Goal: Task Accomplishment & Management: Manage account settings

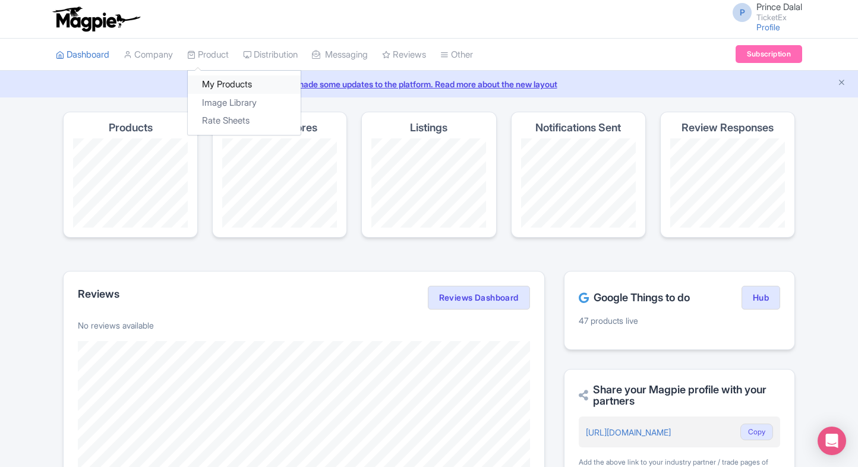
click at [216, 78] on link "My Products" at bounding box center [244, 84] width 113 height 18
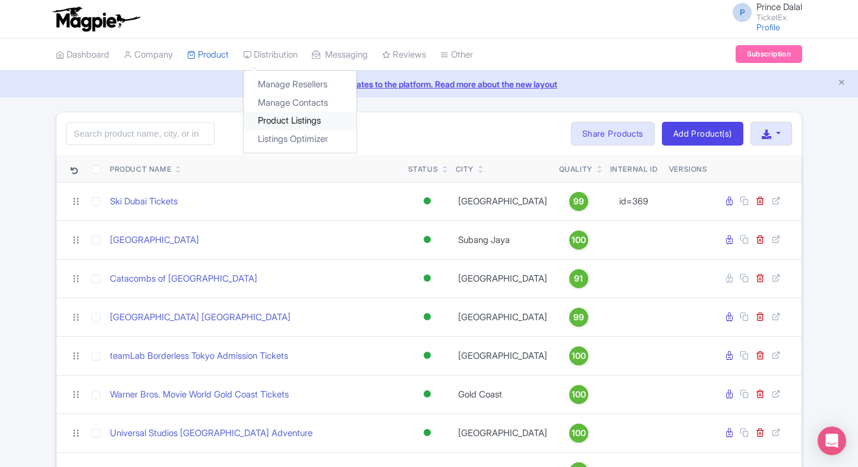
click at [275, 117] on link "Product Listings" at bounding box center [300, 121] width 113 height 18
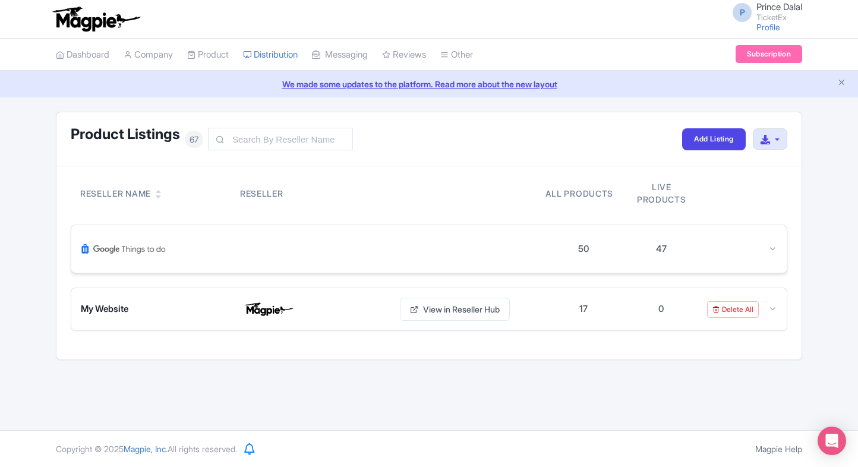
click at [766, 239] on div "50 47" at bounding box center [428, 249] width 715 height 48
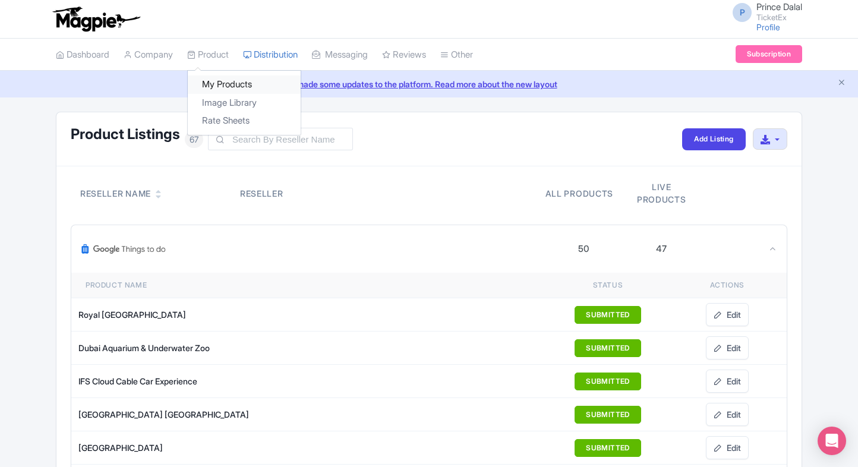
click at [234, 88] on link "My Products" at bounding box center [244, 84] width 113 height 18
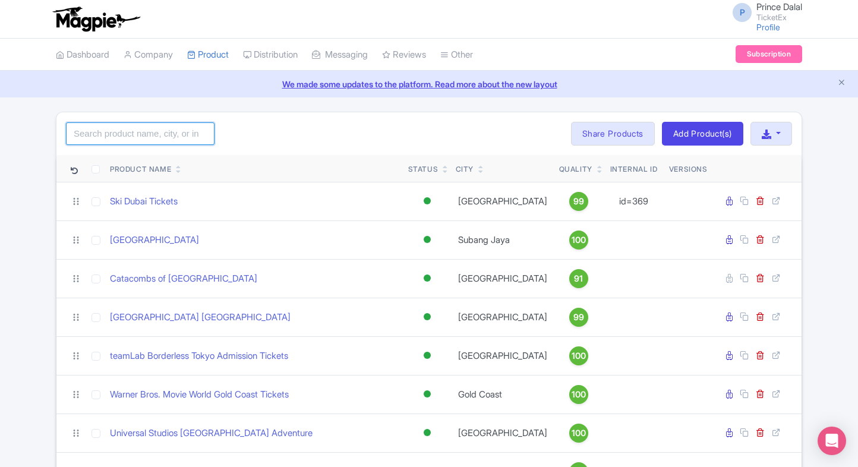
click at [133, 131] on input "search" at bounding box center [140, 133] width 149 height 23
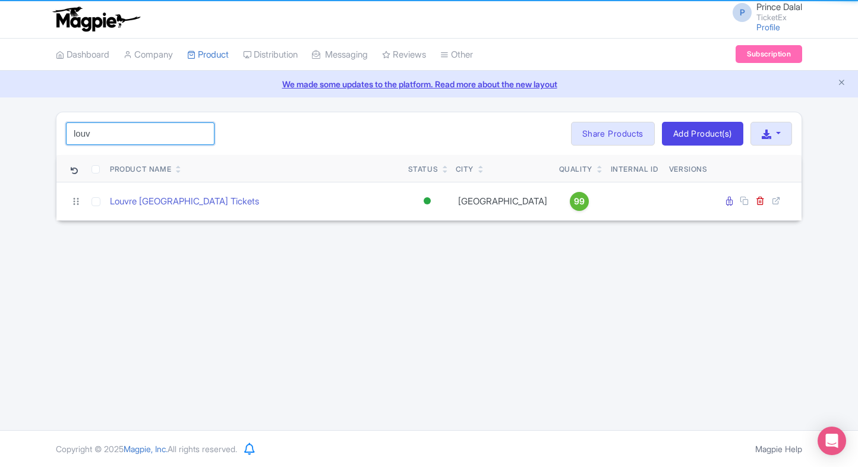
type input "louv"
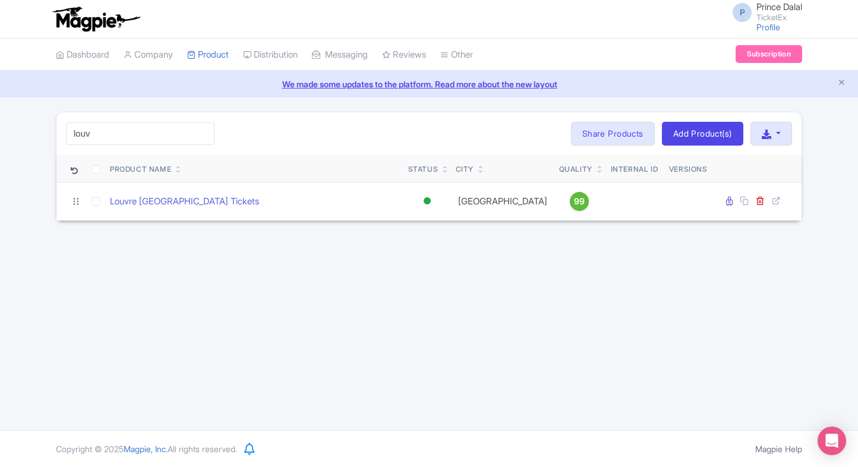
click at [0, 188] on html "P Prince Dalal TicketEx Profile Users Settings Sign out Dashboard Company Produ…" at bounding box center [429, 233] width 858 height 467
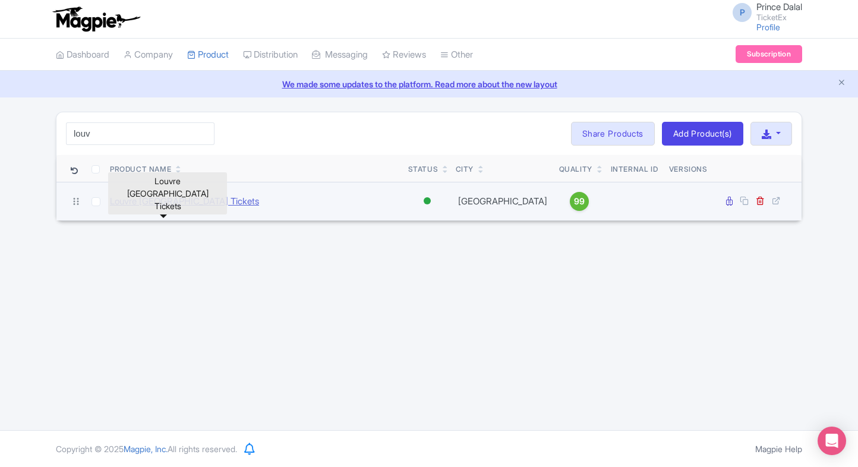
click at [160, 201] on link "Louvre [GEOGRAPHIC_DATA] Tickets" at bounding box center [184, 202] width 149 height 14
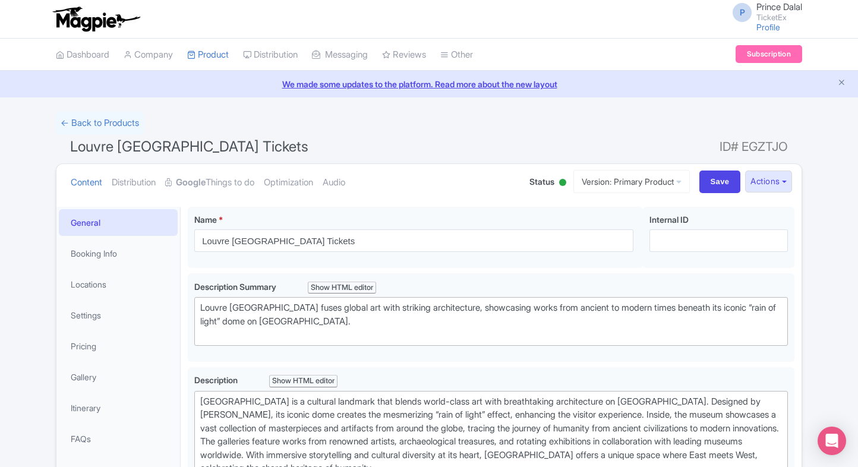
scroll to position [97, 0]
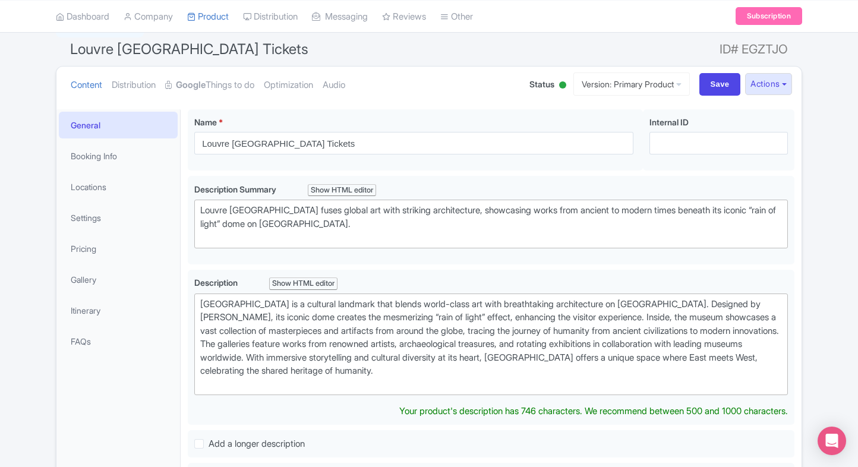
type trix-editor "<div>Louvre Abu Dhabi is a cultural landmark that blends world-class art with b…"
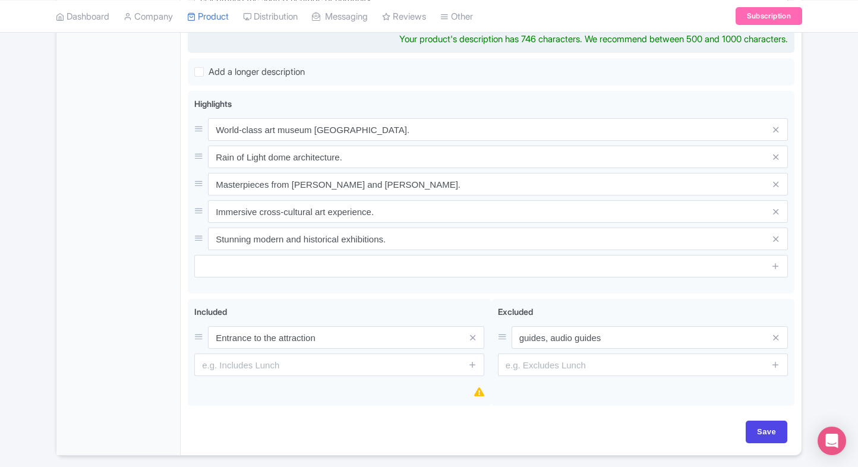
scroll to position [482, 0]
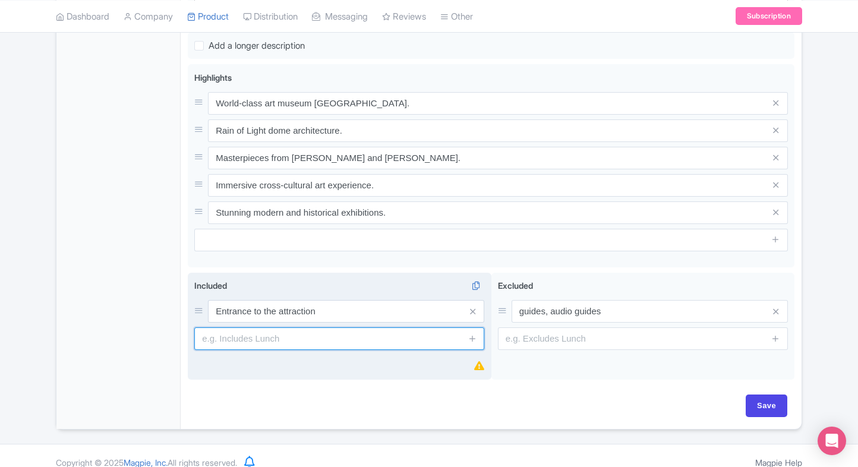
drag, startPoint x: 385, startPoint y: 360, endPoint x: 313, endPoint y: 339, distance: 75.0
click at [313, 339] on input "text" at bounding box center [339, 338] width 290 height 23
paste input "Access to museum dome, promenades & outdoor plazas"
type input "Access to museum dome, promenades & outdoor plazas"
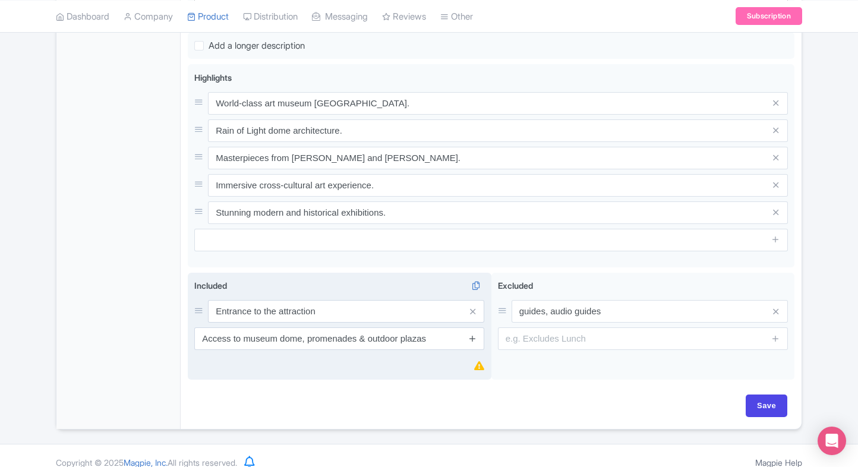
click at [474, 337] on icon at bounding box center [472, 338] width 9 height 9
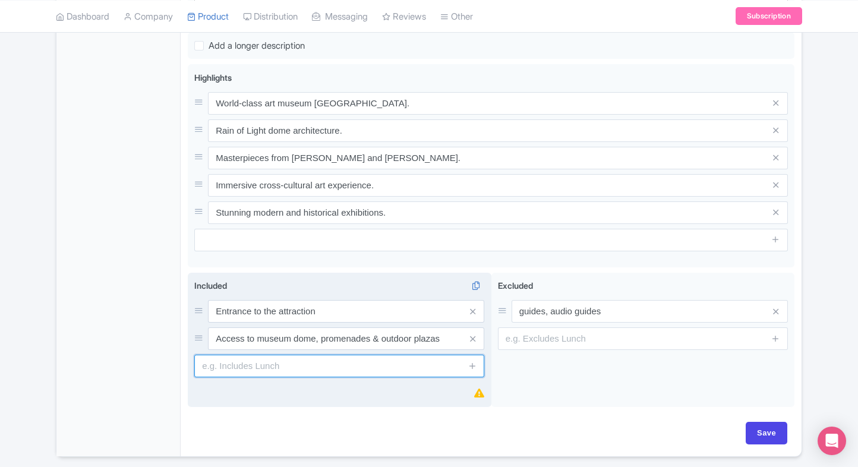
paste input "Entry to temporary exhibitions"
click at [296, 361] on input "text" at bounding box center [339, 366] width 290 height 23
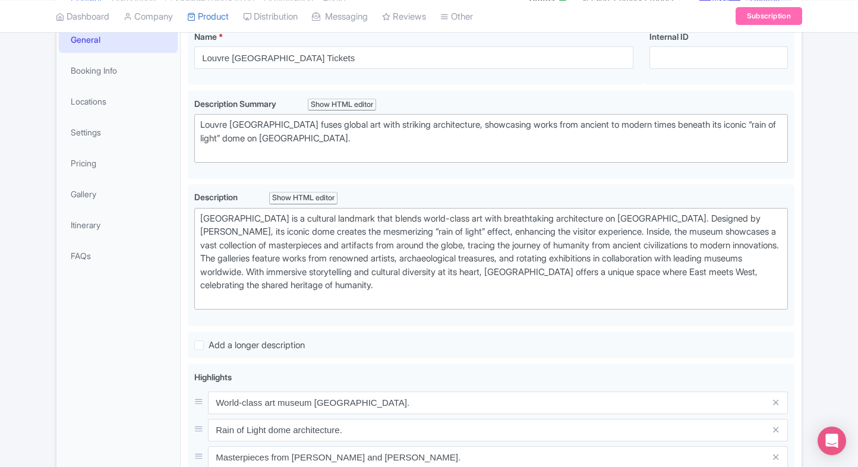
scroll to position [182, 0]
type input "Entry to temporary exhibitions"
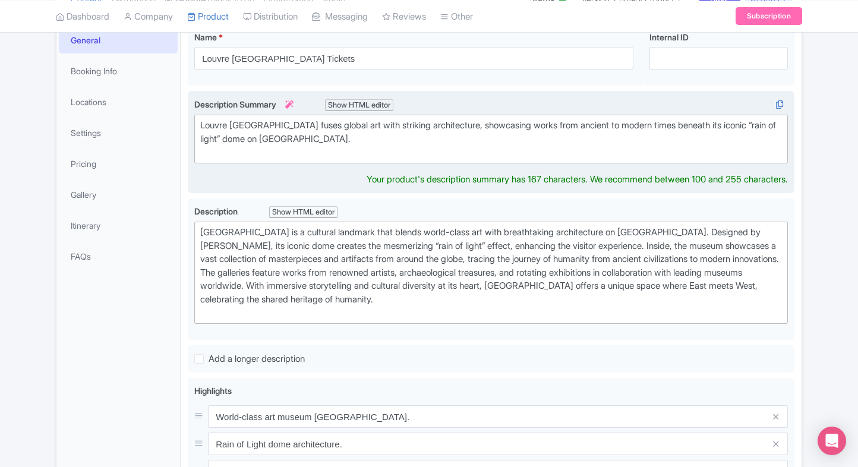
click at [347, 132] on div "Louvre Abu Dhabi fuses global art with striking architecture, showcasing works …" at bounding box center [491, 139] width 582 height 40
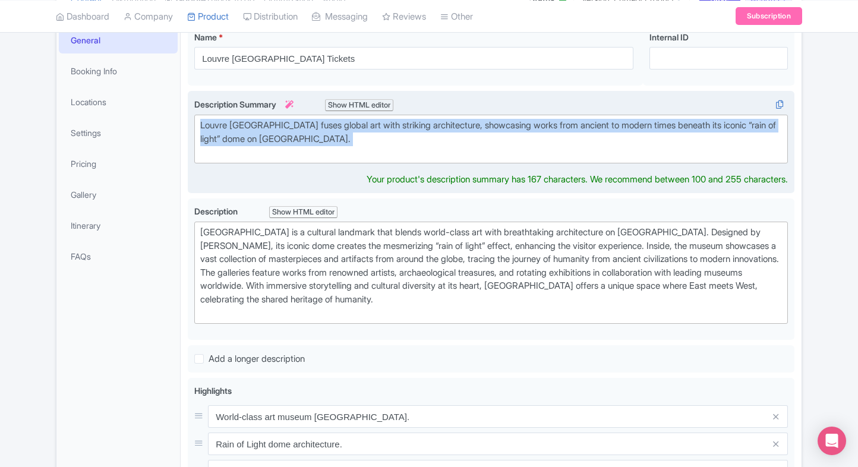
paste trix-editor "Discover world-class art at Louvre Abu Dhabi, an architectural masterpiece show…"
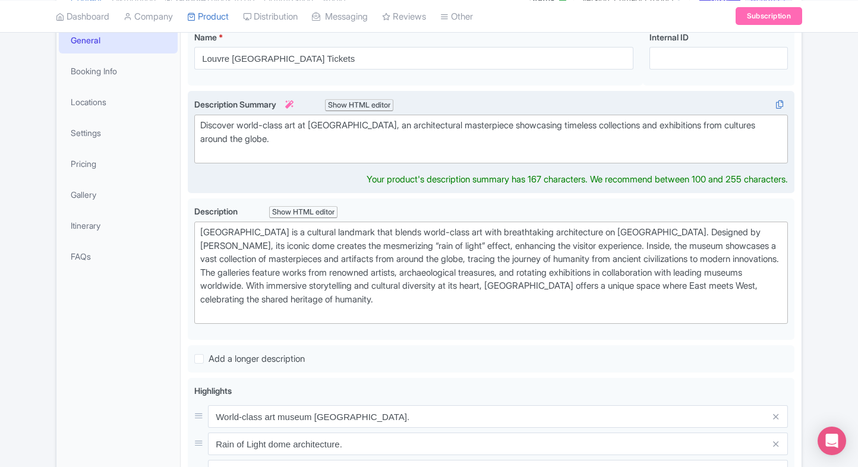
type trix-editor "<div>Discover world-class art at Louvre Abu Dhabi, an architectural masterpiece…"
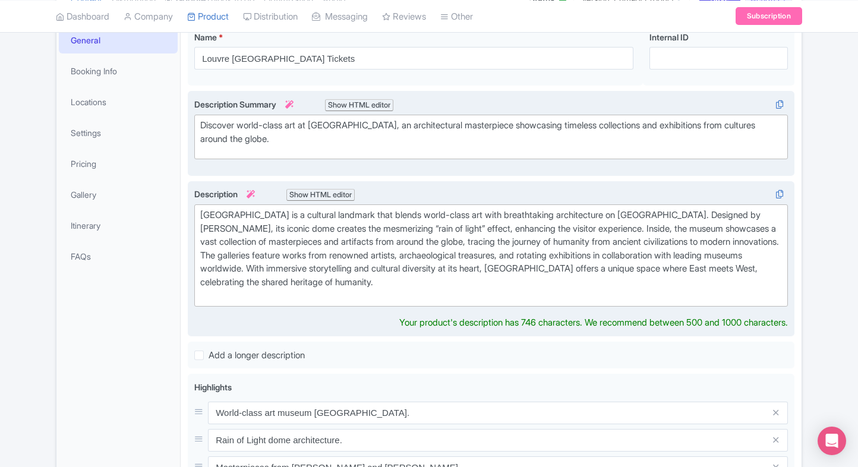
click at [366, 228] on div "Louvre Abu Dhabi is a cultural landmark that blends world-class art with breath…" at bounding box center [491, 256] width 582 height 94
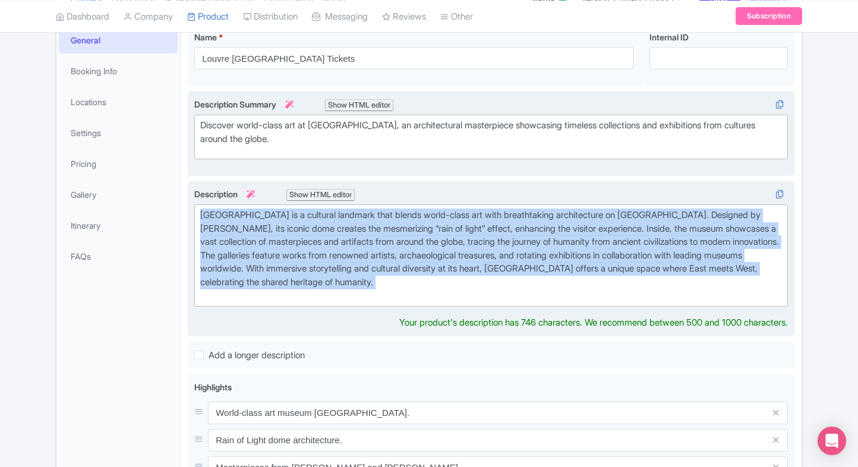
paste trix-editor "<div>Louvre Abu Dhabi is a stunning museum that blends culture, history, and ar…"
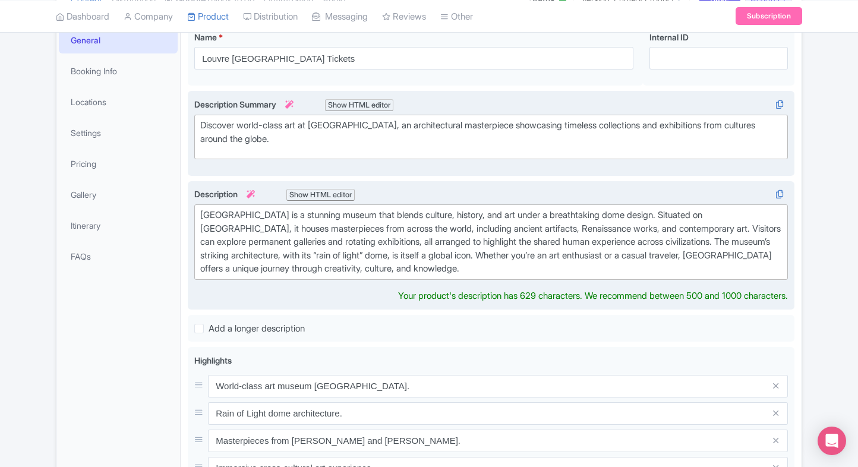
type trix-editor "<div>Louvre Abu Dhabi is a stunning museum that blends culture, history, and ar…"
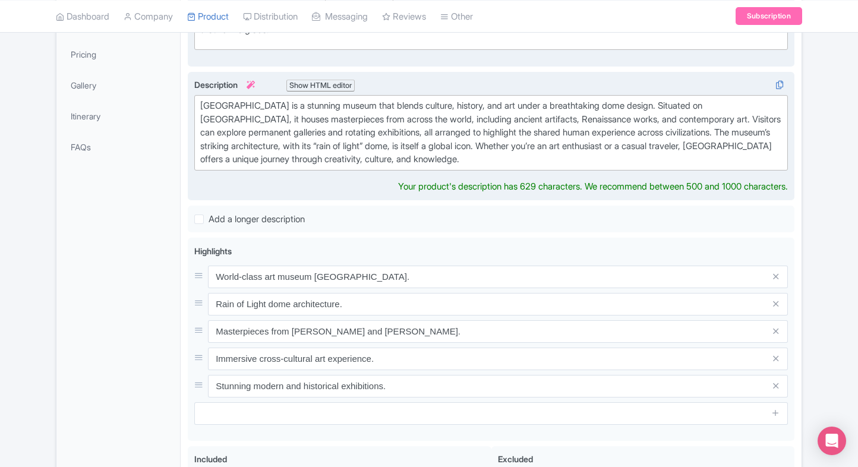
scroll to position [294, 0]
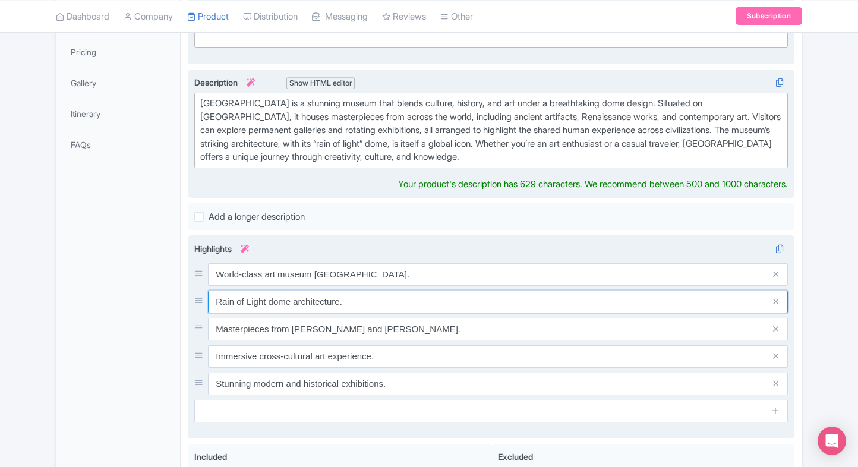
click at [306, 294] on input "Rain of Light dome architecture." at bounding box center [498, 302] width 580 height 23
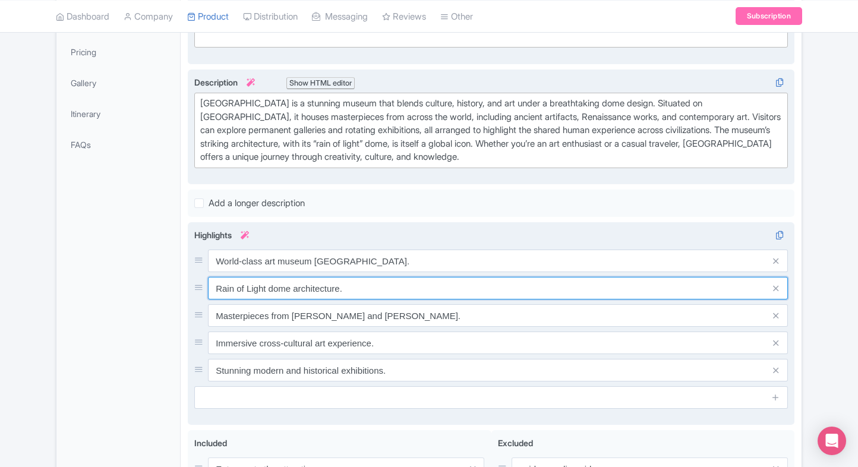
click at [306, 294] on input "Rain of Light dome architecture." at bounding box center [498, 288] width 580 height 23
paste input "Global art from all civilizations"
type input "Global art from all civilizations"
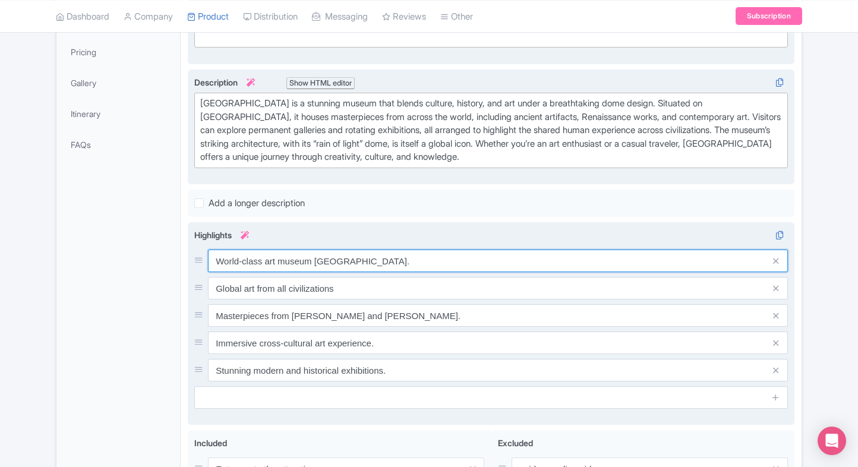
click at [373, 265] on input "World-class art museum Saadiyat Island." at bounding box center [498, 261] width 580 height 23
paste input "Iconic dome with “rain of light”"
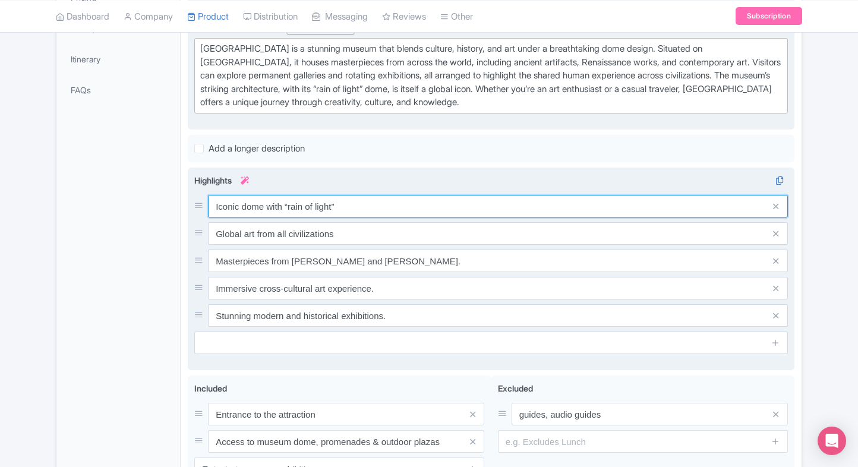
type input "Iconic dome with “rain of light”"
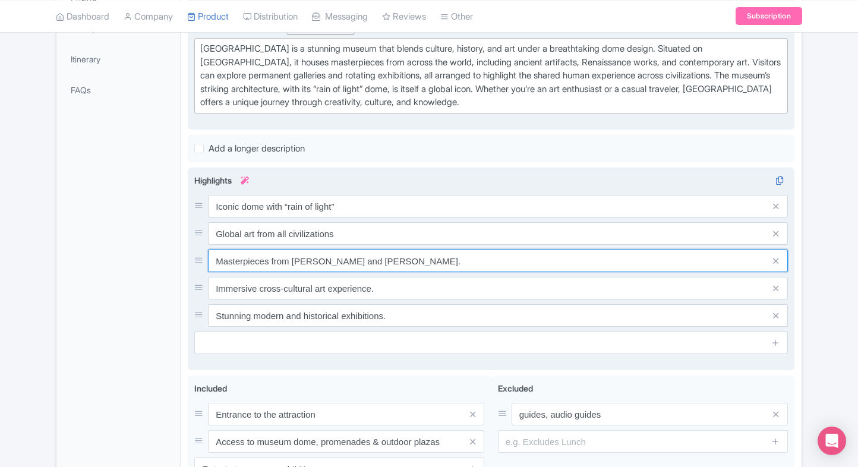
click at [382, 267] on input "Masterpieces from Da Vinci and Van Gogh." at bounding box center [498, 261] width 580 height 23
paste input "Ancient to contemporary works"
type input "Ancient to contemporary works"
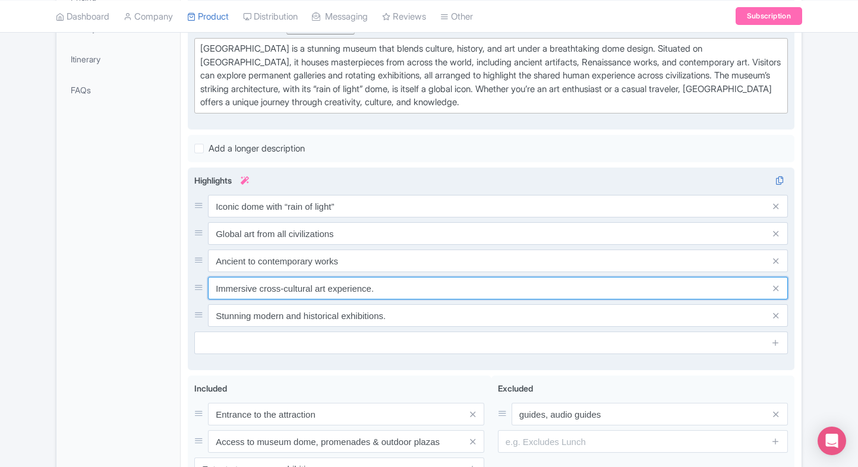
click at [366, 291] on input "Immersive cross-cultural art experience." at bounding box center [498, 288] width 580 height 23
paste input "Regular exhibitions & events"
type input "Regular exhibitions & events"
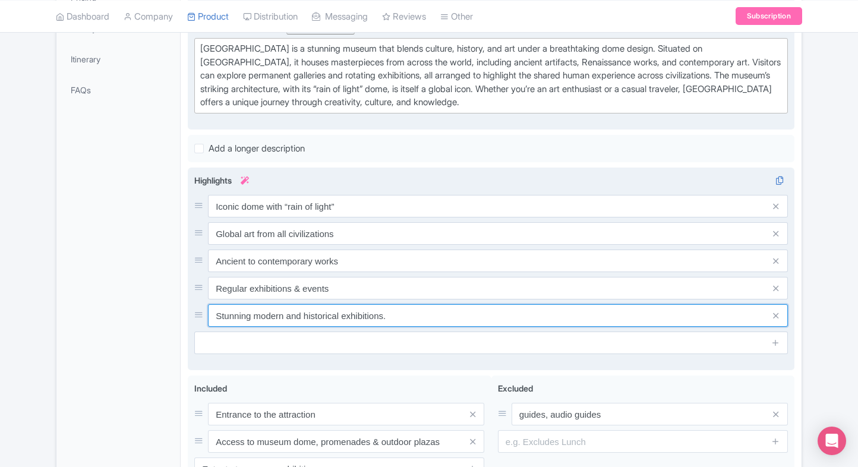
click at [372, 308] on input "Stunning modern and historical exhibitions." at bounding box center [498, 315] width 580 height 23
paste input "Located on Saadiyat Island"
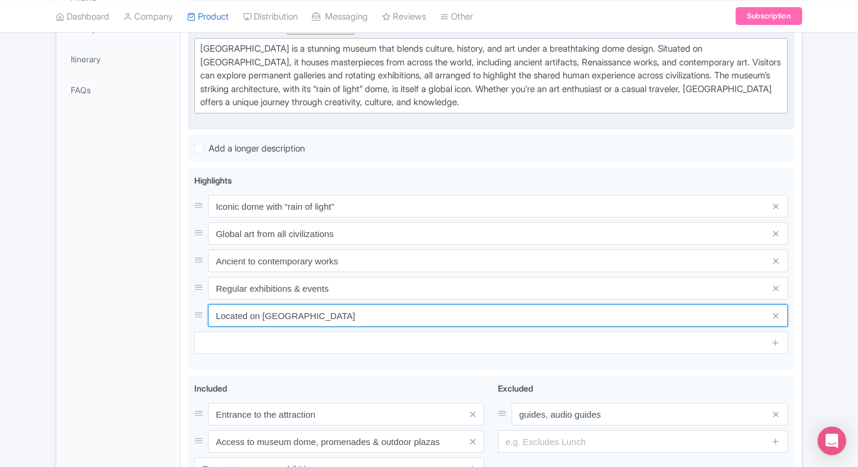
type input "Located on Saadiyat Island"
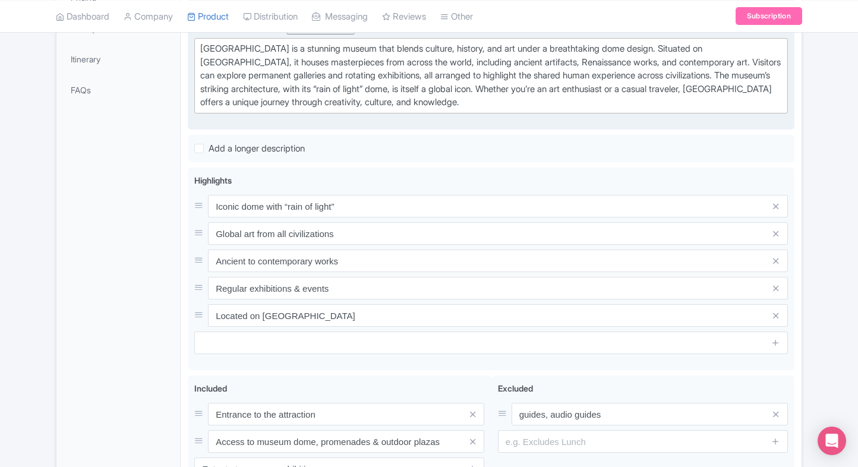
click at [128, 313] on div "General Booking Info Locations Settings Pricing Gallery Itinerary FAQs" at bounding box center [118, 208] width 124 height 701
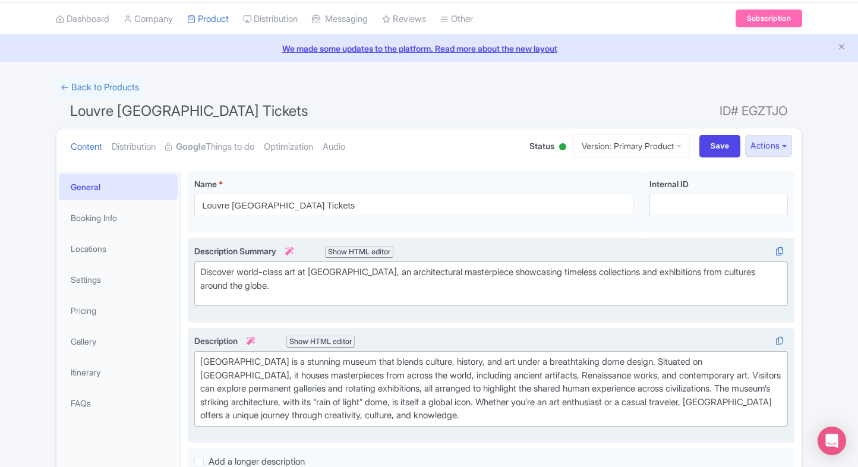
scroll to position [490, 0]
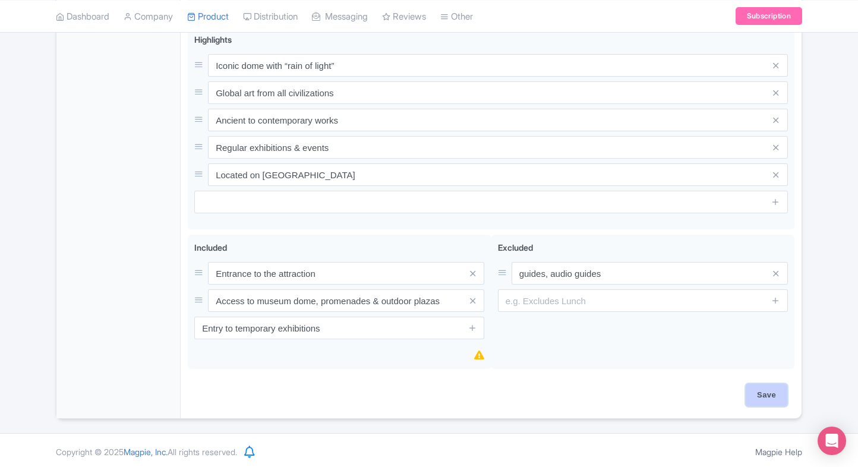
click at [753, 392] on input "Save" at bounding box center [767, 395] width 42 height 23
type input "Saving..."
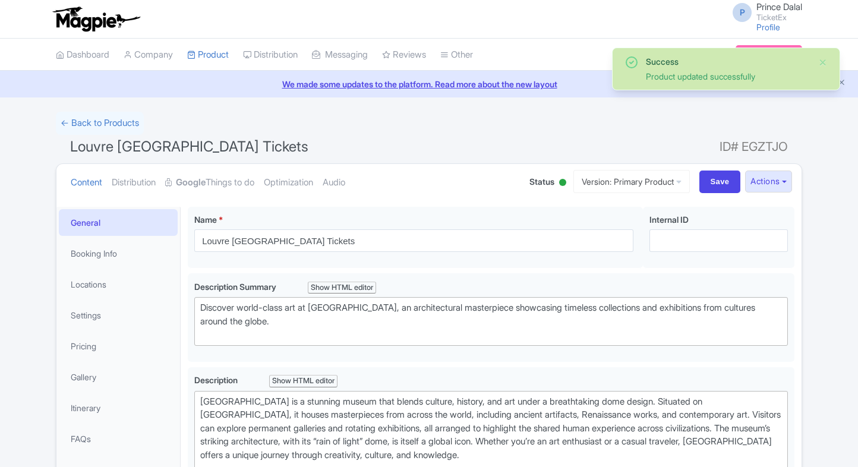
click at [223, 189] on link "Google Things to do" at bounding box center [209, 182] width 89 height 37
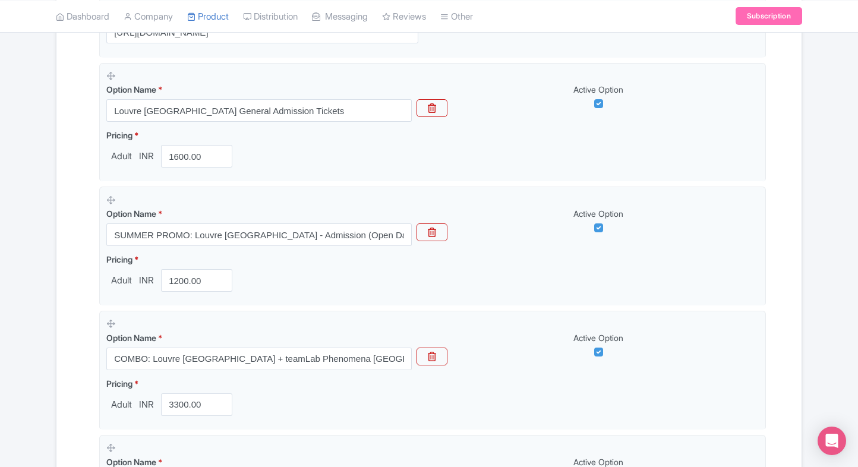
scroll to position [363, 0]
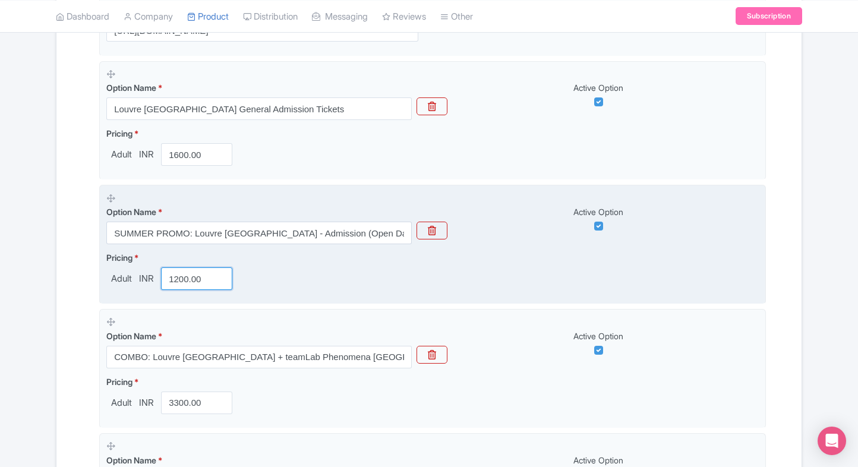
drag, startPoint x: 203, startPoint y: 277, endPoint x: 157, endPoint y: 278, distance: 45.8
click at [157, 278] on div "1200.00" at bounding box center [196, 278] width 81 height 23
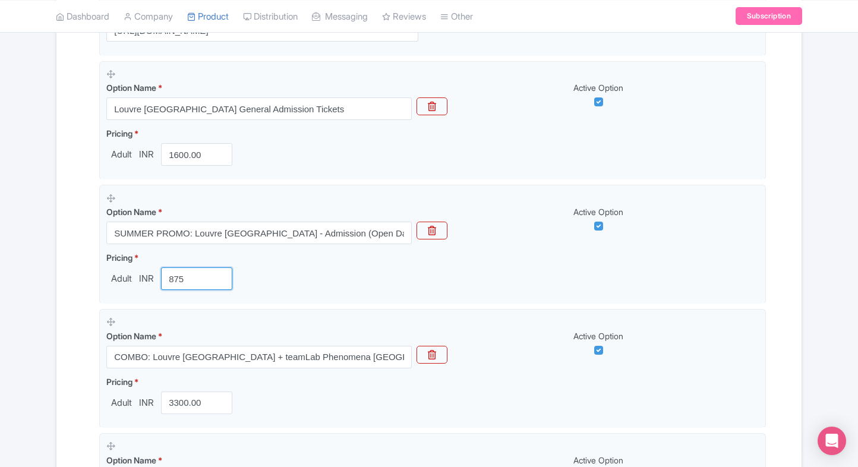
type input "875"
click at [75, 296] on div "Name & Price Locations Description & Reviews Images & Categories Complete Louvr…" at bounding box center [429, 440] width 731 height 1179
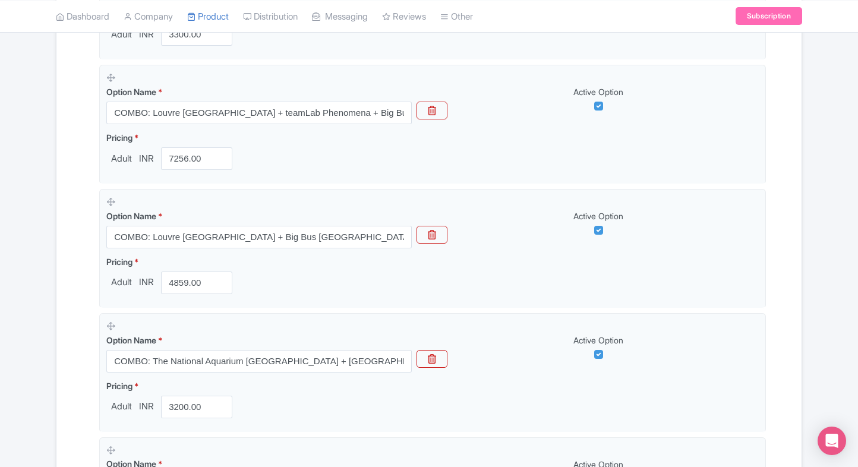
scroll to position [732, 0]
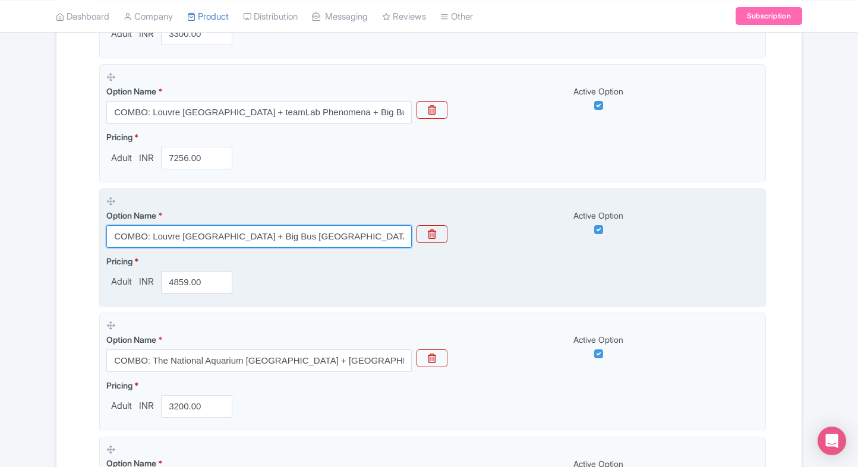
click at [233, 230] on input "COMBO: Louvre Abu Dhabi + Big Bus Abu Dhabi Hop-on Hop-off Bus Tour (24 Hours)" at bounding box center [258, 236] width 305 height 23
click at [295, 238] on input "COMBO: Louvre Abu Dhabi + Big Bus Abu Dhabi Hop-on Hop-off Bus Tour (24 Hours)" at bounding box center [258, 236] width 305 height 23
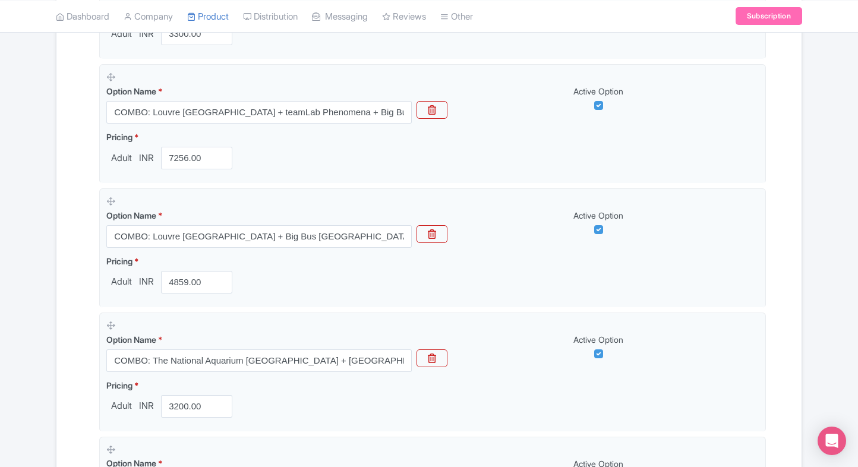
click at [56, 257] on div "Name & Price Locations Description & Reviews Images & Categories Complete Louvr…" at bounding box center [428, 71] width 745 height 1179
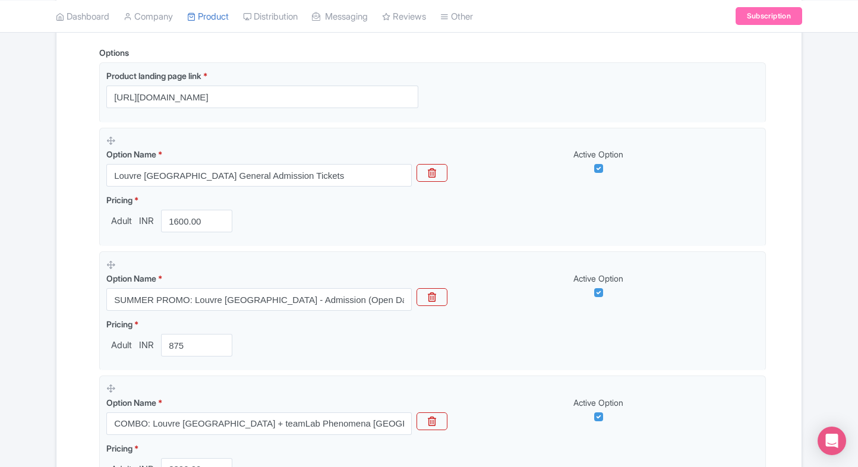
scroll to position [286, 0]
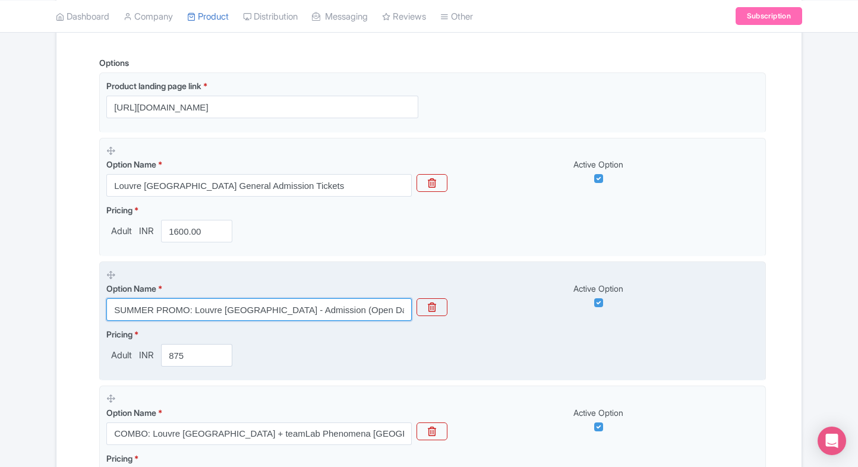
click at [288, 310] on input "SUMMER PROMO: Louvre Abu Dhabi - Admission (Open Dated)" at bounding box center [258, 309] width 305 height 23
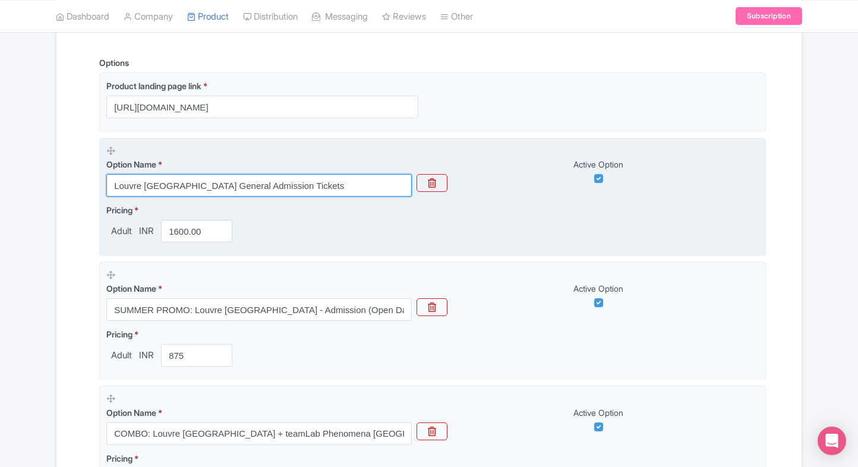
click at [316, 182] on input "Louvre [GEOGRAPHIC_DATA] General Admission Tickets" at bounding box center [258, 185] width 305 height 23
click at [316, 182] on input "Louvre Abu Dhabi General Admission Tickets" at bounding box center [258, 185] width 305 height 23
paste input "SUMMER PROMO: Louvre Abu Dhabi - Admission (Open Dated)"
type input "SUMMER PROMO: Louvre Abu Dhabi - Admission (Open Dated)"
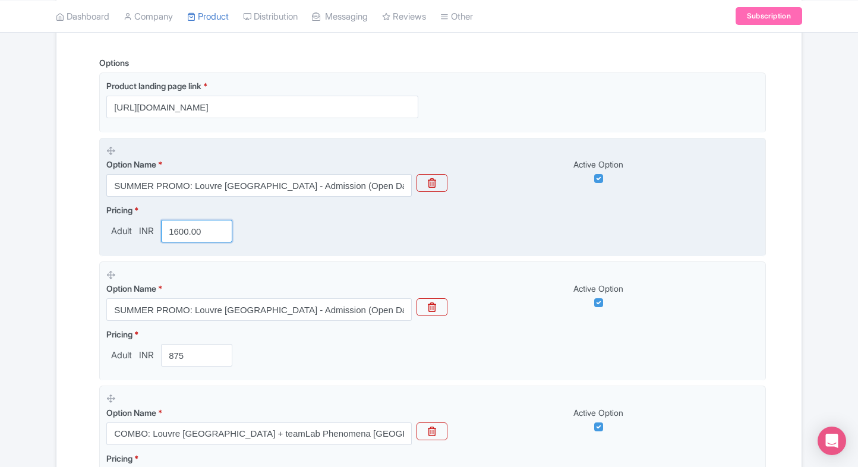
click at [179, 234] on input "1600.00" at bounding box center [196, 231] width 71 height 23
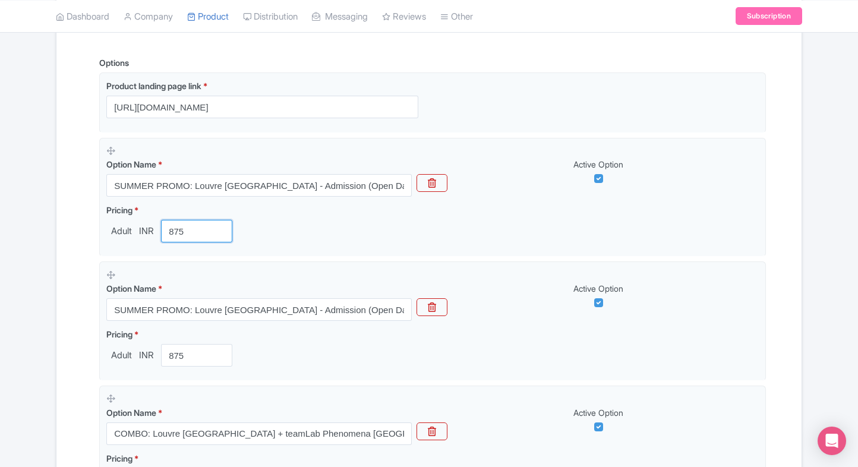
type input "875"
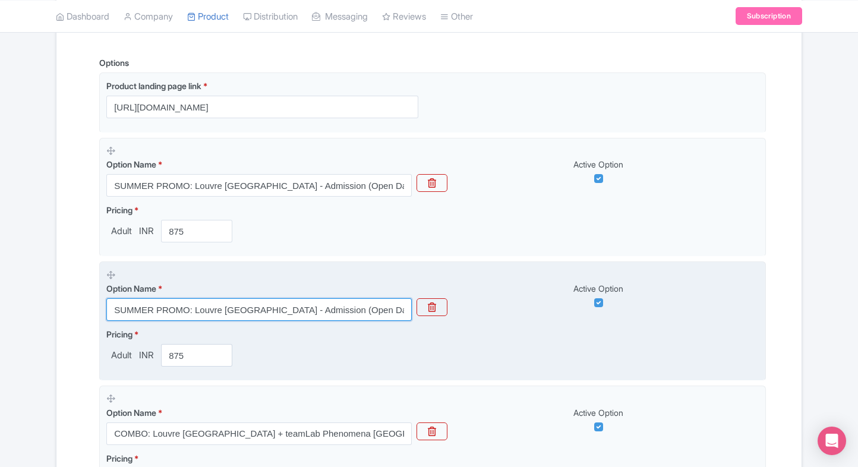
click at [280, 310] on input "SUMMER PROMO: Louvre Abu Dhabi - Admission (Open Dated)" at bounding box center [258, 309] width 305 height 23
paste input "Louvre Abu Dhabi General Admission Tickets"
type input "Louvre Abu Dhabi General Admission Tickets"
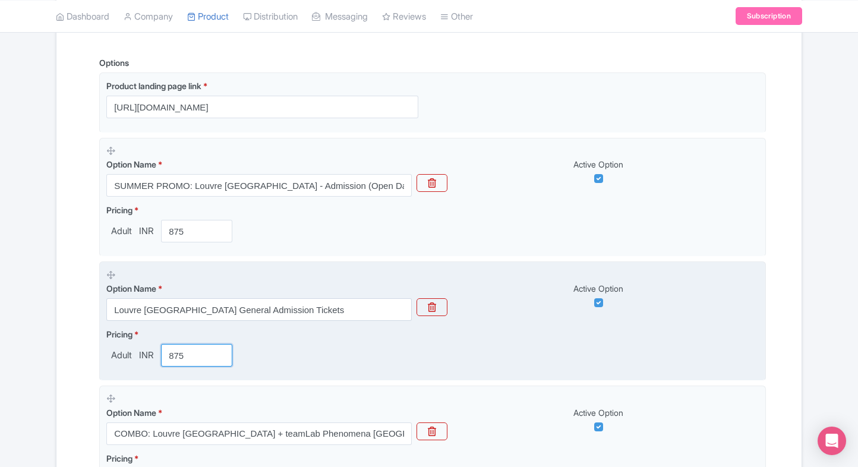
click at [179, 358] on input "875" at bounding box center [196, 355] width 71 height 23
click at [179, 358] on input "1" at bounding box center [196, 355] width 71 height 23
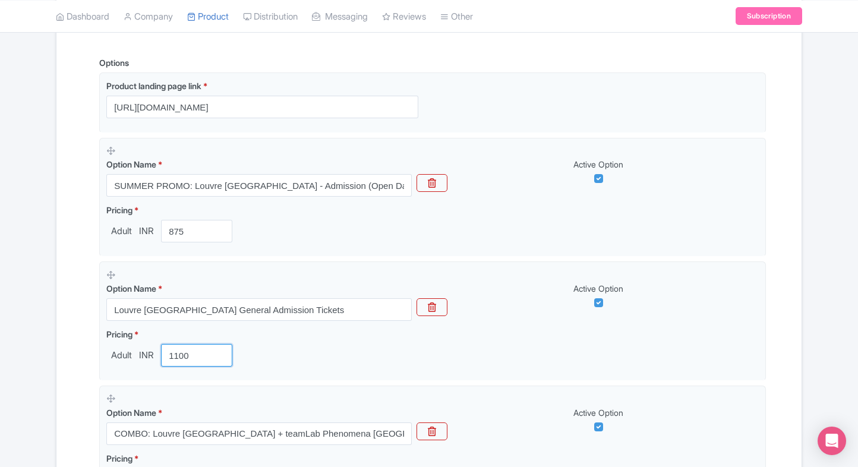
type input "1100"
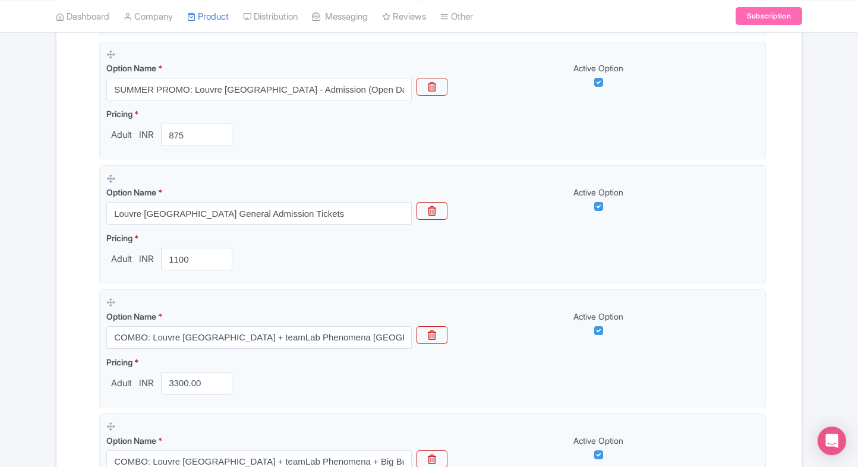
scroll to position [387, 0]
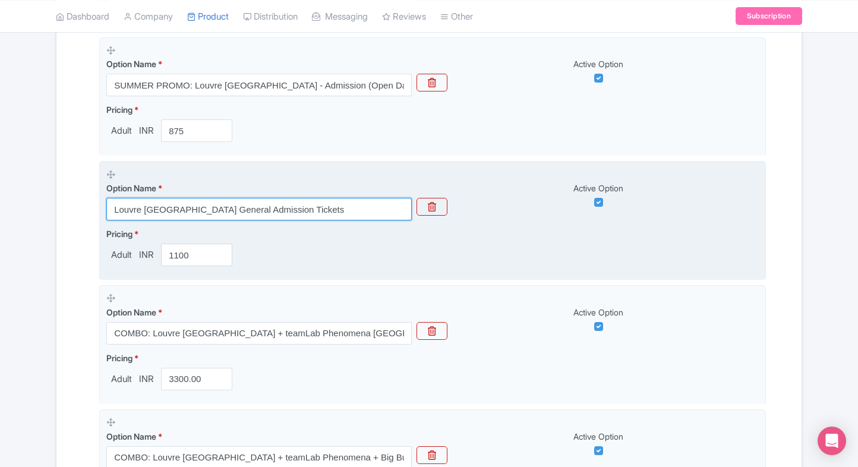
click at [280, 210] on input "Louvre Abu Dhabi General Admission Tickets" at bounding box center [258, 209] width 305 height 23
paste input "Louvre Abu Dhabi Guided Tour Tickets(Admission not included)"
type input "Louvre Abu Dhabi Guided Tour Tickets(Admission not included)"
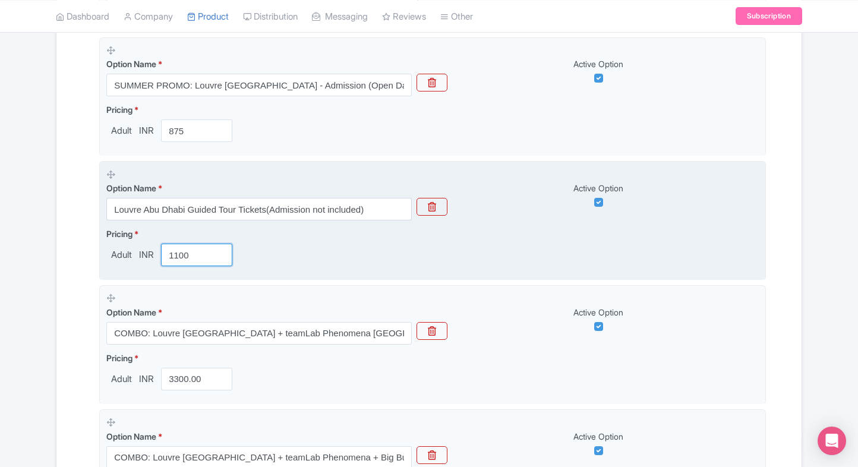
click at [188, 253] on input "1100" at bounding box center [196, 255] width 71 height 23
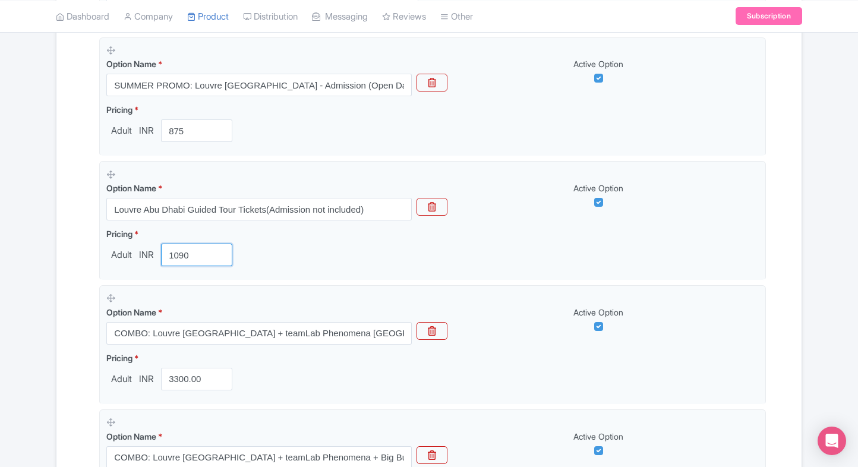
type input "1090"
click at [50, 288] on div "Success Product updated successfully ← Back to Products Louvre Abu Dhabi Ticket…" at bounding box center [429, 369] width 761 height 1289
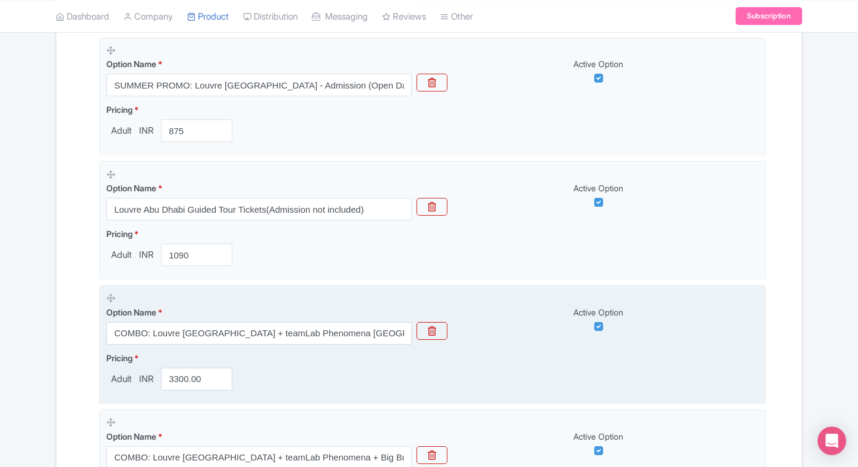
scroll to position [453, 0]
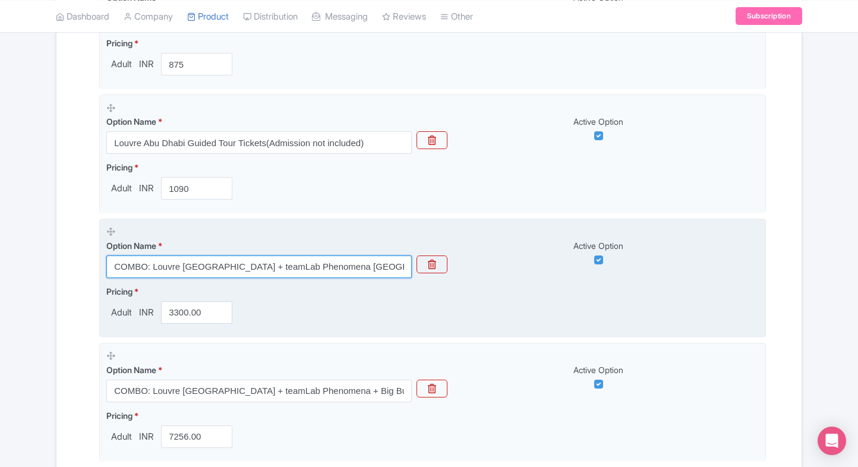
click at [280, 276] on input "COMBO: Louvre Abu Dhabi + teamLab Phenomena Abu Dhabi (Open Dated Admission)" at bounding box center [258, 266] width 305 height 23
paste input "Louvre Abu Dhabi General Admission Tickets"
type input "Louvre Abu Dhabi General Admission Tickets"
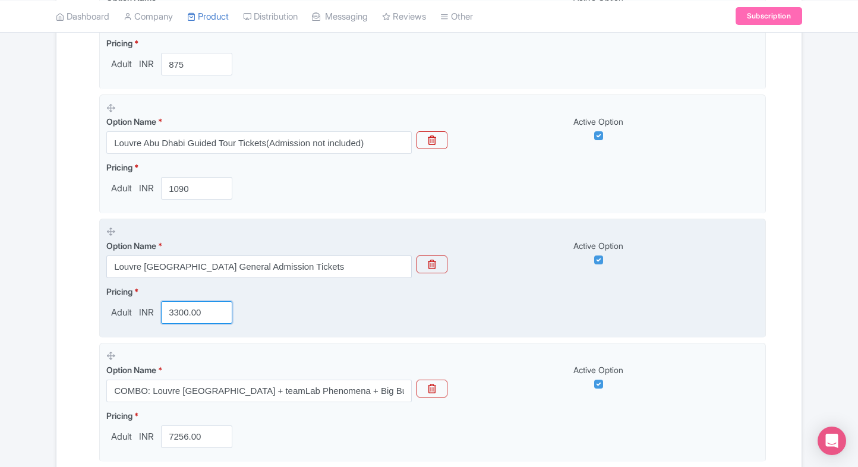
drag, startPoint x: 169, startPoint y: 298, endPoint x: 174, endPoint y: 308, distance: 10.6
click at [174, 308] on div "Pricing * Adult INR 3300.00" at bounding box center [171, 304] width 131 height 39
click at [174, 308] on input "3300.00" at bounding box center [196, 312] width 71 height 23
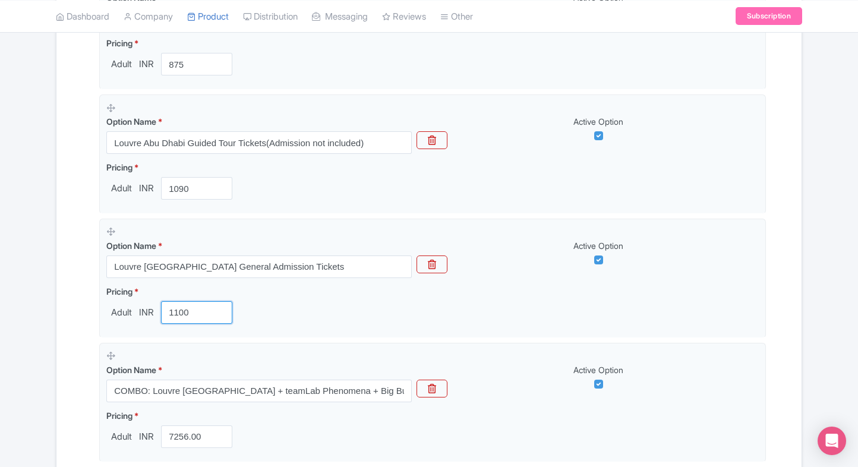
type input "1100"
click at [74, 323] on div "Name & Price Locations Description & Reviews Images & Categories Complete Louvr…" at bounding box center [429, 350] width 731 height 1179
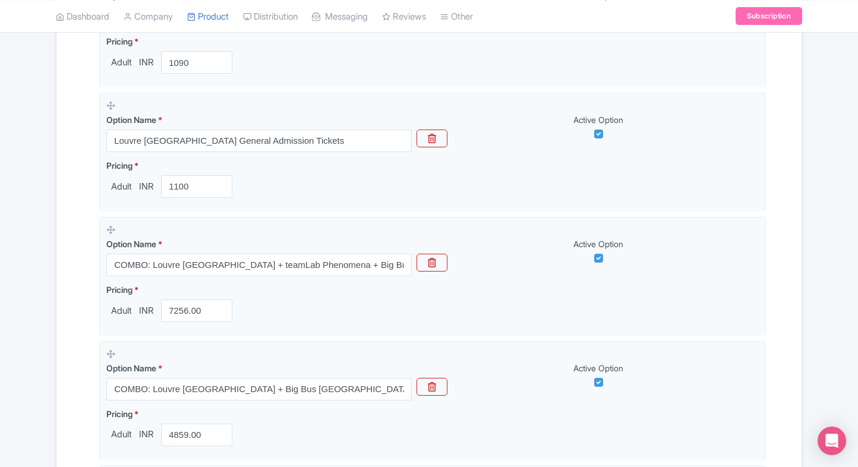
scroll to position [582, 0]
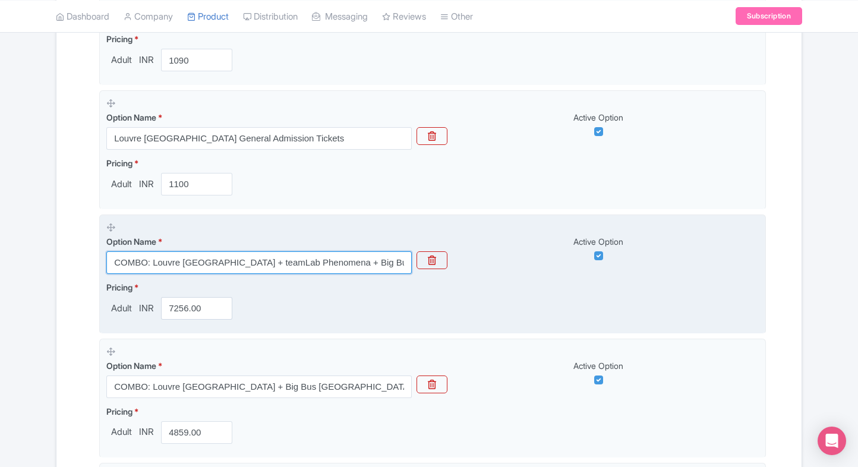
click at [198, 255] on input "COMBO: Louvre Abu Dhabi + teamLab Phenomena + Big Bus Abu Dhabi Hop-on Hop-off …" at bounding box center [258, 262] width 305 height 23
paste input "Louvre Abu Dhabi Guided Tour Admission Tickets"
type input "Louvre Abu Dhabi Guided Tour Admission Tickets"
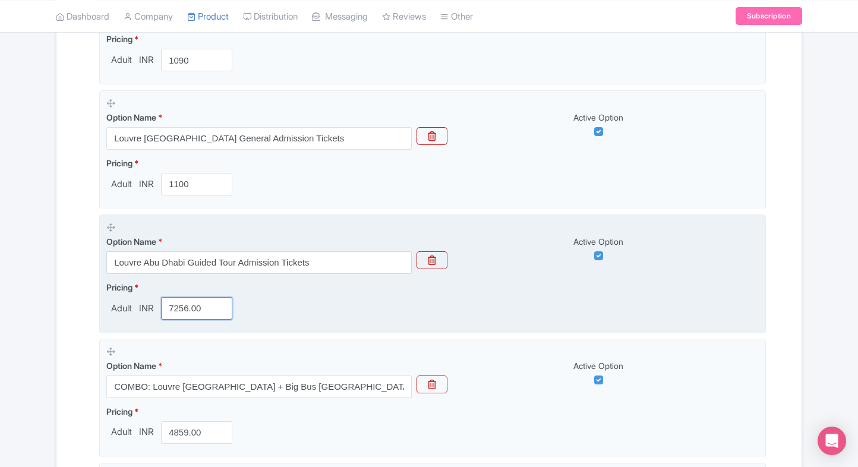
click at [182, 298] on input "7256.00" at bounding box center [196, 308] width 71 height 23
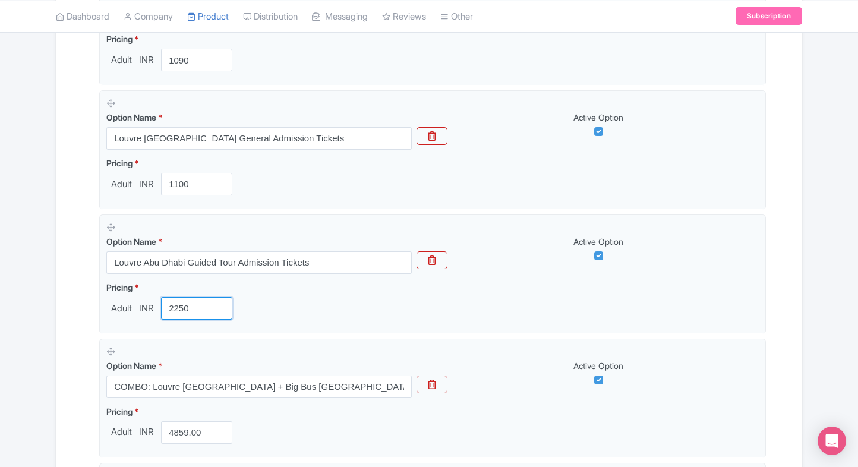
type input "2250"
click at [65, 326] on div "Name & Price Locations Description & Reviews Images & Categories Complete Louvr…" at bounding box center [429, 221] width 731 height 1179
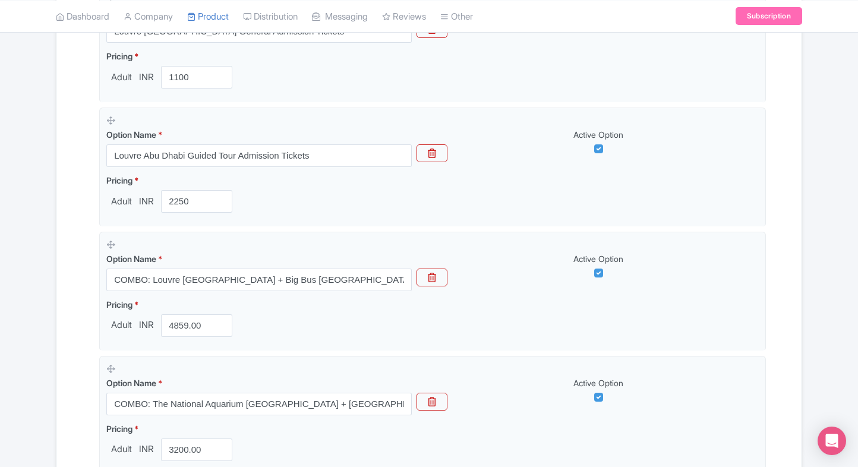
scroll to position [689, 0]
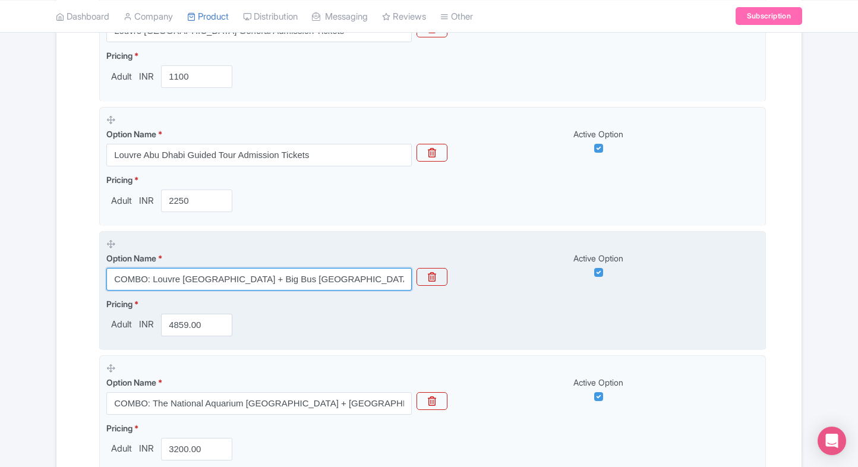
click at [245, 279] on input "COMBO: Louvre Abu Dhabi + Big Bus Abu Dhabi Hop-on Hop-off Bus Tour (24 Hours)" at bounding box center [258, 279] width 305 height 23
paste input "Dual Attraction Pass: The National Aquarium Abu Dhabi + Louvre Abu Dhabi"
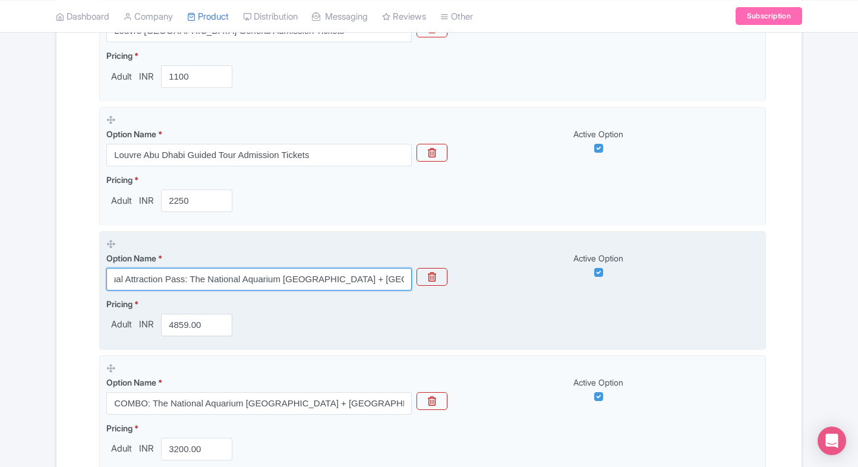
type input "Dual Attraction Pass: The National Aquarium Abu Dhabi + Louvre Abu Dhabi"
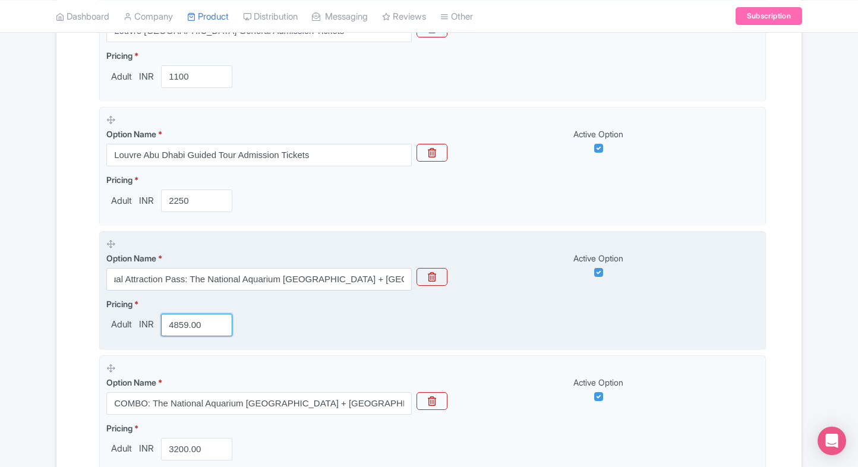
scroll to position [0, 0]
click at [180, 329] on input "4859.00" at bounding box center [196, 325] width 71 height 23
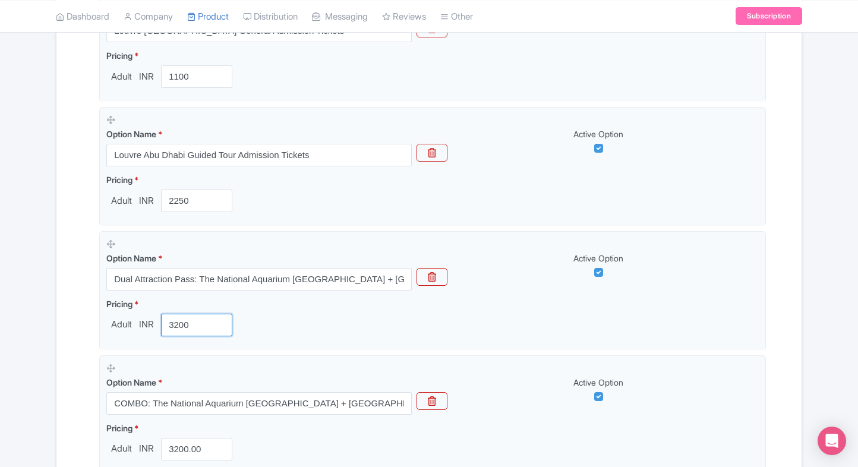
type input "3200"
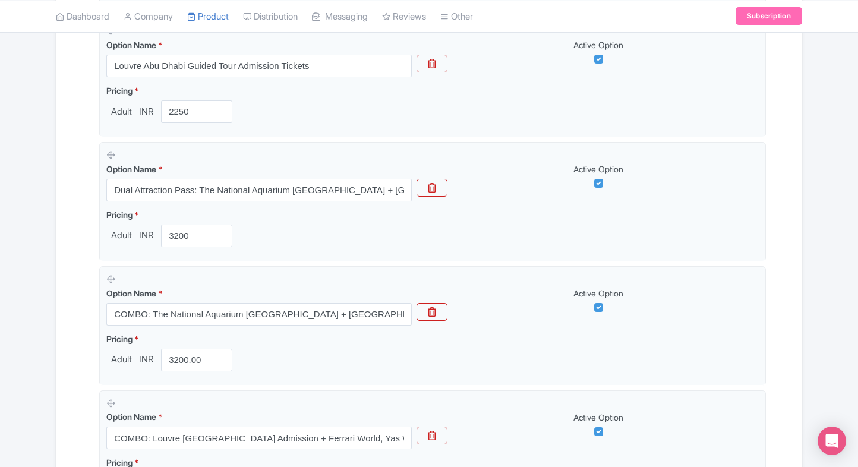
scroll to position [780, 0]
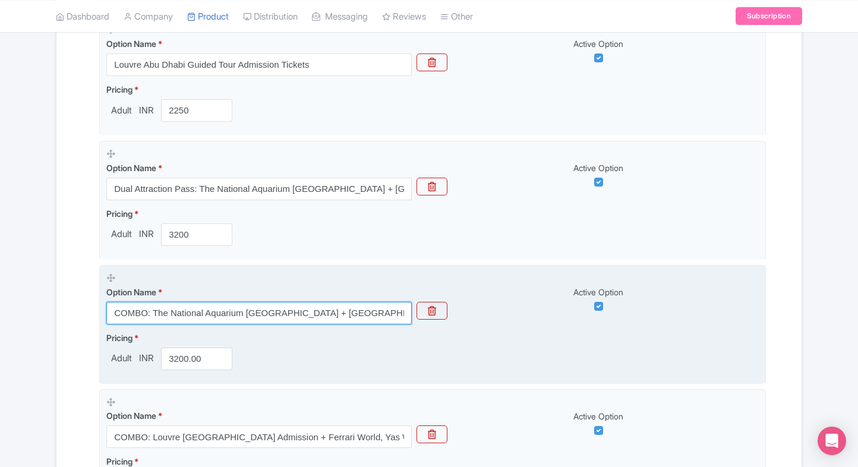
click at [236, 313] on input "COMBO: The National Aquarium Abu Dhabi + Louvre Abu Dhabi" at bounding box center [258, 313] width 305 height 23
paste input "COMBO Deal : Louvre Abu Dhabi + teamLab Phenomena Abu Dhabi (Flexible Entry)"
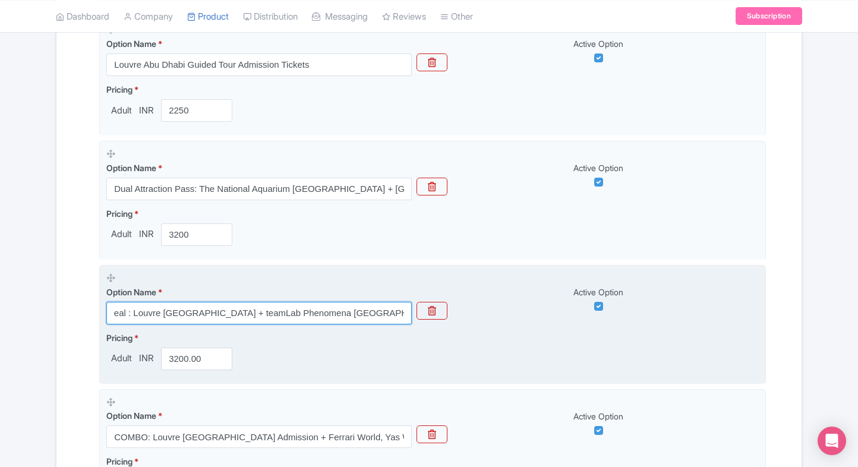
type input "COMBO Deal : Louvre Abu Dhabi + teamLab Phenomena Abu Dhabi (Flexible Entry)"
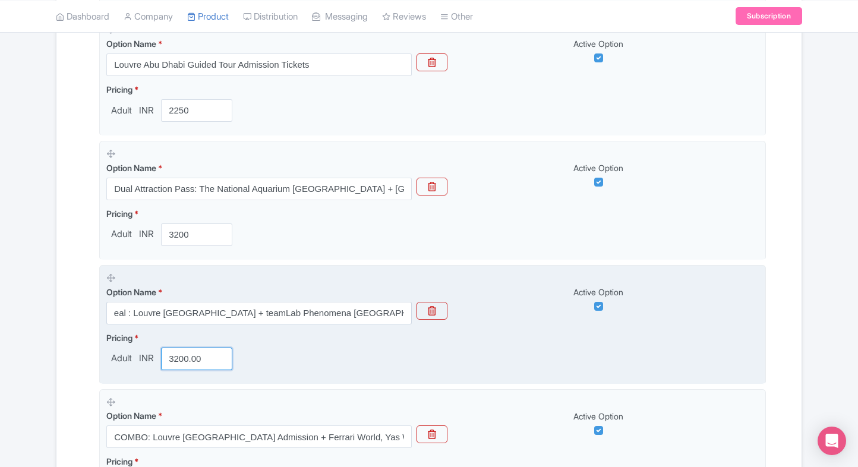
scroll to position [0, 0]
click at [176, 358] on input "3200.00" at bounding box center [196, 359] width 71 height 23
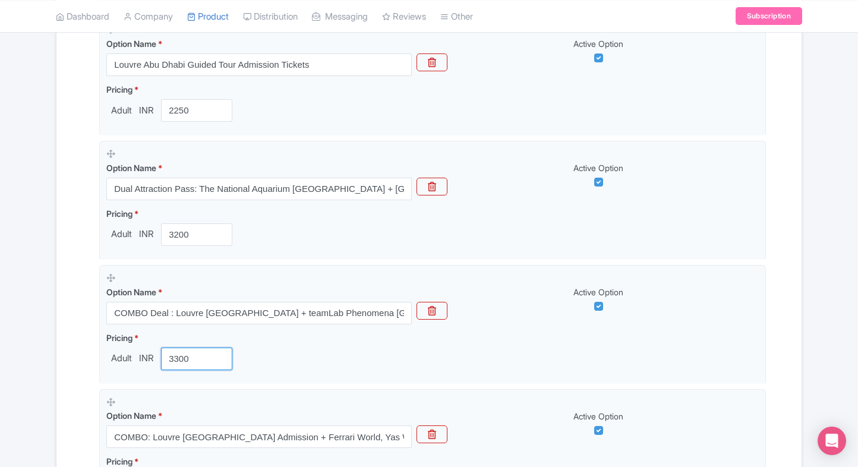
type input "3300"
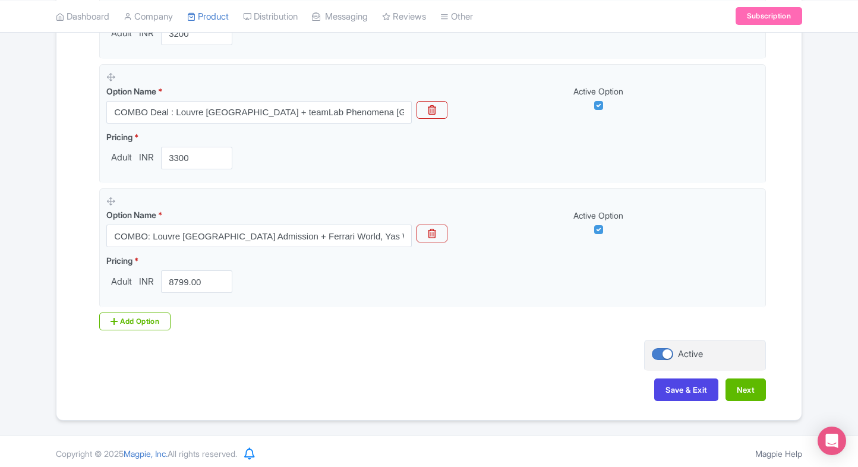
scroll to position [983, 0]
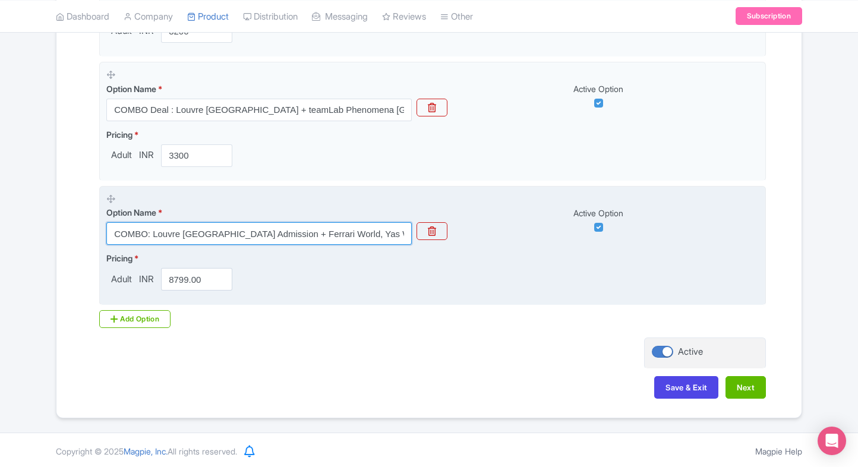
click at [216, 228] on input "COMBO: Louvre Abu Dhabi Admission + Ferrari World, Yas Waterworld, Warner Bros.…" at bounding box center [258, 233] width 305 height 23
paste input "COMBO Deal: Louvre Abu Dhabi + Abu Dhabi City Sightseeing Bus (24-Hour Pas"
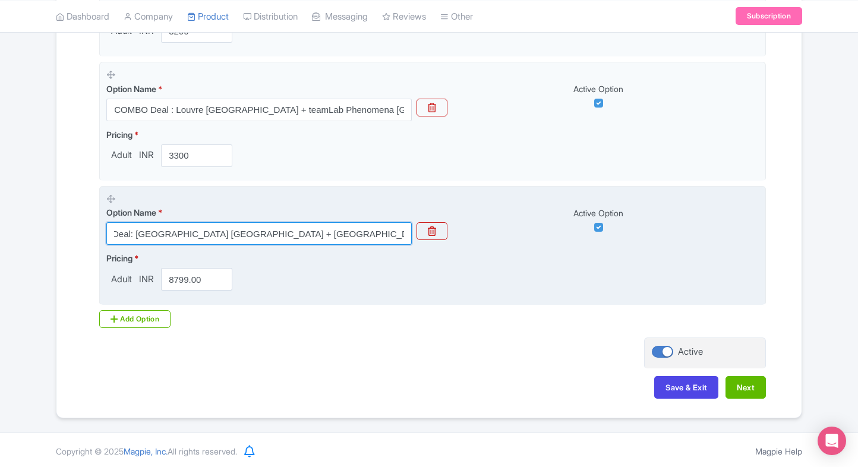
type input "COMBO Deal: Louvre Abu Dhabi + Abu Dhabi City Sightseeing Bus (24-Hour Pass)"
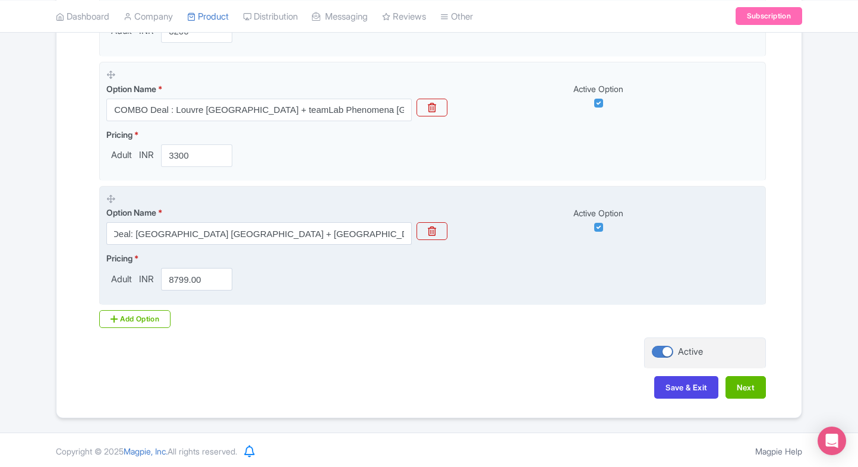
scroll to position [0, 0]
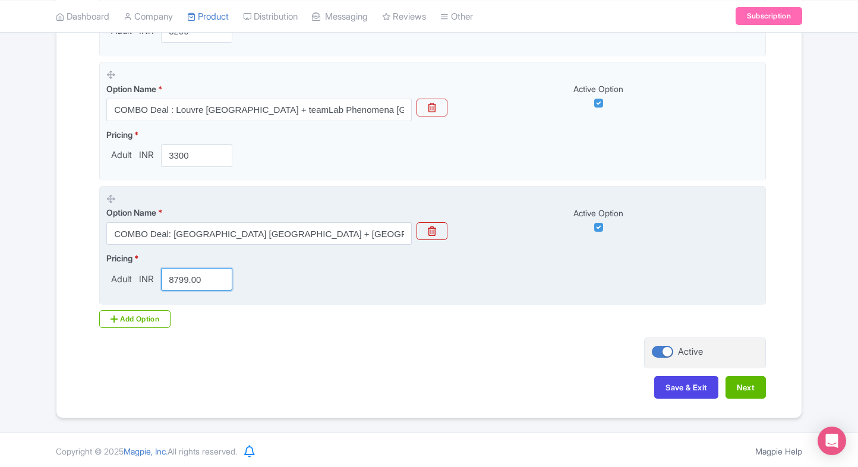
click at [187, 276] on input "8799.00" at bounding box center [196, 279] width 71 height 23
click at [188, 268] on input "8799.00" at bounding box center [196, 279] width 71 height 23
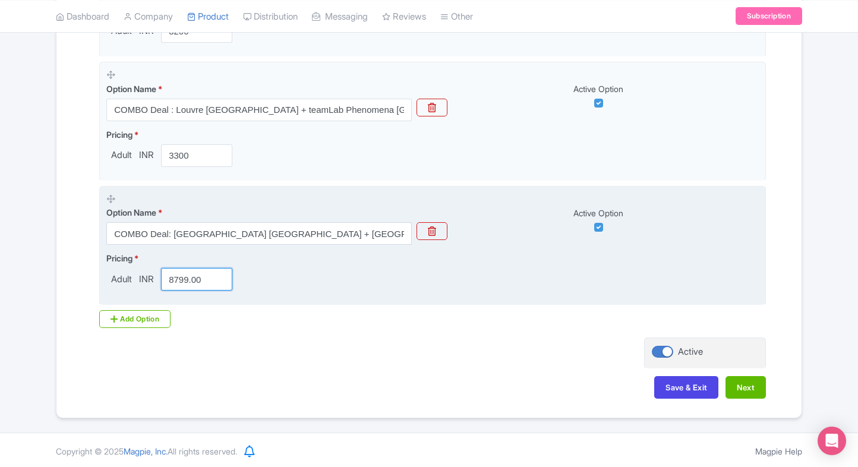
click at [188, 268] on input "8799.00" at bounding box center [196, 279] width 71 height 23
paste input "4859"
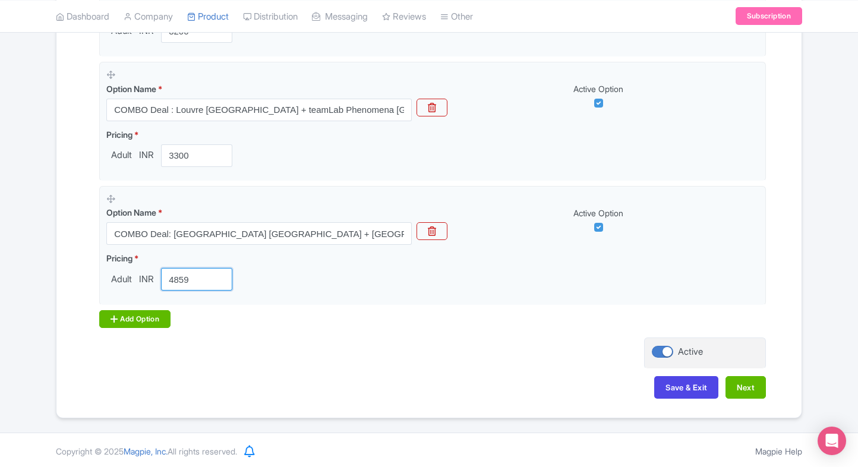
type input "4859"
click at [131, 320] on div "Add Option" at bounding box center [134, 319] width 71 height 18
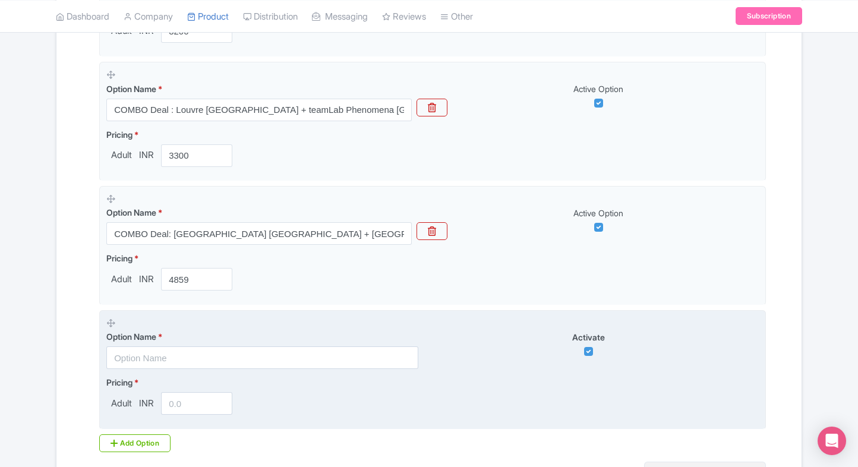
click at [124, 348] on input "text" at bounding box center [262, 357] width 312 height 23
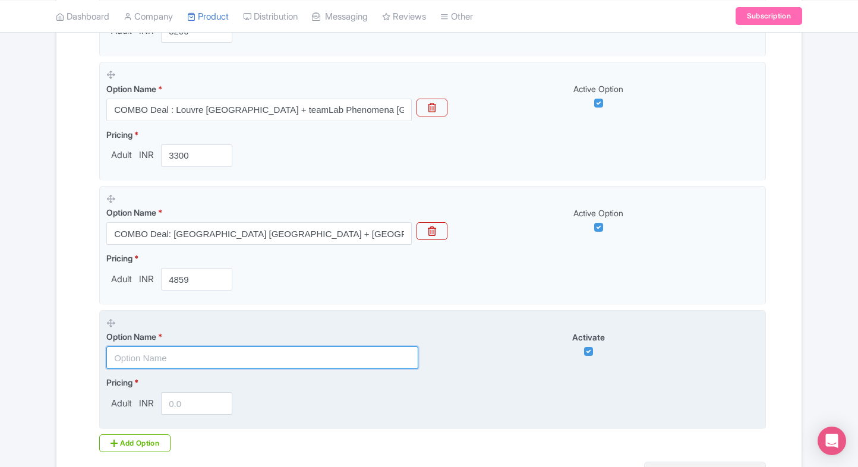
paste input "3-in-1 Combo: Louvre Abu Dhabi + teamLab Phenomena + Abu Dhabi City Sightseeing…"
type input "3-in-1 Combo: Louvre Abu Dhabi + teamLab Phenomena + Abu Dhabi City Sightseeing…"
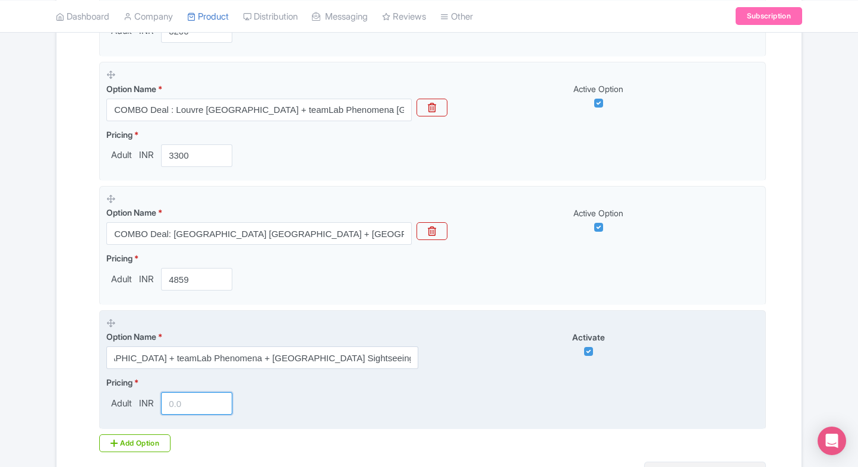
scroll to position [0, 0]
click at [179, 411] on input "number" at bounding box center [196, 403] width 71 height 23
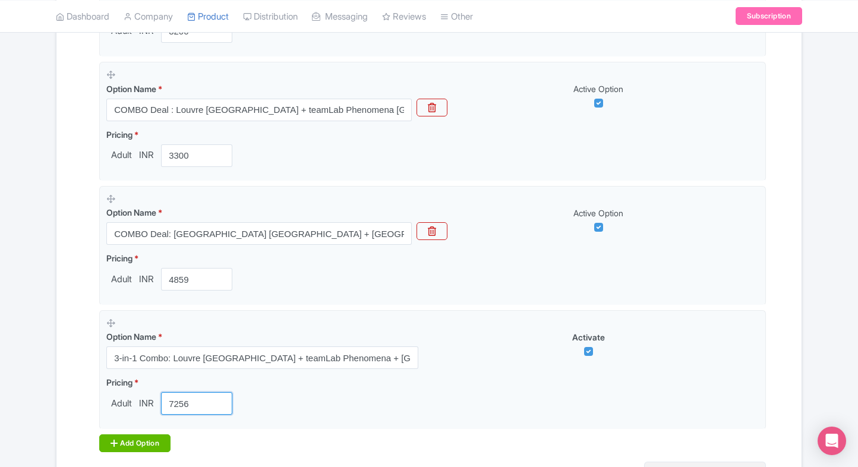
type input "7256"
click at [132, 436] on div "Add Option" at bounding box center [134, 443] width 71 height 18
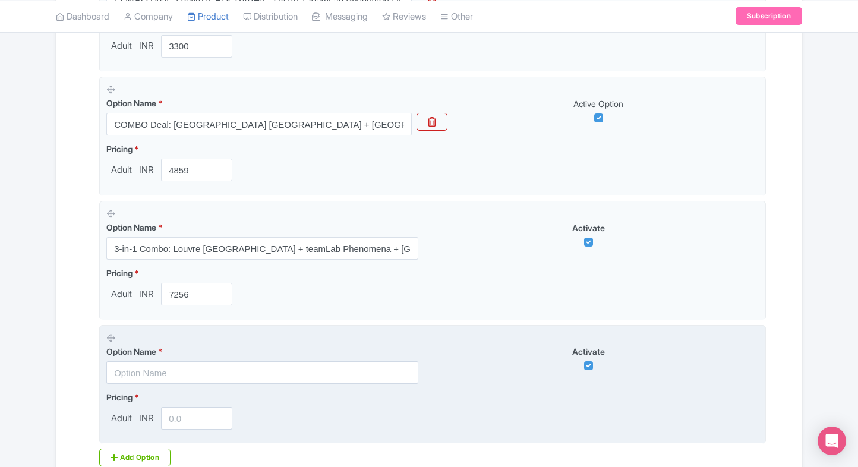
scroll to position [1093, 0]
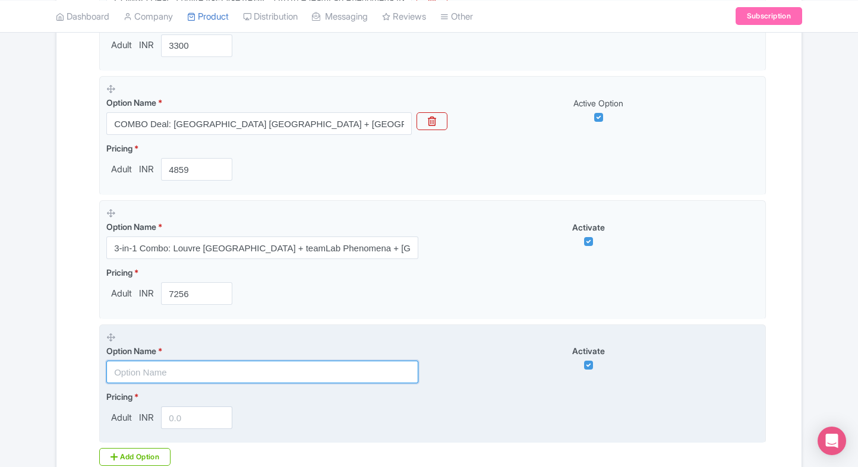
click at [200, 375] on input "text" at bounding box center [262, 372] width 312 height 23
paste input "Mega Combo : Louvre Abu Dhabi Admission + Ferrari World, Yas Waterworld, Warner…"
type input "Mega Combo : Louvre Abu Dhabi Admission + Ferrari World, Yas Waterworld, Warner…"
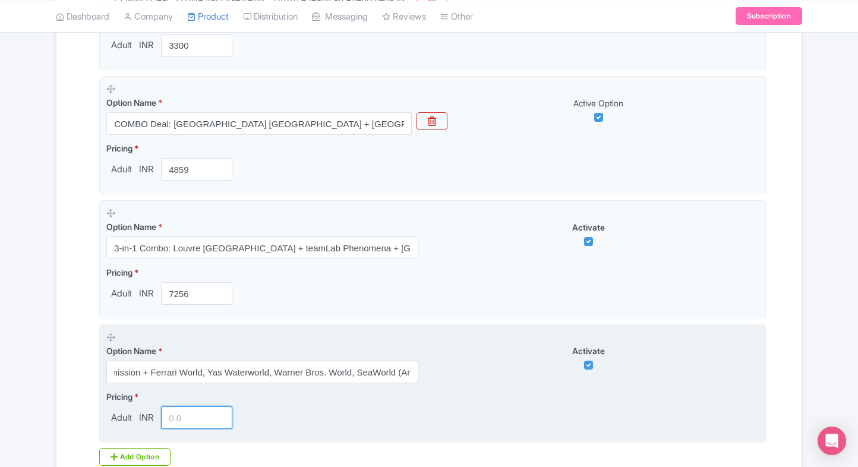
scroll to position [0, 0]
click at [173, 419] on input "number" at bounding box center [196, 417] width 71 height 23
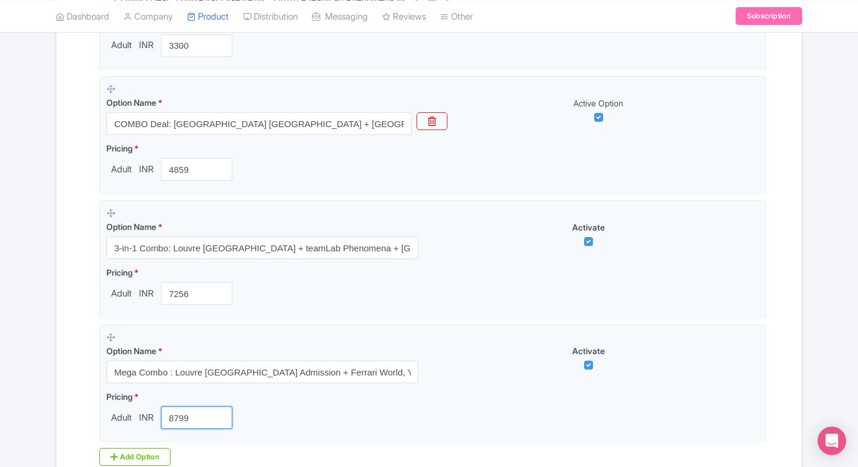
type input "8799"
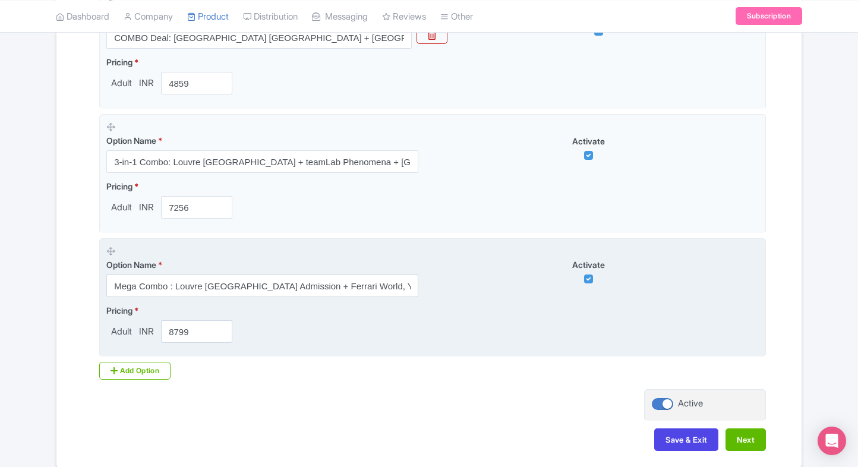
scroll to position [1231, 0]
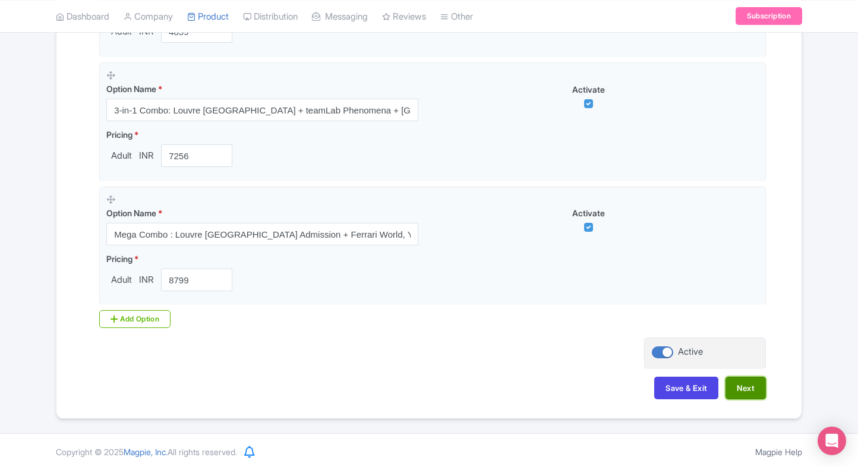
click at [759, 389] on button "Next" at bounding box center [745, 388] width 40 height 23
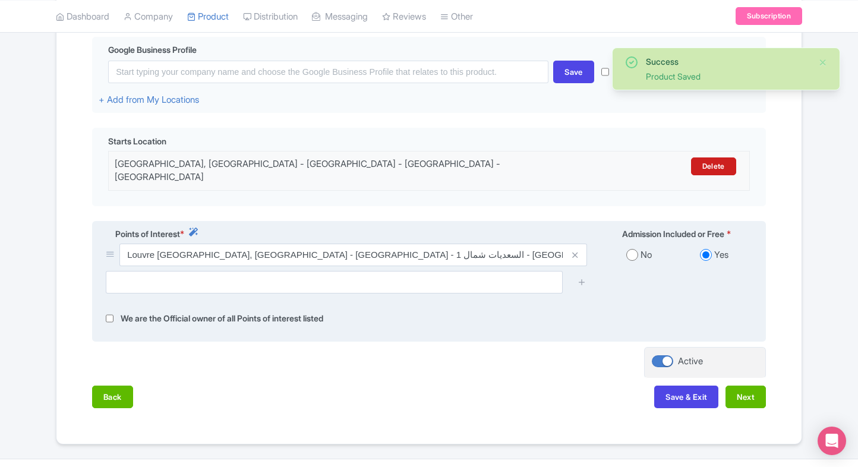
scroll to position [285, 0]
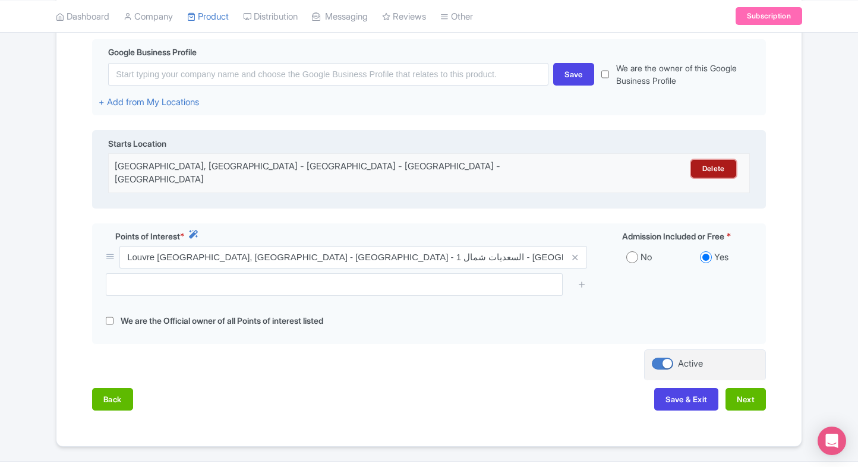
click at [701, 165] on link "Delete" at bounding box center [713, 169] width 45 height 18
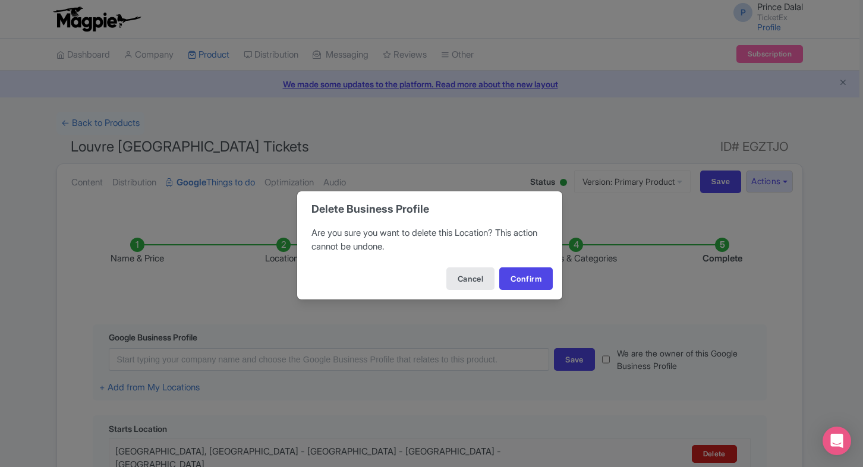
click at [458, 290] on div "Cancel Confirm" at bounding box center [429, 279] width 265 height 42
click at [461, 286] on button "Cancel" at bounding box center [470, 278] width 48 height 23
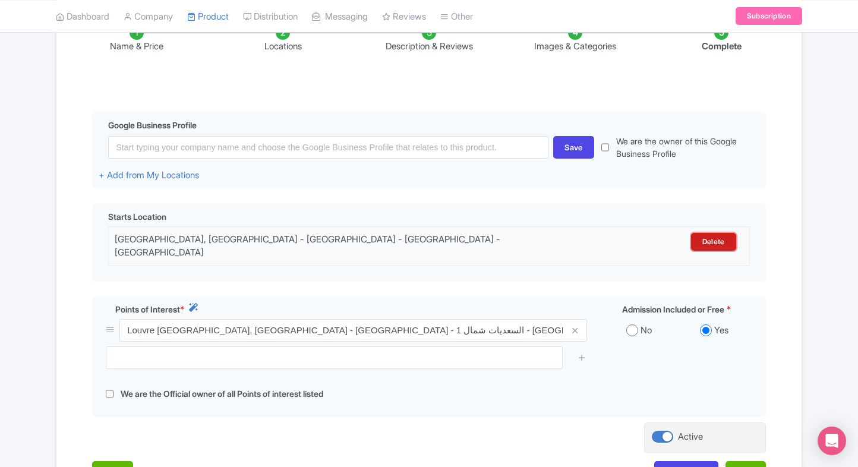
scroll to position [307, 0]
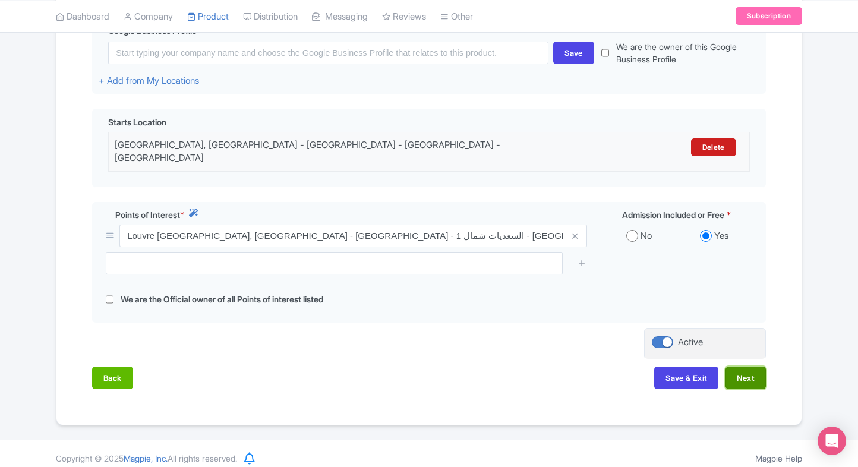
click at [733, 367] on button "Next" at bounding box center [745, 378] width 40 height 23
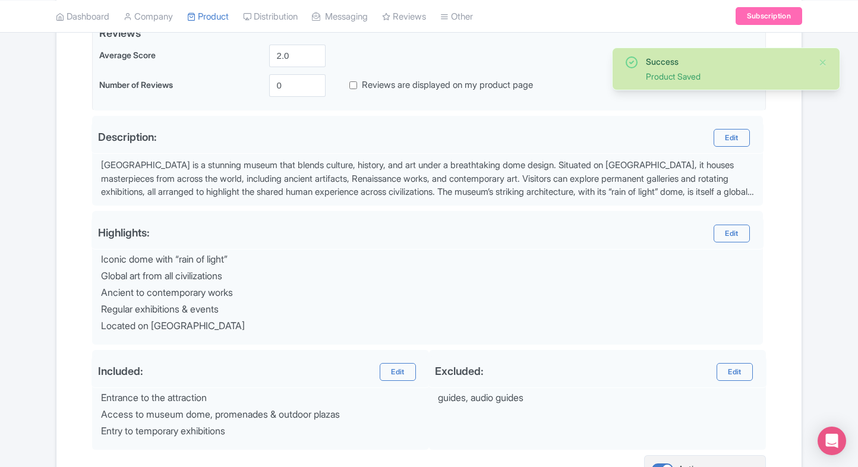
scroll to position [424, 0]
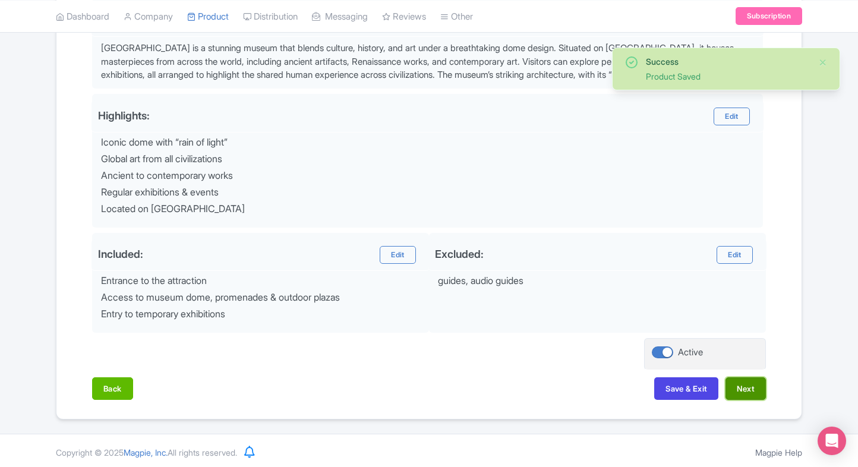
click at [747, 384] on button "Next" at bounding box center [745, 388] width 40 height 23
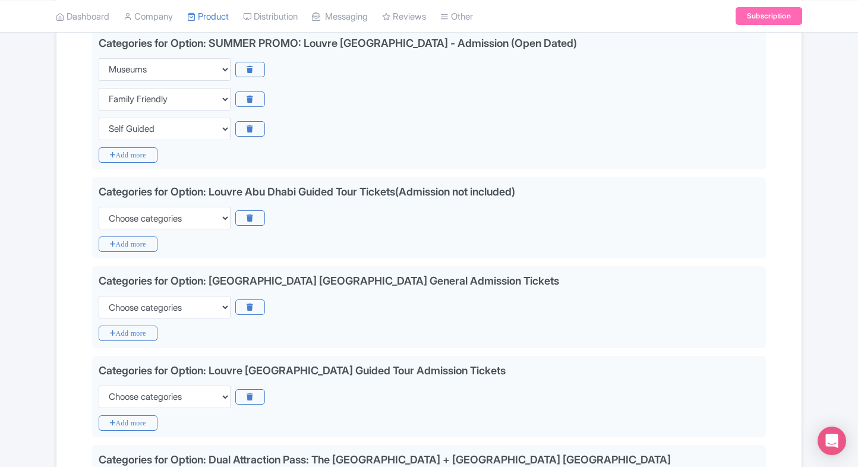
scroll to position [297, 0]
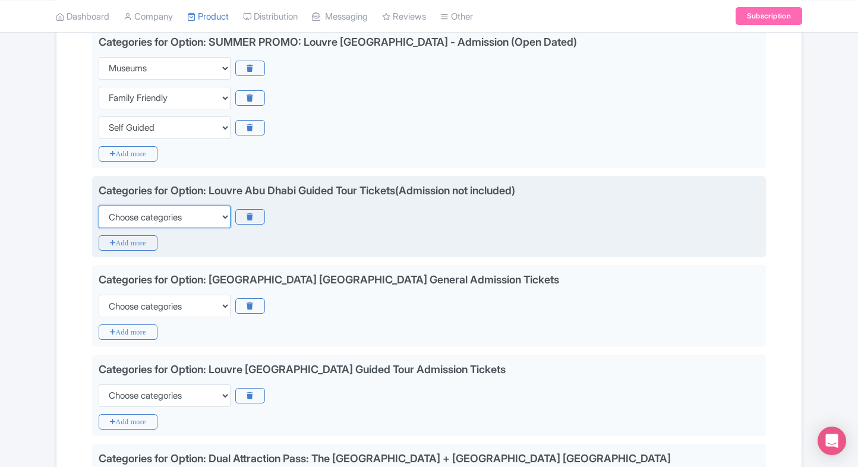
click at [163, 220] on select "Choose categories Adults Only Animals Audio Guide Beaches Bike Tours Boat Tours…" at bounding box center [165, 217] width 132 height 23
select select "museums"
click at [99, 206] on select "Choose categories Adults Only Animals Audio Guide Beaches Bike Tours Boat Tours…" at bounding box center [165, 217] width 132 height 23
click at [128, 237] on icon "Add more" at bounding box center [128, 242] width 59 height 15
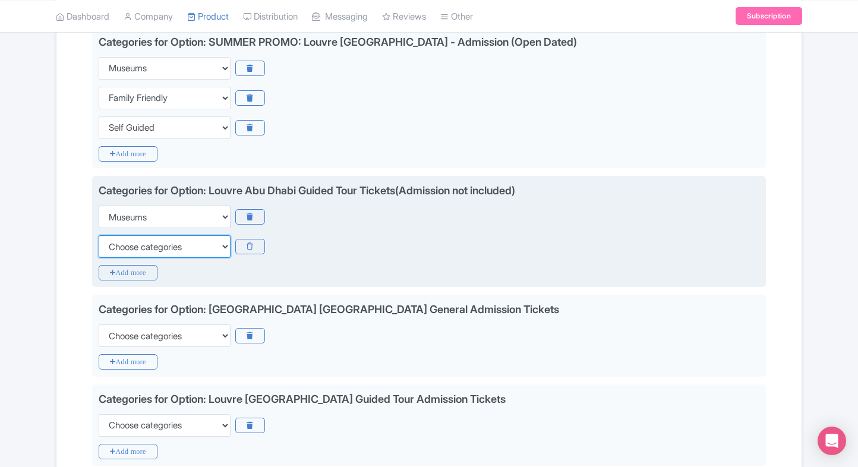
click at [128, 237] on select "Choose categories Adults Only Animals Audio Guide Beaches Bike Tours Boat Tours…" at bounding box center [165, 246] width 132 height 23
select select "family-friendly"
click at [99, 235] on select "Choose categories Adults Only Animals Audio Guide Beaches Bike Tours Boat Tours…" at bounding box center [165, 246] width 132 height 23
click at [113, 265] on icon "Add more" at bounding box center [128, 272] width 59 height 15
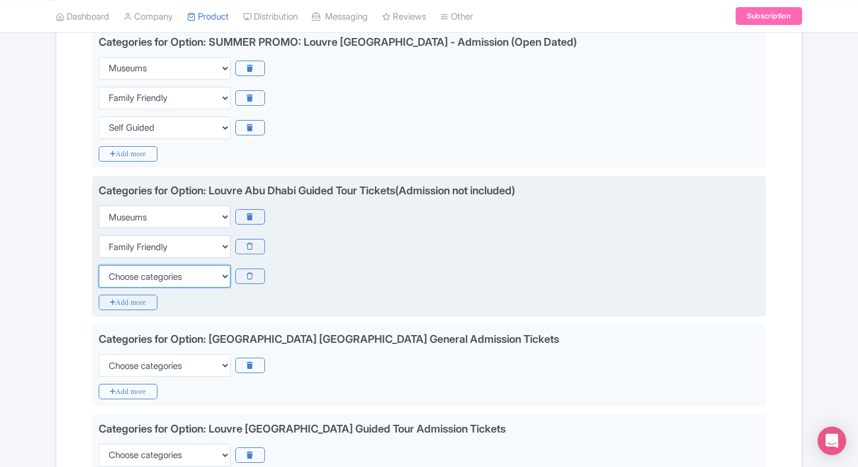
click at [113, 265] on select "Choose categories Adults Only Animals Audio Guide Beaches Bike Tours Boat Tours…" at bounding box center [165, 276] width 132 height 23
select select "self-guided"
click at [99, 265] on select "Choose categories Adults Only Animals Audio Guide Beaches Bike Tours Boat Tours…" at bounding box center [165, 276] width 132 height 23
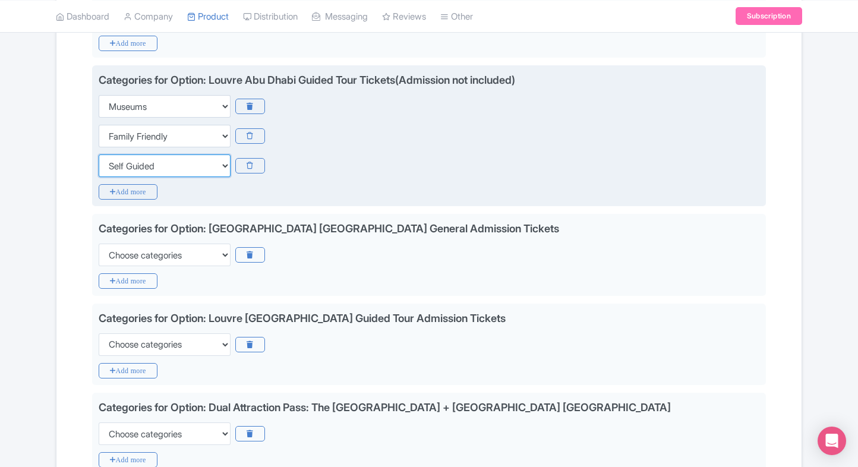
scroll to position [417, 0]
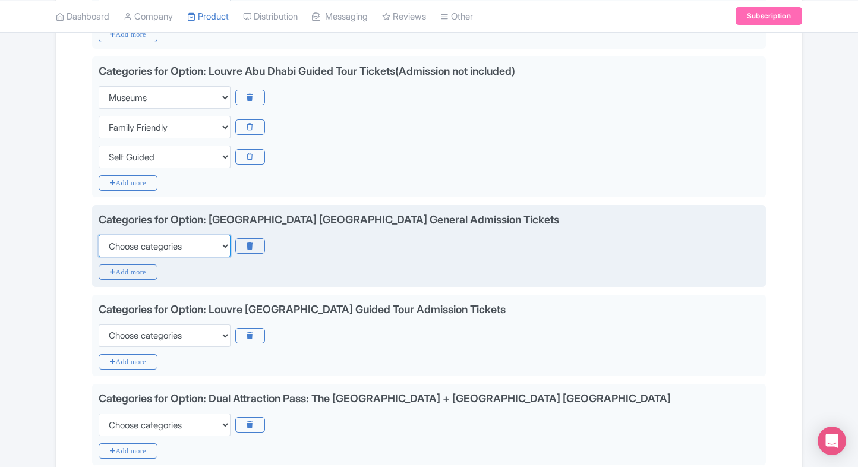
click at [139, 246] on select "Choose categories Adults Only Animals Audio Guide Beaches Bike Tours Boat Tours…" at bounding box center [165, 246] width 132 height 23
select select "museums"
click at [99, 235] on select "Choose categories Adults Only Animals Audio Guide Beaches Bike Tours Boat Tours…" at bounding box center [165, 246] width 132 height 23
click at [116, 273] on icon "Add more" at bounding box center [128, 271] width 59 height 15
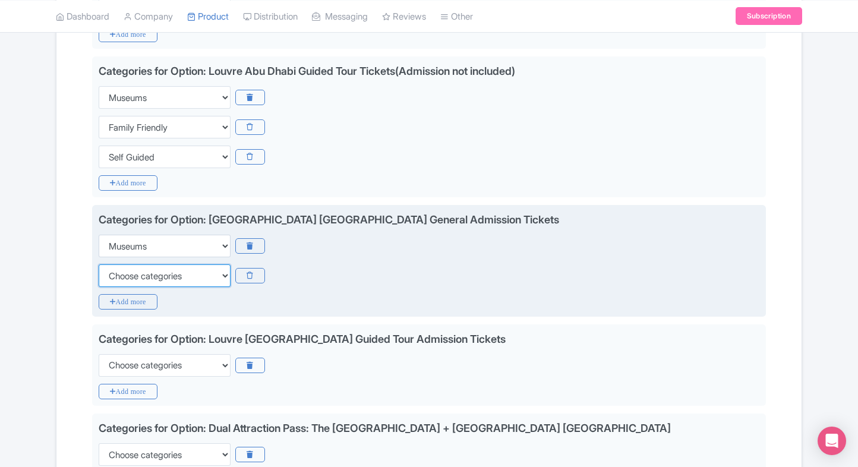
click at [116, 273] on select "Choose categories Adults Only Animals Audio Guide Beaches Bike Tours Boat Tours…" at bounding box center [165, 275] width 132 height 23
select select "family-friendly"
click at [99, 264] on select "Choose categories Adults Only Animals Audio Guide Beaches Bike Tours Boat Tours…" at bounding box center [165, 275] width 132 height 23
click at [112, 301] on icon "Add more" at bounding box center [128, 301] width 59 height 15
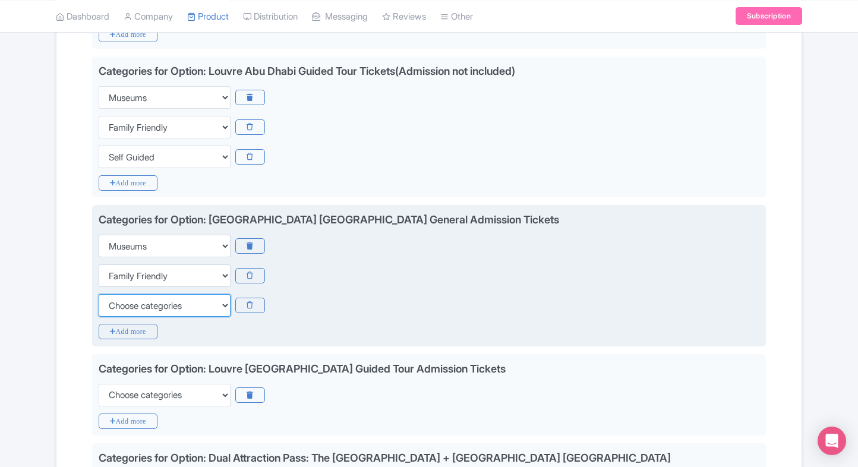
click at [112, 301] on select "Choose categories Adults Only Animals Audio Guide Beaches Bike Tours Boat Tours…" at bounding box center [165, 305] width 132 height 23
select select "self-guided"
click at [99, 294] on select "Choose categories Adults Only Animals Audio Guide Beaches Bike Tours Boat Tours…" at bounding box center [165, 305] width 132 height 23
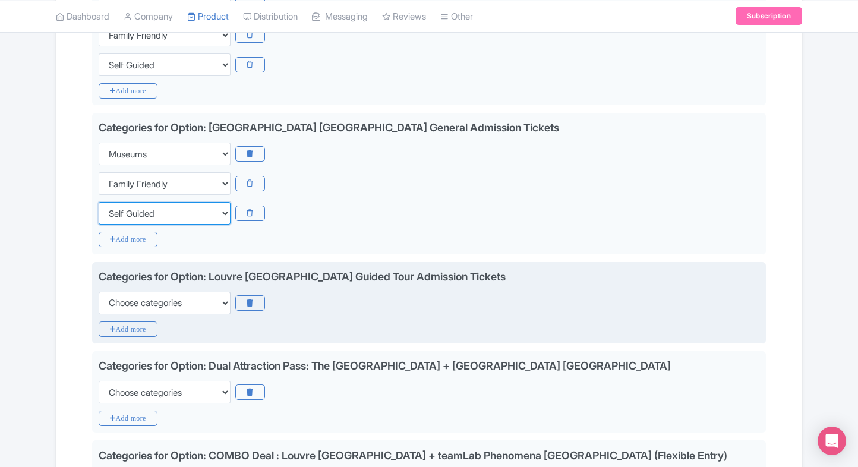
scroll to position [509, 0]
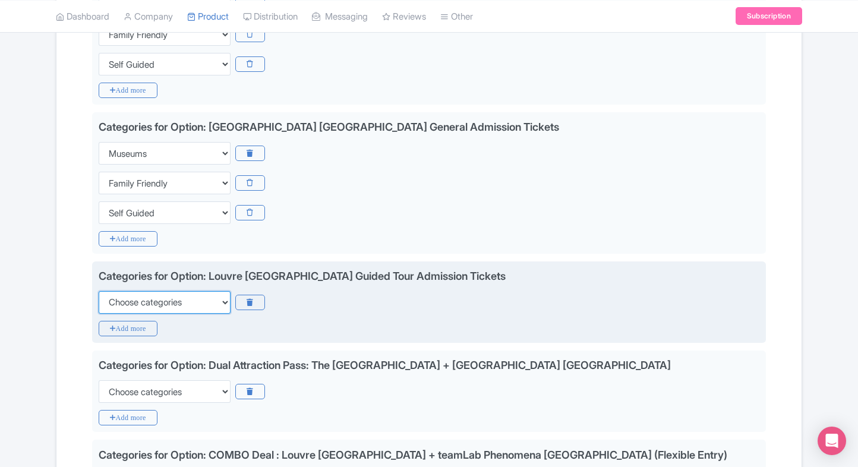
click at [116, 301] on select "Choose categories Adults Only Animals Audio Guide Beaches Bike Tours Boat Tours…" at bounding box center [165, 302] width 132 height 23
select select "museums"
click at [99, 291] on select "Choose categories Adults Only Animals Audio Guide Beaches Bike Tours Boat Tours…" at bounding box center [165, 302] width 132 height 23
click at [111, 322] on icon "Add more" at bounding box center [128, 328] width 59 height 15
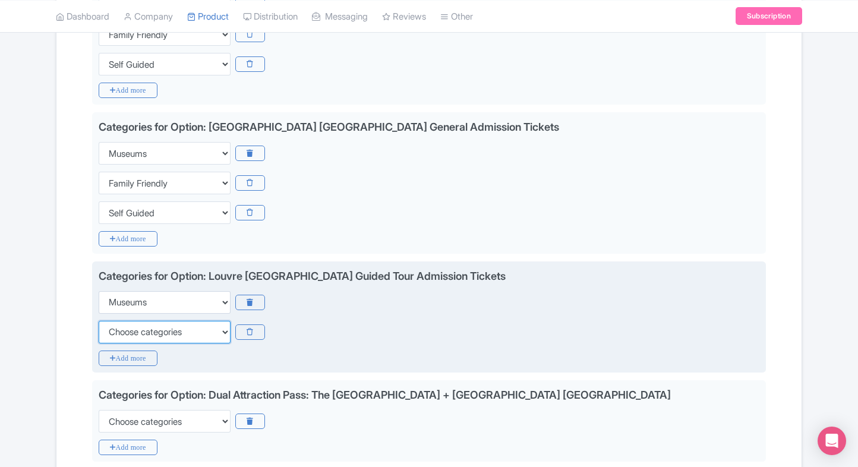
click at [111, 322] on select "Choose categories Adults Only Animals Audio Guide Beaches Bike Tours Boat Tours…" at bounding box center [165, 332] width 132 height 23
click at [99, 321] on select "Choose categories Adults Only Animals Audio Guide Beaches Bike Tours Boat Tours…" at bounding box center [165, 332] width 132 height 23
click at [120, 327] on select "Choose categories Adults Only Animals Audio Guide Beaches Bike Tours Boat Tours…" at bounding box center [165, 332] width 132 height 23
select select "family-friendly"
click at [99, 321] on select "Choose categories Adults Only Animals Audio Guide Beaches Bike Tours Boat Tours…" at bounding box center [165, 332] width 132 height 23
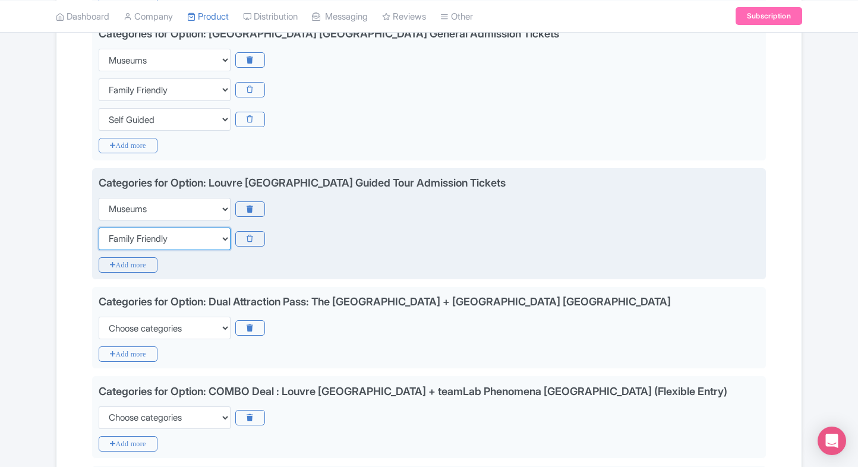
scroll to position [606, 0]
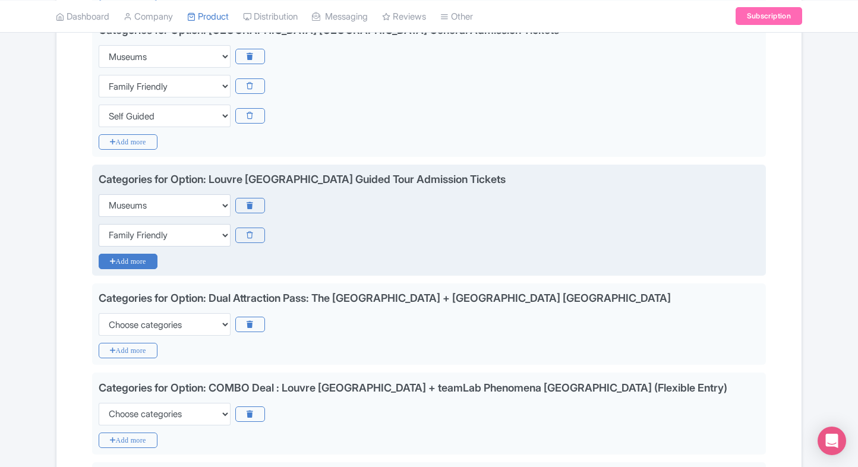
drag, startPoint x: 124, startPoint y: 251, endPoint x: 118, endPoint y: 257, distance: 8.0
click at [118, 257] on div "Categories for Option: Louvre Abu Dhabi Guided Tour Admission Tickets Choose ca…" at bounding box center [429, 221] width 674 height 112
click at [118, 257] on icon "Add more" at bounding box center [128, 261] width 59 height 15
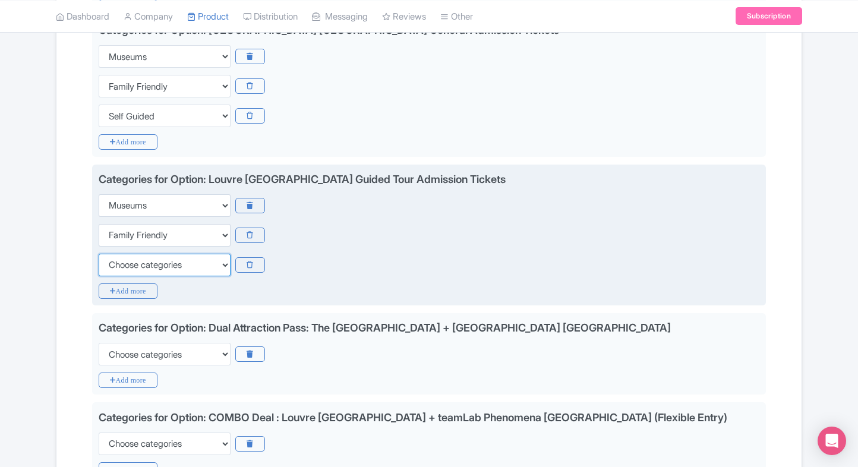
click at [118, 257] on select "Choose categories Adults Only Animals Audio Guide Beaches Bike Tours Boat Tours…" at bounding box center [165, 265] width 132 height 23
select select "self-guided"
click at [99, 254] on select "Choose categories Adults Only Animals Audio Guide Beaches Bike Tours Boat Tours…" at bounding box center [165, 265] width 132 height 23
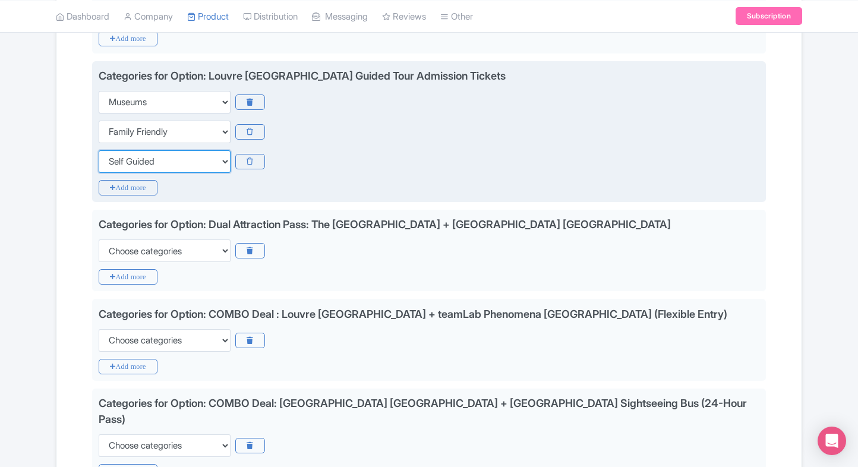
scroll to position [711, 0]
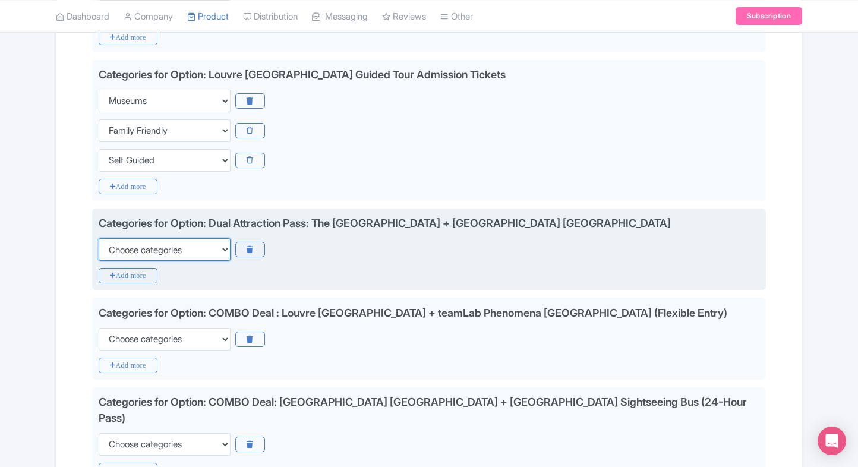
click at [135, 251] on select "Choose categories Adults Only Animals Audio Guide Beaches Bike Tours Boat Tours…" at bounding box center [165, 249] width 132 height 23
select select "museums"
click at [99, 238] on select "Choose categories Adults Only Animals Audio Guide Beaches Bike Tours Boat Tours…" at bounding box center [165, 249] width 132 height 23
click at [119, 275] on icon "Add more" at bounding box center [128, 275] width 59 height 15
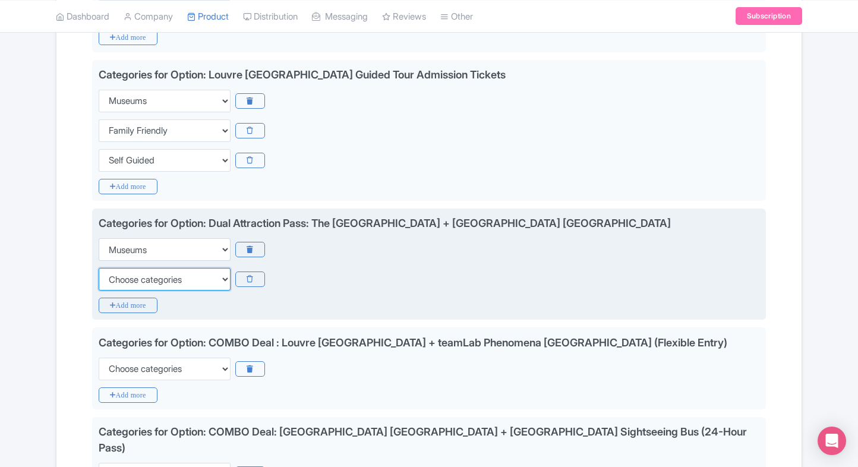
click at [119, 275] on select "Choose categories Adults Only Animals Audio Guide Beaches Bike Tours Boat Tours…" at bounding box center [165, 279] width 132 height 23
select select "family-friendly"
click at [99, 268] on select "Choose categories Adults Only Animals Audio Guide Beaches Bike Tours Boat Tours…" at bounding box center [165, 279] width 132 height 23
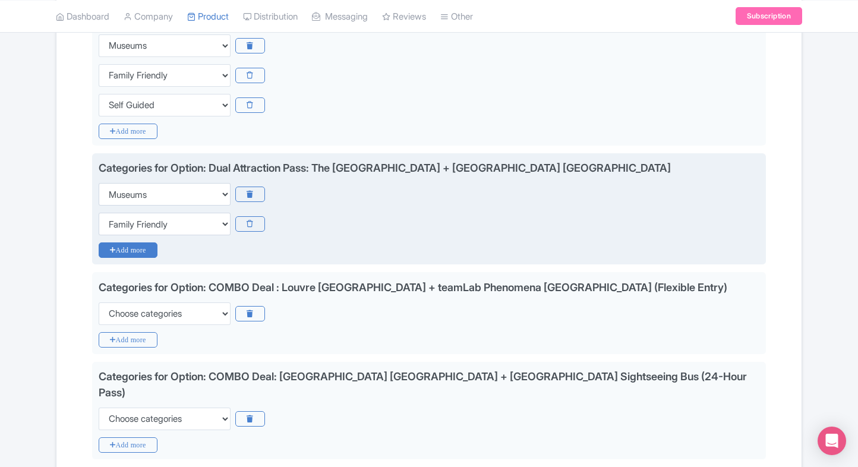
click at [132, 250] on icon "Add more" at bounding box center [128, 249] width 59 height 15
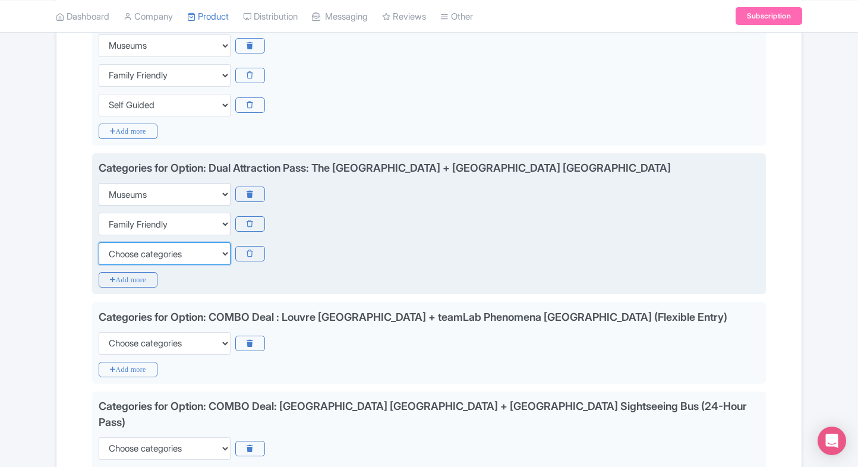
click at [132, 250] on select "Choose categories Adults Only Animals Audio Guide Beaches Bike Tours Boat Tours…" at bounding box center [165, 253] width 132 height 23
select select "self-guided"
click at [99, 242] on select "Choose categories Adults Only Animals Audio Guide Beaches Bike Tours Boat Tours…" at bounding box center [165, 253] width 132 height 23
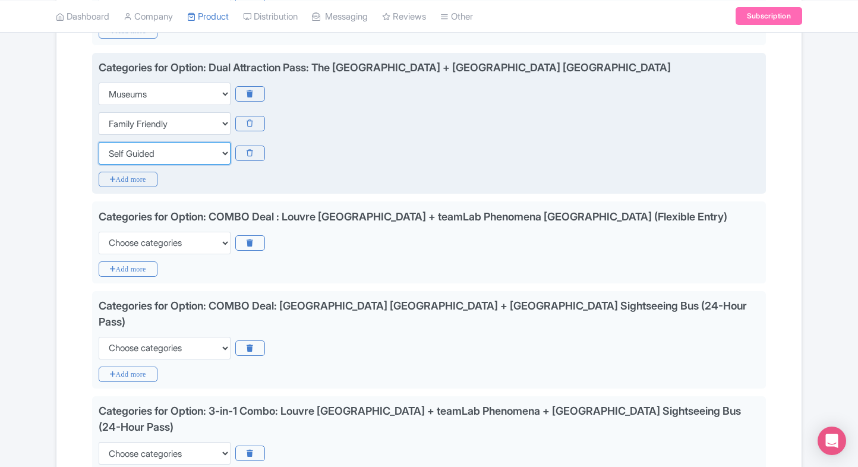
scroll to position [885, 0]
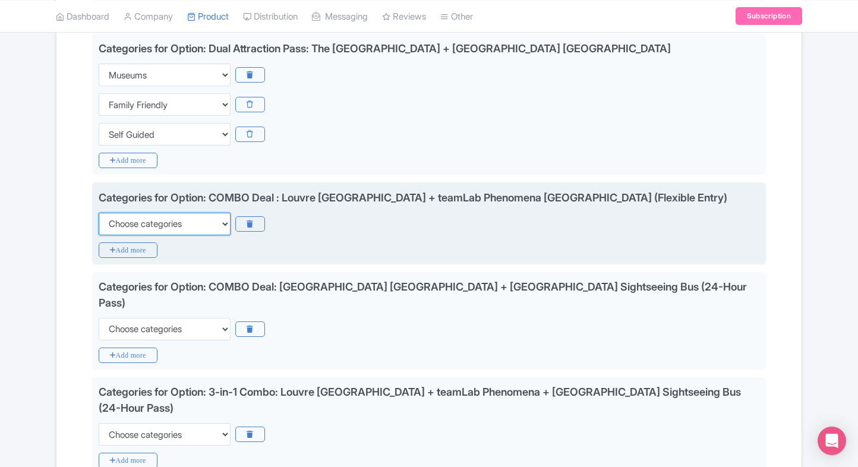
click at [150, 222] on select "Choose categories Adults Only Animals Audio Guide Beaches Bike Tours Boat Tours…" at bounding box center [165, 224] width 132 height 23
select select "museums"
click at [99, 213] on select "Choose categories Adults Only Animals Audio Guide Beaches Bike Tours Boat Tours…" at bounding box center [165, 224] width 132 height 23
click at [129, 245] on icon "Add more" at bounding box center [128, 249] width 59 height 15
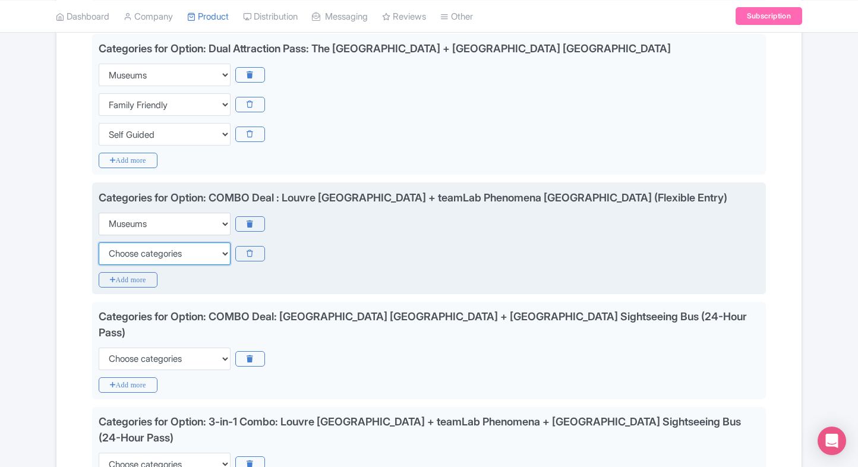
click at [129, 245] on select "Choose categories Adults Only Animals Audio Guide Beaches Bike Tours Boat Tours…" at bounding box center [165, 253] width 132 height 23
select select "family-friendly"
click at [99, 242] on select "Choose categories Adults Only Animals Audio Guide Beaches Bike Tours Boat Tours…" at bounding box center [165, 253] width 132 height 23
click at [111, 280] on icon "Add more" at bounding box center [128, 279] width 59 height 15
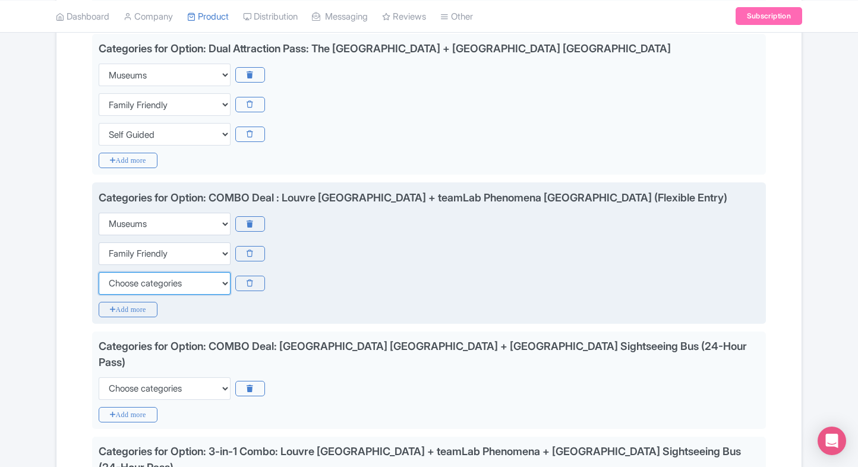
click at [111, 280] on select "Choose categories Adults Only Animals Audio Guide Beaches Bike Tours Boat Tours…" at bounding box center [165, 283] width 132 height 23
select select "self-guided"
click at [99, 272] on select "Choose categories Adults Only Animals Audio Guide Beaches Bike Tours Boat Tours…" at bounding box center [165, 283] width 132 height 23
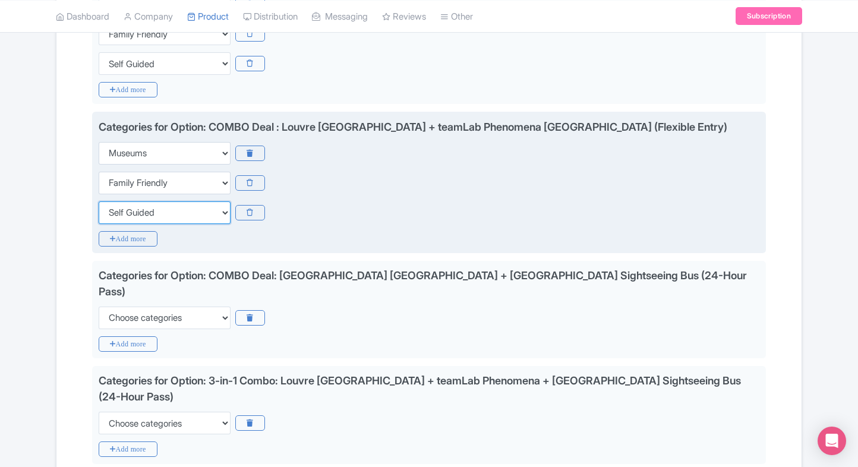
scroll to position [957, 0]
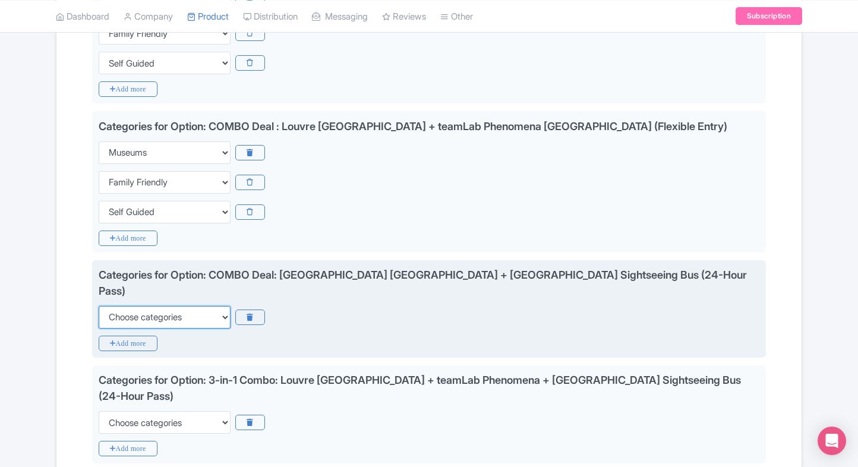
click at [130, 306] on select "Choose categories Adults Only Animals Audio Guide Beaches Bike Tours Boat Tours…" at bounding box center [165, 317] width 132 height 23
select select "museums"
click at [99, 306] on select "Choose categories Adults Only Animals Audio Guide Beaches Bike Tours Boat Tours…" at bounding box center [165, 317] width 132 height 23
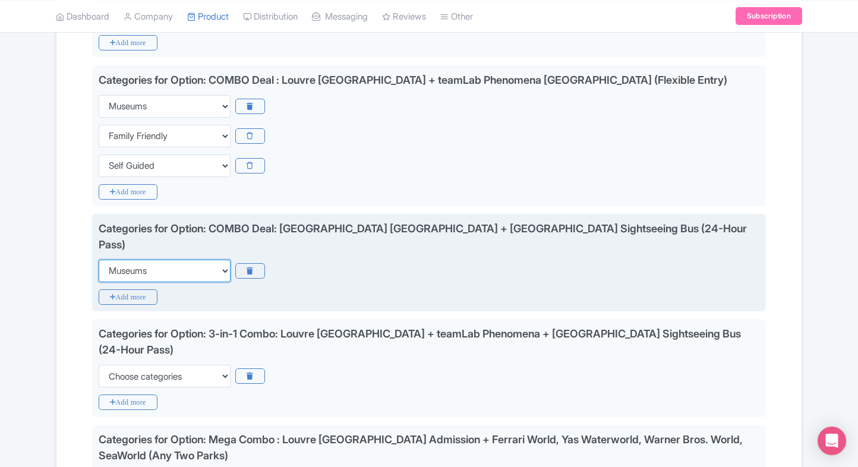
scroll to position [1003, 0]
click at [132, 289] on icon "Add more" at bounding box center [128, 296] width 59 height 15
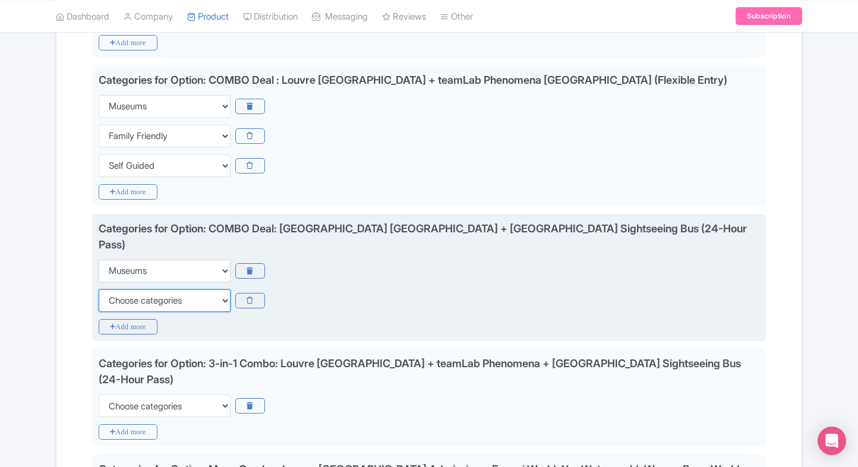
click at [132, 289] on select "Choose categories Adults Only Animals Audio Guide Beaches Bike Tours Boat Tours…" at bounding box center [165, 300] width 132 height 23
select select "family-friendly"
click at [99, 289] on select "Choose categories Adults Only Animals Audio Guide Beaches Bike Tours Boat Tours…" at bounding box center [165, 300] width 132 height 23
click at [114, 319] on icon "Add more" at bounding box center [128, 326] width 59 height 15
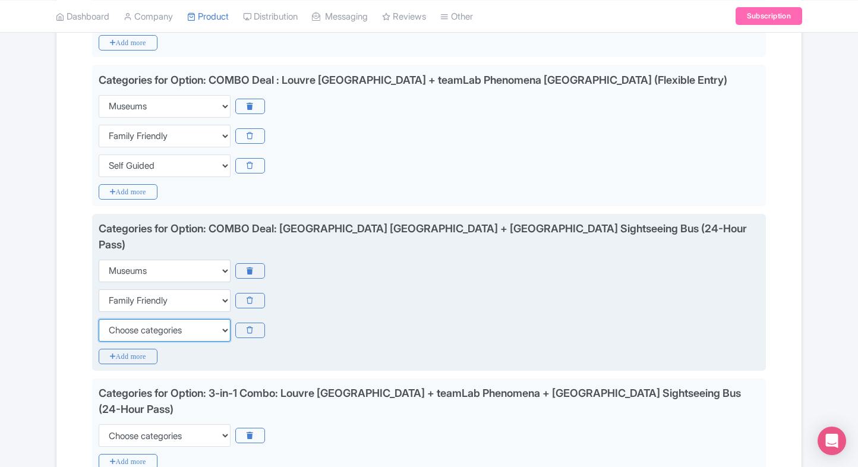
click at [114, 319] on select "Choose categories Adults Only Animals Audio Guide Beaches Bike Tours Boat Tours…" at bounding box center [165, 330] width 132 height 23
select select "self-guided"
click at [99, 319] on select "Choose categories Adults Only Animals Audio Guide Beaches Bike Tours Boat Tours…" at bounding box center [165, 330] width 132 height 23
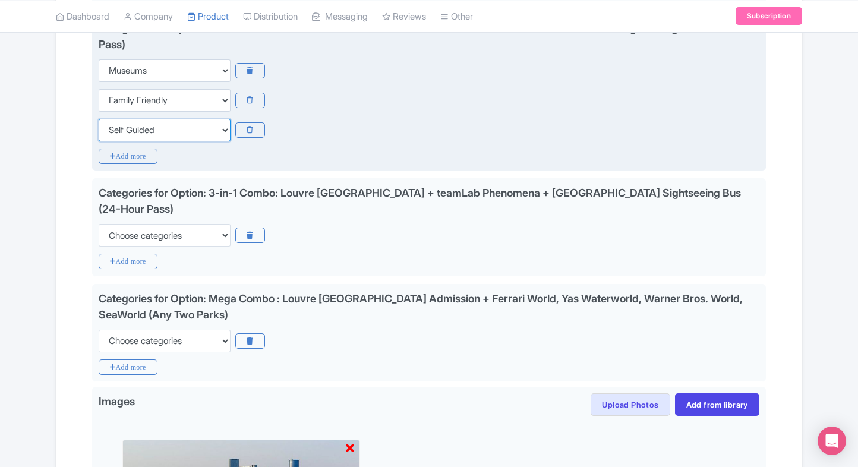
scroll to position [1224, 0]
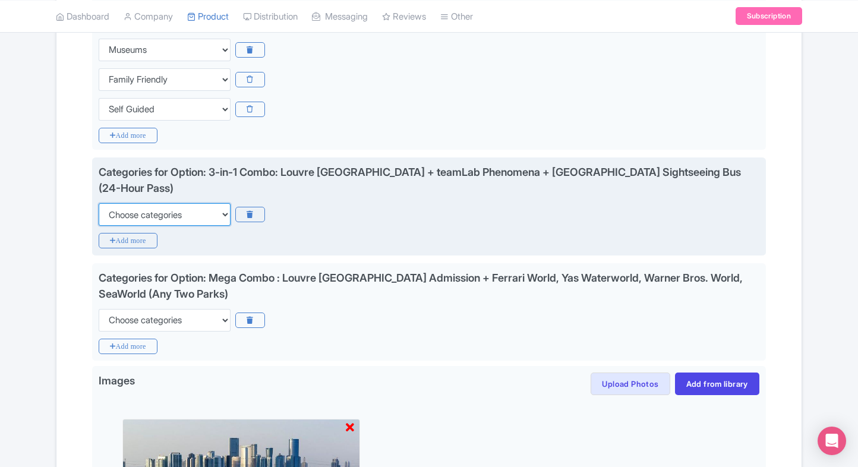
click at [171, 203] on select "Choose categories Adults Only Animals Audio Guide Beaches Bike Tours Boat Tours…" at bounding box center [165, 214] width 132 height 23
select select "museums"
click at [99, 203] on select "Choose categories Adults Only Animals Audio Guide Beaches Bike Tours Boat Tours…" at bounding box center [165, 214] width 132 height 23
click at [131, 233] on icon "Add more" at bounding box center [128, 240] width 59 height 15
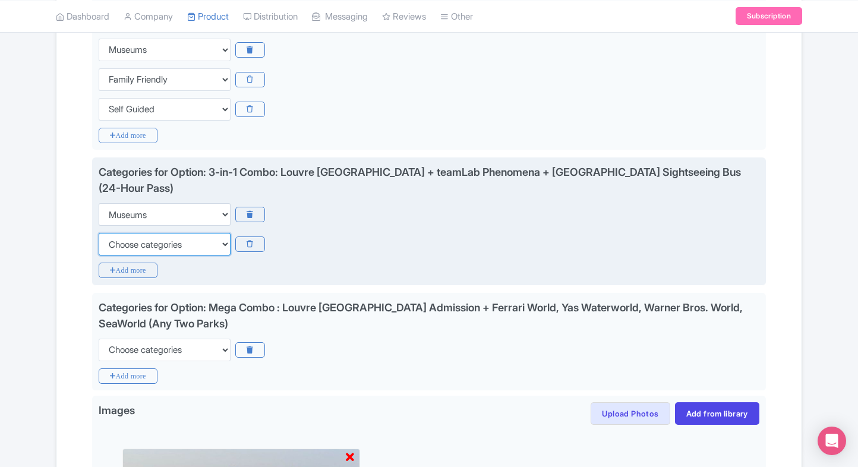
click at [131, 233] on select "Choose categories Adults Only Animals Audio Guide Beaches Bike Tours Boat Tours…" at bounding box center [165, 244] width 132 height 23
select select "family-friendly"
click at [99, 233] on select "Choose categories Adults Only Animals Audio Guide Beaches Bike Tours Boat Tours…" at bounding box center [165, 244] width 132 height 23
click at [116, 263] on icon "Add more" at bounding box center [128, 270] width 59 height 15
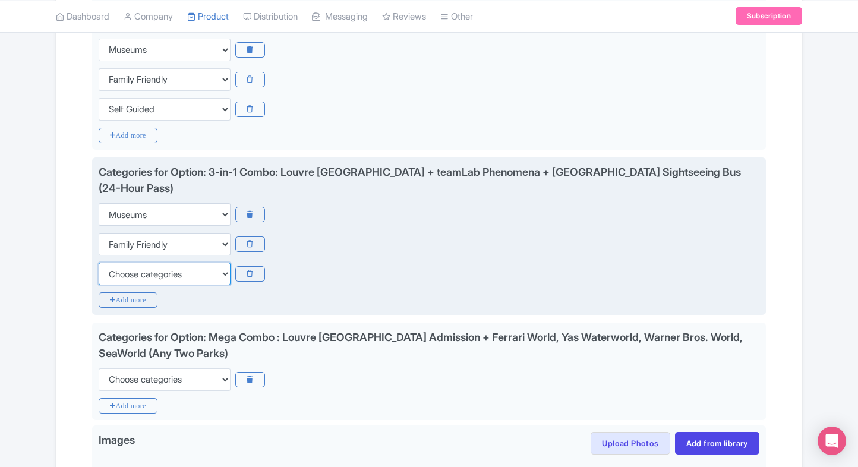
click at [116, 263] on select "Choose categories Adults Only Animals Audio Guide Beaches Bike Tours Boat Tours…" at bounding box center [165, 274] width 132 height 23
select select "self-guided"
click at [99, 263] on select "Choose categories Adults Only Animals Audio Guide Beaches Bike Tours Boat Tours…" at bounding box center [165, 274] width 132 height 23
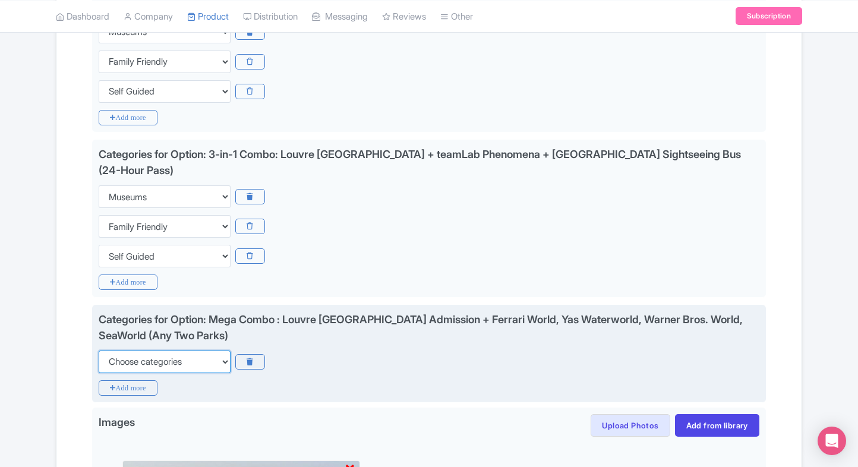
click at [130, 351] on select "Choose categories Adults Only Animals Audio Guide Beaches Bike Tours Boat Tours…" at bounding box center [165, 362] width 132 height 23
select select "museums"
click at [99, 351] on select "Choose categories Adults Only Animals Audio Guide Beaches Bike Tours Boat Tours…" at bounding box center [165, 362] width 132 height 23
click at [121, 380] on icon "Add more" at bounding box center [128, 387] width 59 height 15
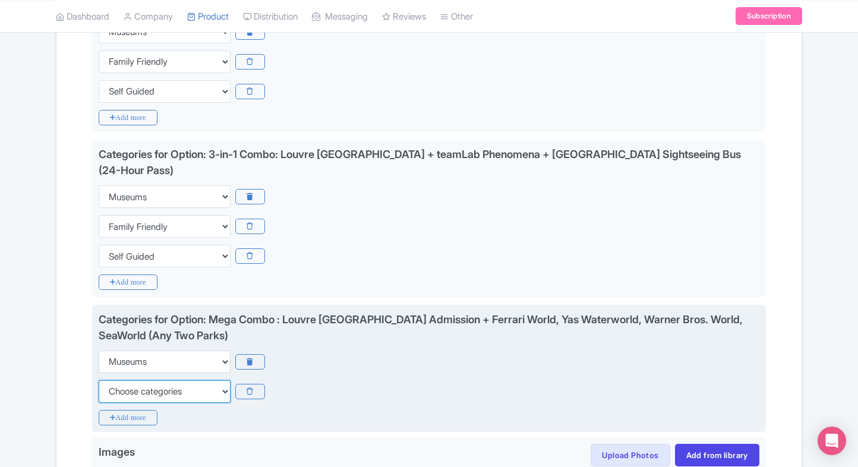
click at [121, 380] on select "Choose categories Adults Only Animals Audio Guide Beaches Bike Tours Boat Tours…" at bounding box center [165, 391] width 132 height 23
click at [99, 380] on select "Choose categories Adults Only Animals Audio Guide Beaches Bike Tours Boat Tours…" at bounding box center [165, 391] width 132 height 23
click at [121, 380] on select "Choose categories Adults Only Animals Audio Guide Beaches Bike Tours Boat Tours…" at bounding box center [165, 391] width 132 height 23
select select "family-friendly"
click at [99, 380] on select "Choose categories Adults Only Animals Audio Guide Beaches Bike Tours Boat Tours…" at bounding box center [165, 391] width 132 height 23
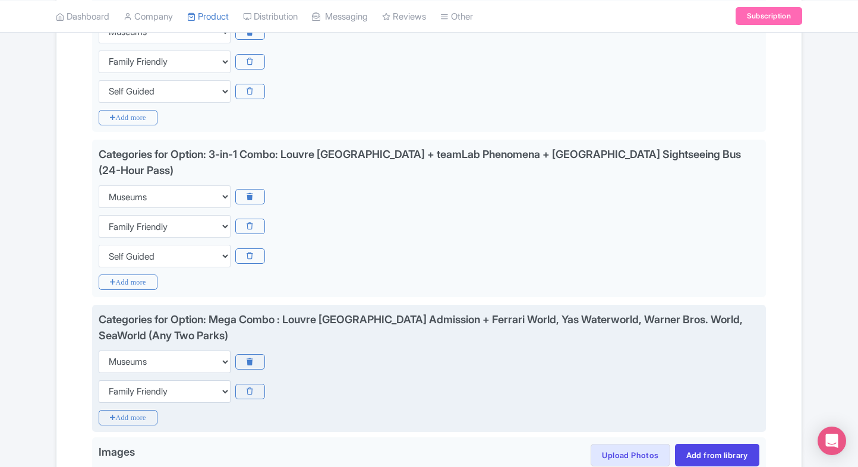
click at [115, 374] on div "Categories for Option: Mega Combo : Louvre Abu Dhabi Admission + Ferrari World,…" at bounding box center [429, 369] width 674 height 128
click at [109, 410] on icon "Add more" at bounding box center [128, 417] width 59 height 15
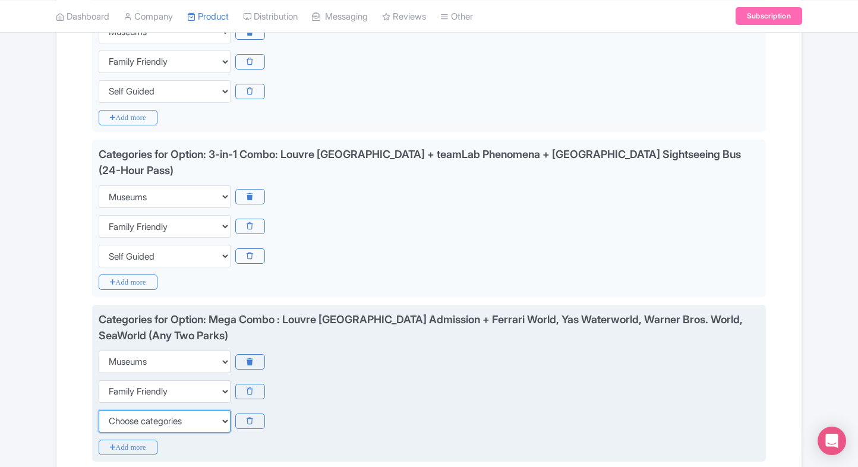
click at [109, 410] on select "Choose categories Adults Only Animals Audio Guide Beaches Bike Tours Boat Tours…" at bounding box center [165, 421] width 132 height 23
select select "self-guided"
click at [99, 410] on select "Choose categories Adults Only Animals Audio Guide Beaches Bike Tours Boat Tours…" at bounding box center [165, 421] width 132 height 23
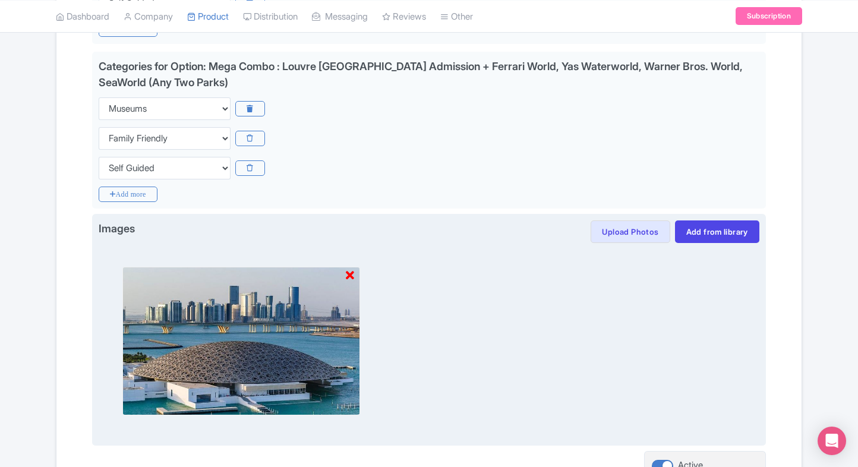
scroll to position [1575, 0]
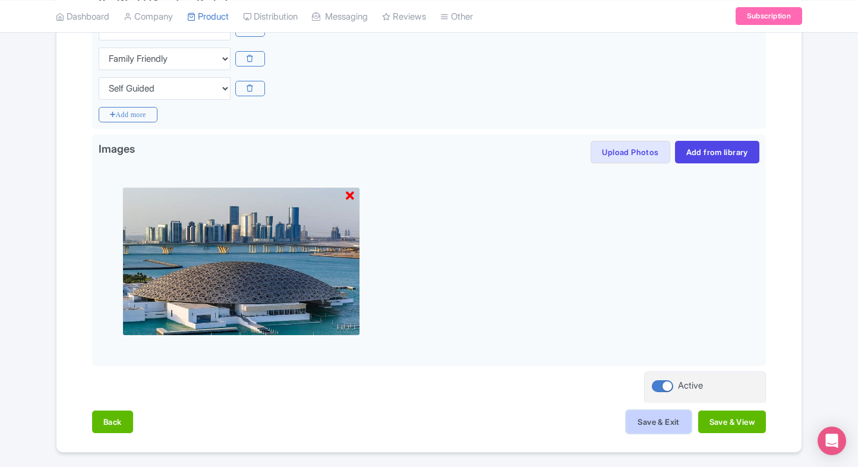
click at [655, 411] on button "Save & Exit" at bounding box center [658, 422] width 64 height 23
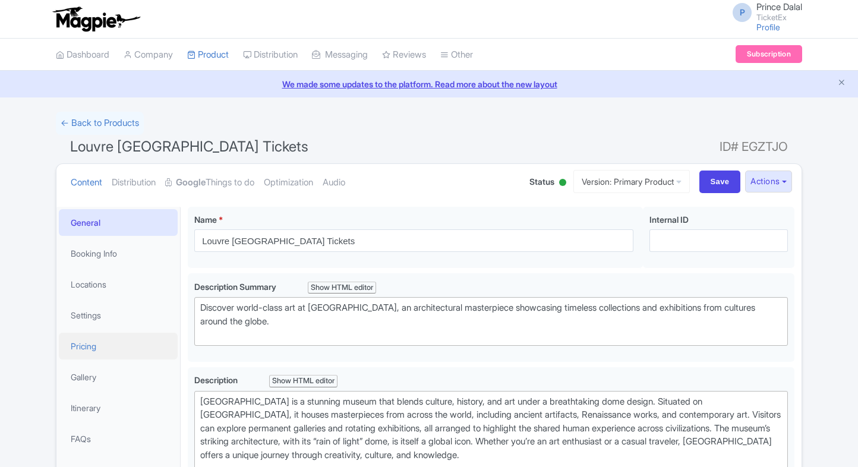
drag, startPoint x: 0, startPoint y: 0, endPoint x: 95, endPoint y: 355, distance: 367.2
click at [95, 355] on link "Pricing" at bounding box center [118, 346] width 119 height 27
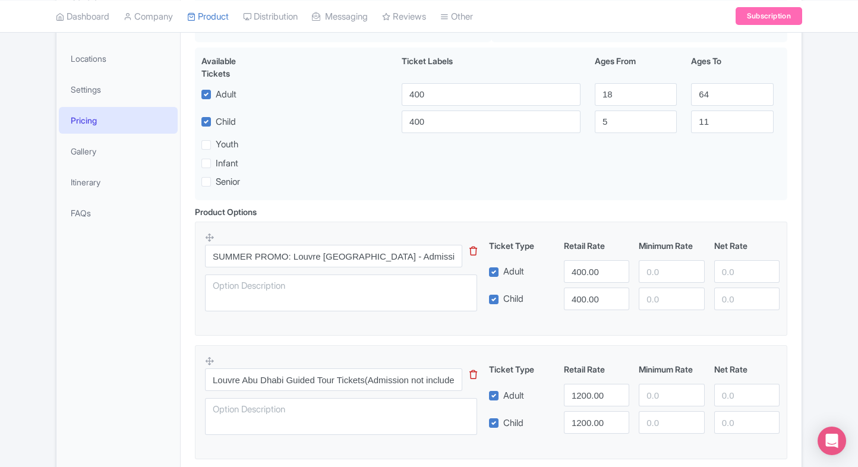
scroll to position [160, 0]
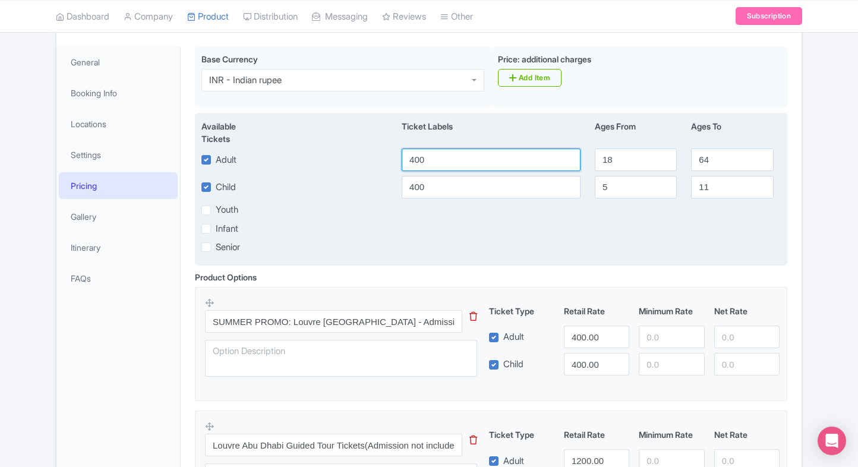
drag, startPoint x: 440, startPoint y: 160, endPoint x: 406, endPoint y: 162, distance: 33.9
click at [406, 162] on input "400" at bounding box center [491, 160] width 179 height 23
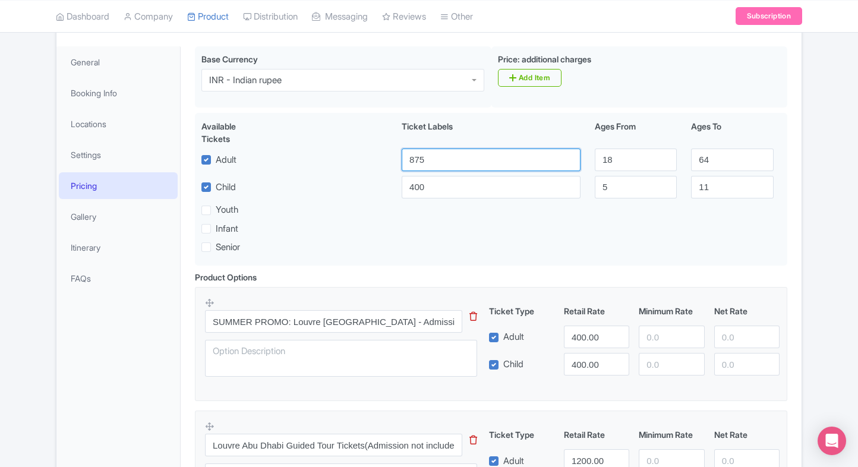
type input "875"
click at [573, 332] on input "400.00" at bounding box center [596, 337] width 65 height 23
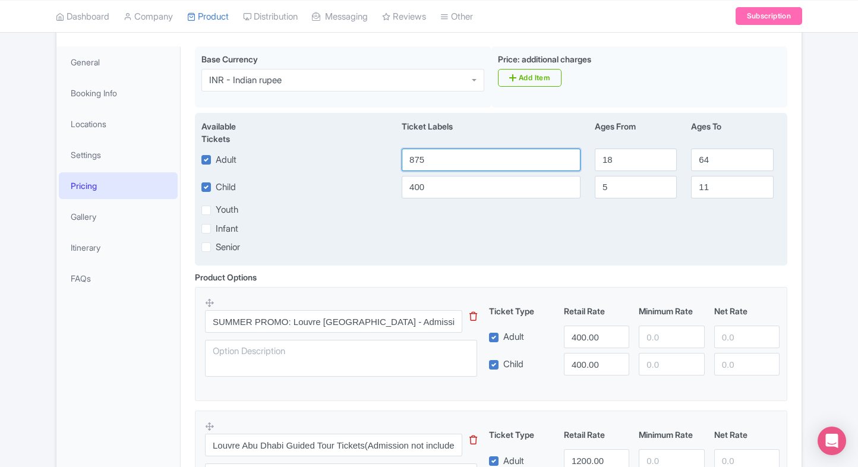
drag, startPoint x: 427, startPoint y: 162, endPoint x: 335, endPoint y: 144, distance: 93.2
click at [335, 144] on div "Available Tickets i Ticket Labels Ages From Ages To Adult 875 18 64 Child 400 5…" at bounding box center [491, 189] width 592 height 153
click at [421, 195] on input "400" at bounding box center [491, 187] width 179 height 23
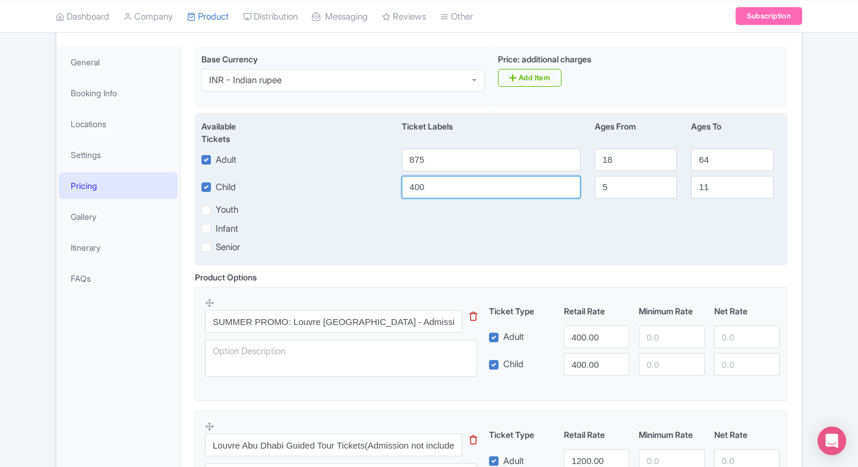
paste input "875"
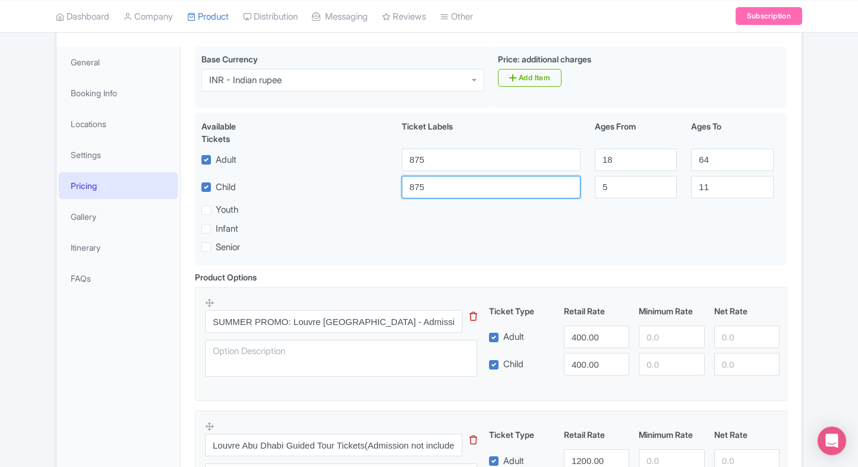
type input "875"
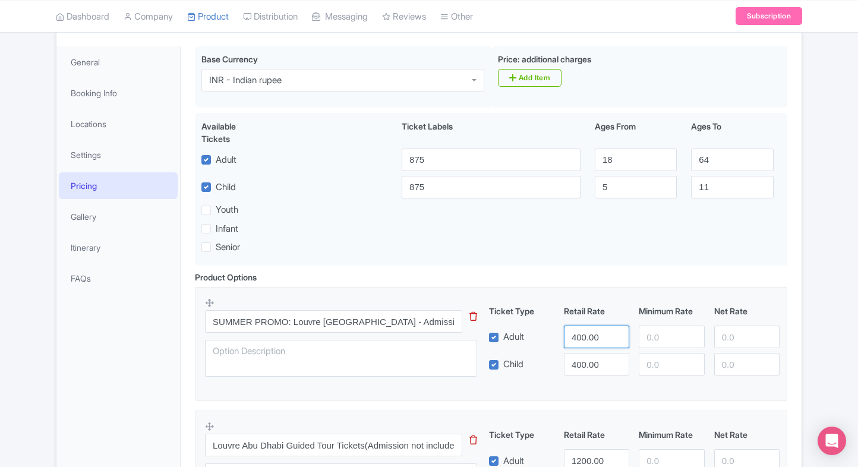
click at [588, 333] on input "400.00" at bounding box center [596, 337] width 65 height 23
paste input "875"
click at [588, 333] on input "875" at bounding box center [596, 337] width 65 height 23
type input "875"
click at [587, 362] on input "400.00" at bounding box center [596, 364] width 65 height 23
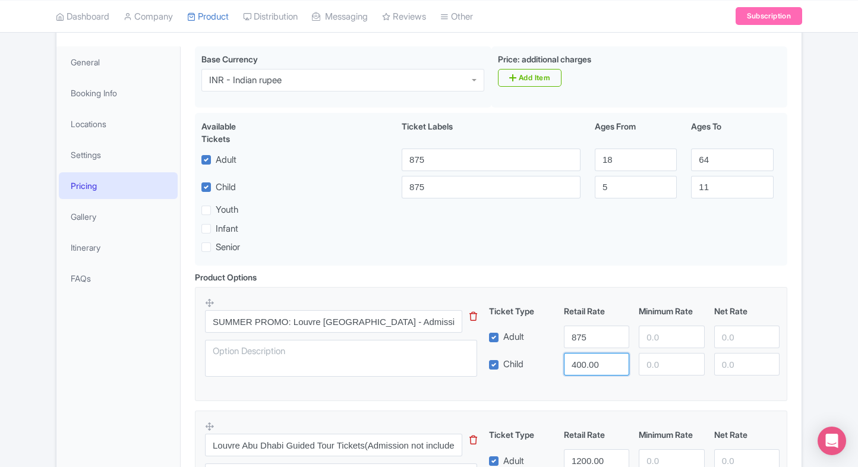
paste input "875"
drag, startPoint x: 587, startPoint y: 362, endPoint x: 652, endPoint y: 343, distance: 68.1
click at [652, 343] on div "Ticket Type Retail Rate Minimum Rate Net Rate Adult 875 Child 875 This tip has …" at bounding box center [634, 340] width 286 height 71
type input "875"
paste input "875"
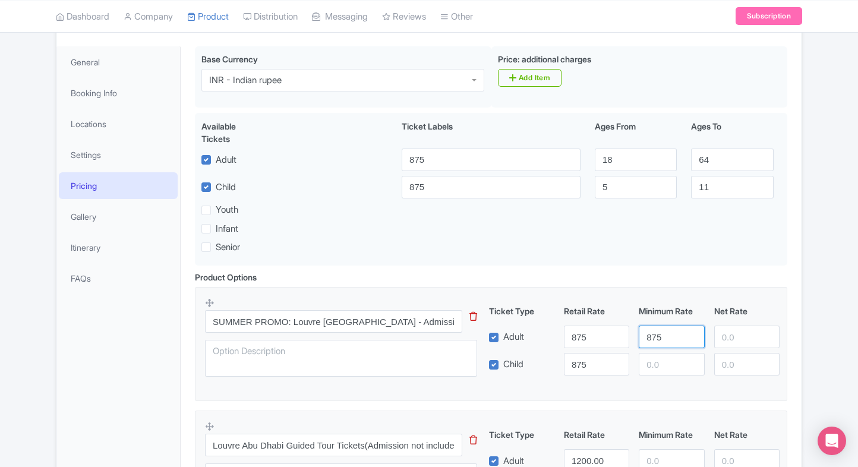
click at [652, 343] on input "875" at bounding box center [671, 337] width 65 height 23
paste input "875"
click at [656, 359] on input "number" at bounding box center [671, 364] width 65 height 23
type input "875"
click at [656, 359] on input "number" at bounding box center [671, 364] width 65 height 23
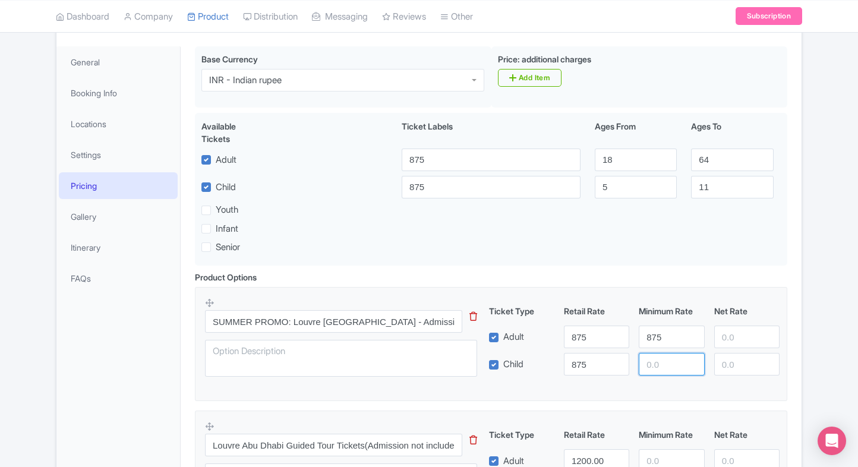
paste input "875"
type input "875"
click at [737, 323] on div "Ticket Type Retail Rate Minimum Rate Net Rate Adult 875 875 Child 875 875 This …" at bounding box center [634, 340] width 286 height 71
paste input "875"
click at [732, 331] on input "875" at bounding box center [746, 337] width 65 height 23
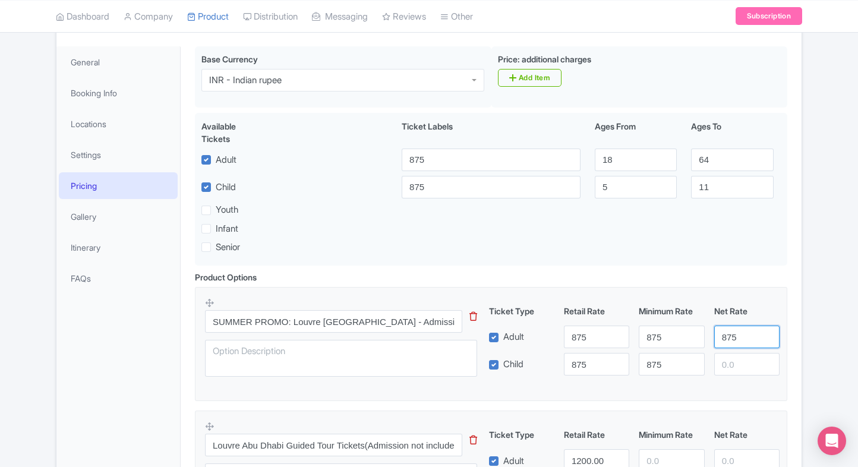
type input "875"
paste input "875"
click at [733, 361] on input "875" at bounding box center [746, 364] width 65 height 23
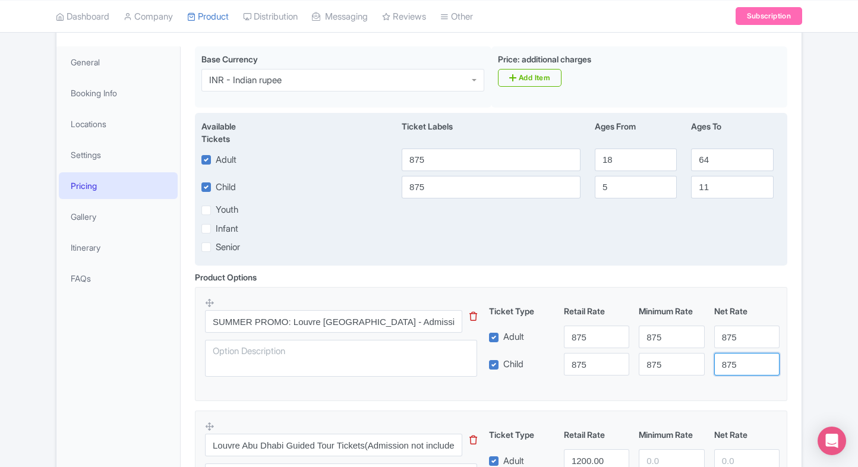
type input "875"
click at [452, 263] on div "Available Tickets i Ticket Labels Ages From Ages To Adult 875 18 64 Child 875 5…" at bounding box center [491, 189] width 592 height 153
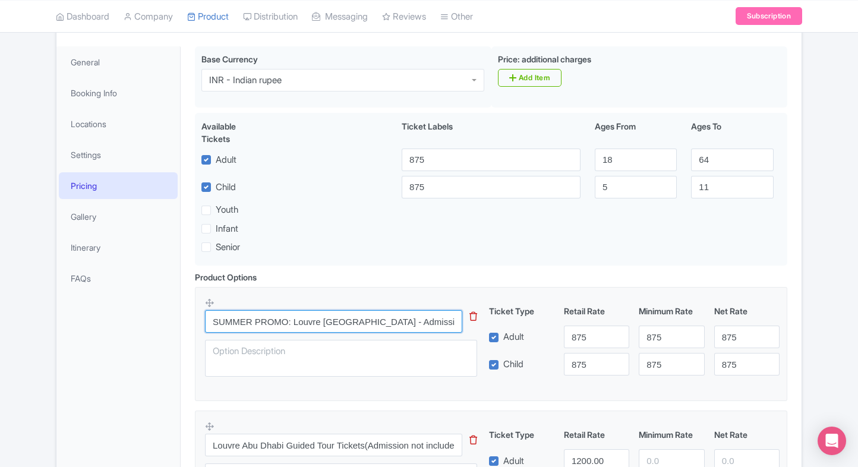
click at [223, 316] on input "SUMMER PROMO: Louvre Abu Dhabi - Admission (Open Dated)" at bounding box center [333, 321] width 257 height 23
paste input "ummer Special: Louvre Abu Dhabi – Flexible Entry Ticket"
type input "Summer Special: Louvre Abu Dhabi – Flexible Entry Ticket"
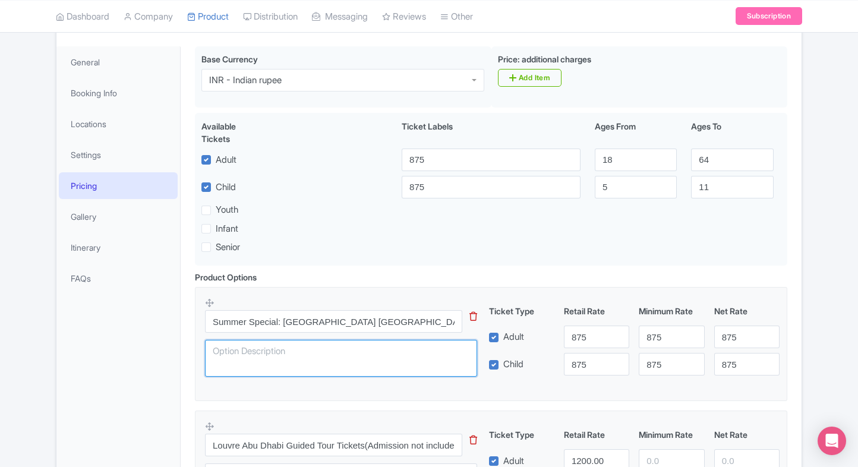
click at [257, 362] on textarea at bounding box center [341, 358] width 272 height 37
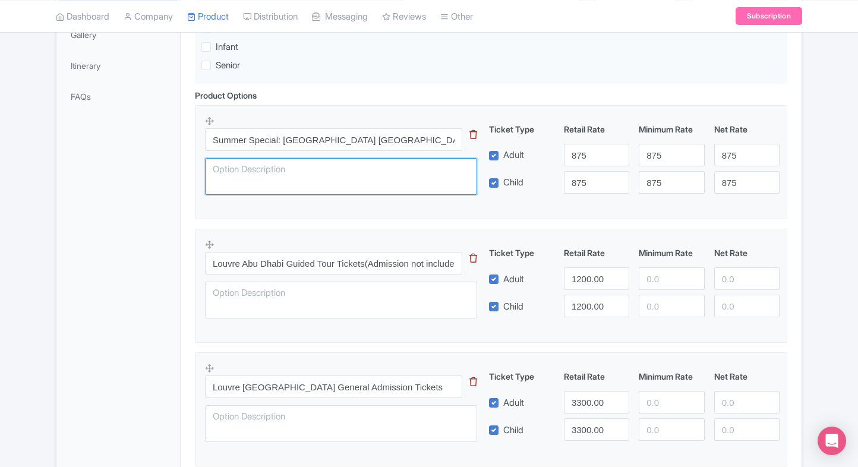
scroll to position [343, 0]
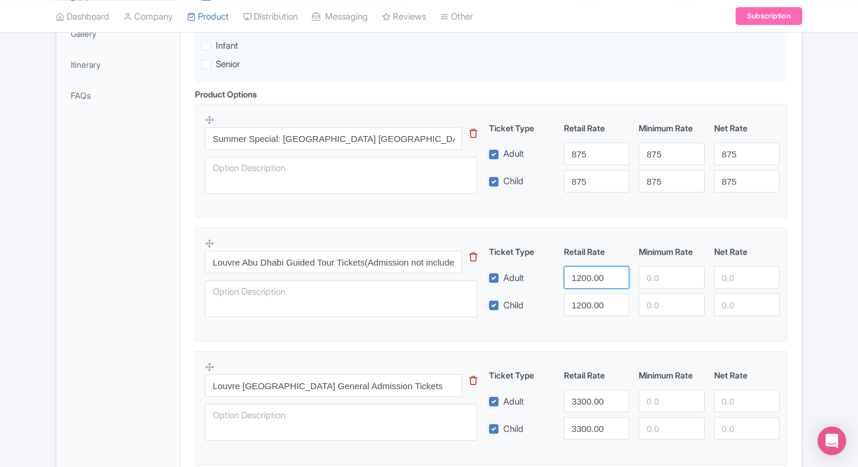
click at [579, 275] on input "1200.00" at bounding box center [596, 277] width 65 height 23
type input "1090"
click at [587, 300] on input "1200.00" at bounding box center [596, 305] width 65 height 23
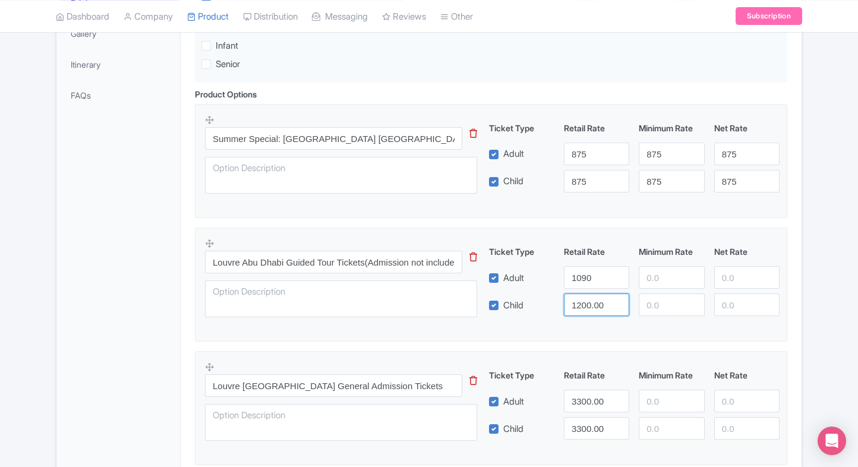
paste input "09"
click at [587, 300] on input "1090" at bounding box center [596, 305] width 65 height 23
type input "1090"
click at [643, 277] on input "number" at bounding box center [671, 277] width 65 height 23
paste input "1090"
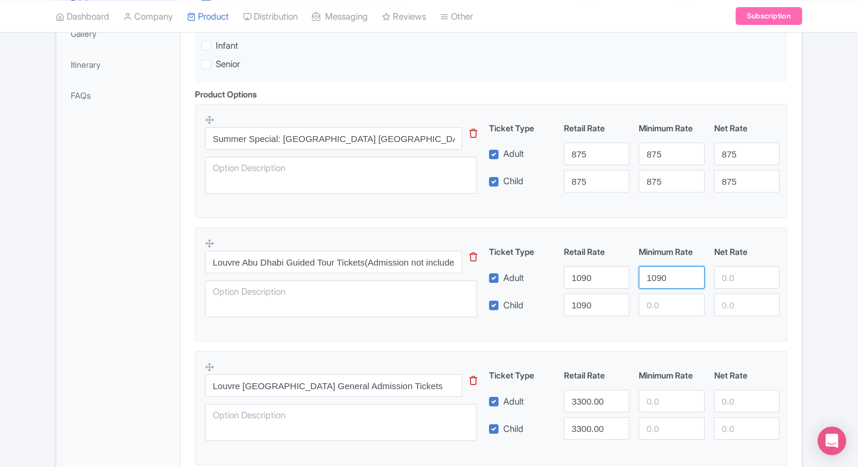
paste input "1090"
click at [656, 302] on input "number" at bounding box center [671, 305] width 65 height 23
click at [667, 287] on input "10901090" at bounding box center [671, 277] width 65 height 23
type input "1090"
paste input "1090"
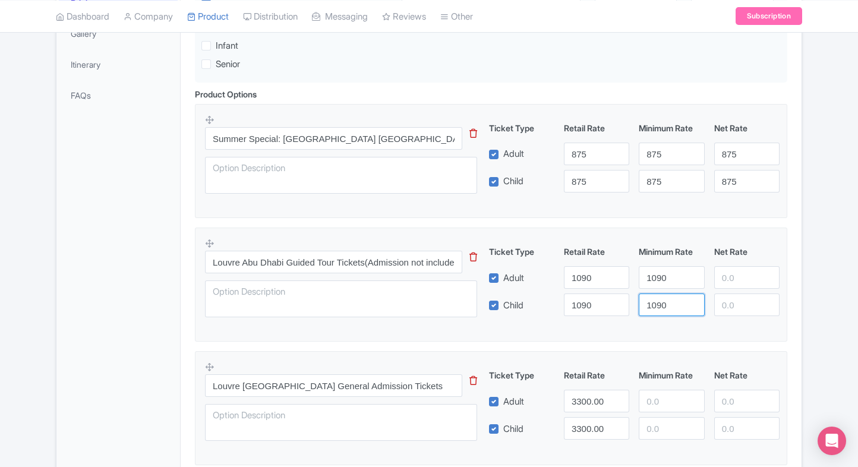
click at [657, 313] on input "1090" at bounding box center [671, 305] width 65 height 23
type input "1090"
paste input "1090"
click at [725, 279] on input "1090" at bounding box center [746, 277] width 65 height 23
type input "1090"
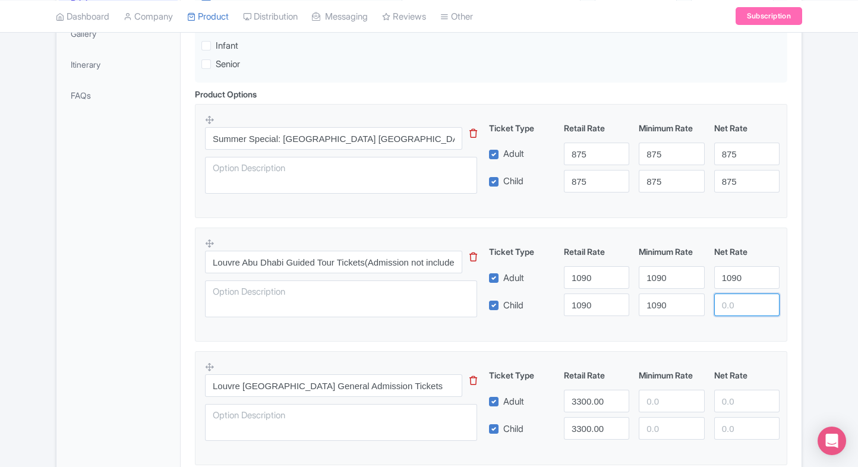
paste input "1090"
click at [727, 296] on input "1090" at bounding box center [746, 305] width 65 height 23
type input "1090"
click at [640, 320] on div "Louvre Abu Dhabi Guided Tour Tickets(Admission not included) This tip has not d…" at bounding box center [491, 281] width 572 height 87
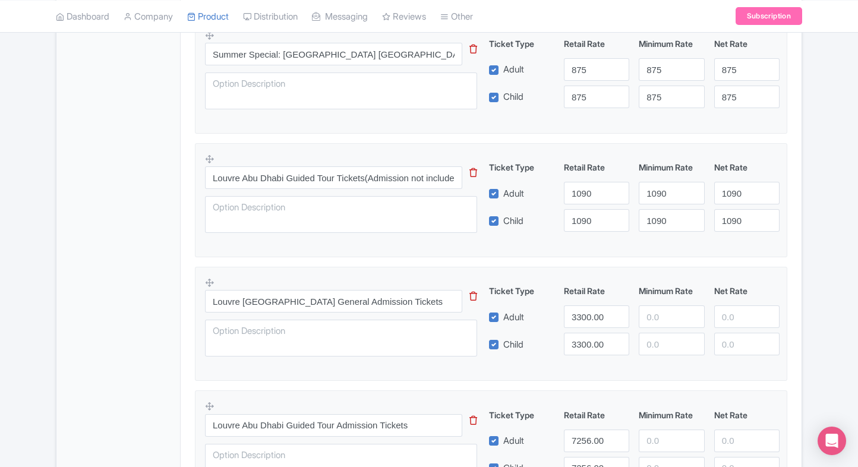
scroll to position [430, 0]
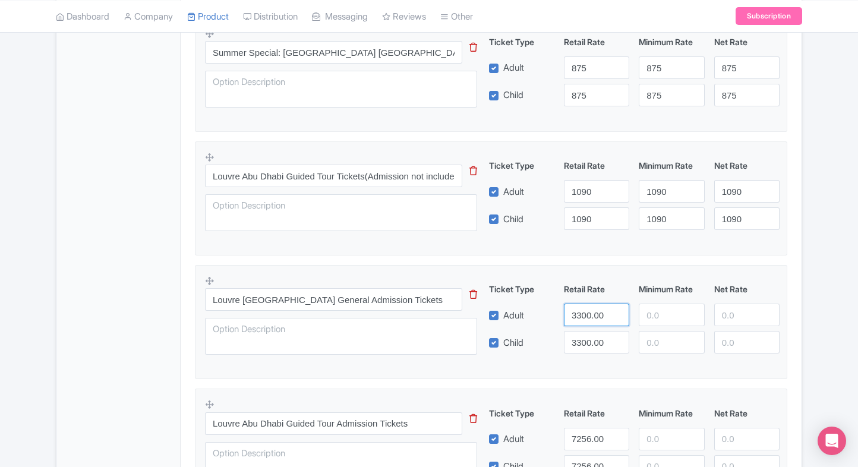
click at [584, 308] on input "3300.00" at bounding box center [596, 315] width 65 height 23
click at [584, 308] on input "1" at bounding box center [596, 315] width 65 height 23
type input "1100"
click at [585, 332] on input "3300.00" at bounding box center [596, 342] width 65 height 23
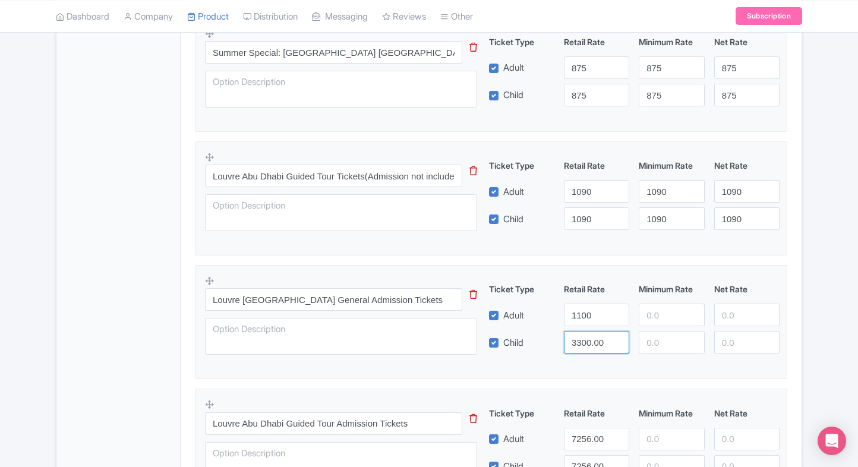
click at [585, 332] on input "3300.00" at bounding box center [596, 342] width 65 height 23
paste input "11"
type input "1100"
paste input "1100"
click at [646, 320] on input "1100" at bounding box center [671, 315] width 65 height 23
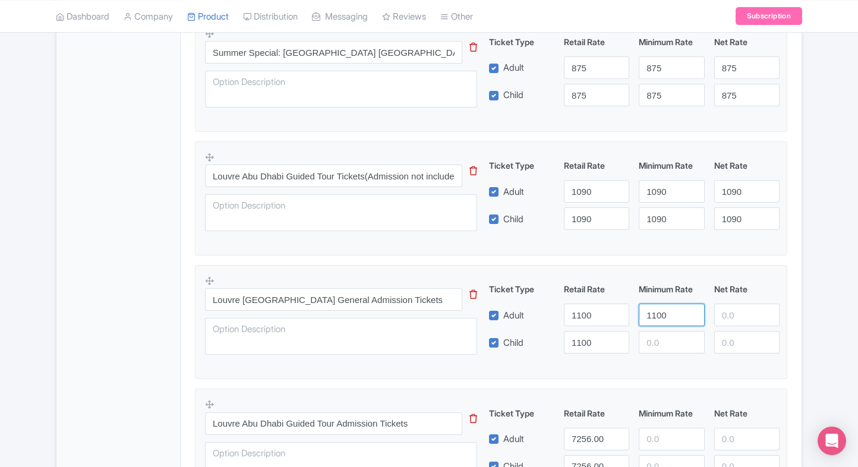
type input "1100"
paste input "1100"
click at [653, 342] on input "1100" at bounding box center [671, 342] width 65 height 23
type input "1100"
click at [711, 318] on div at bounding box center [746, 315] width 75 height 23
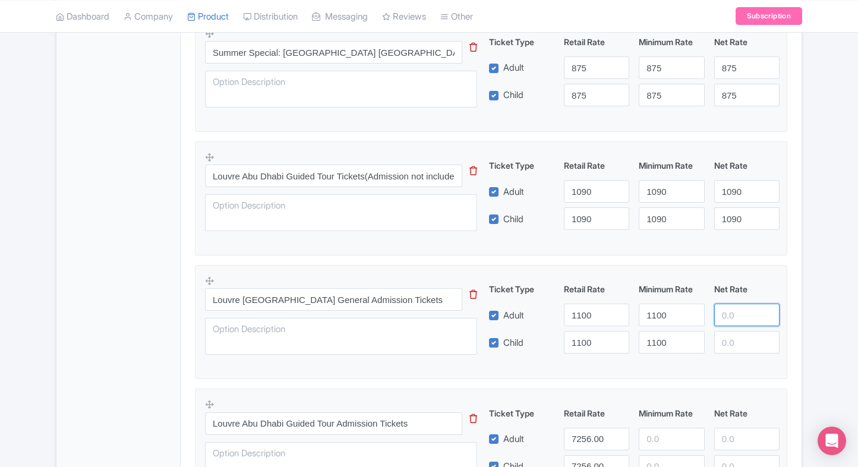
paste input "1100"
click at [718, 316] on input "1100" at bounding box center [746, 315] width 65 height 23
type input "1100"
paste input "1100"
click at [725, 339] on input "1100" at bounding box center [746, 342] width 65 height 23
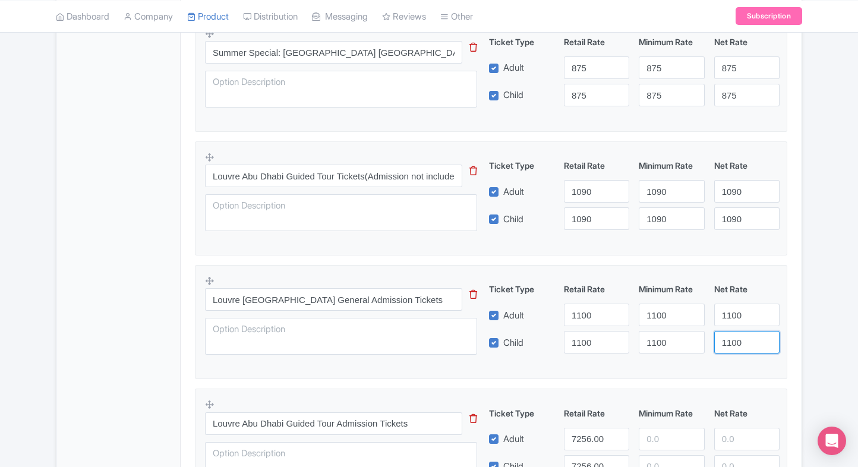
type input "1100"
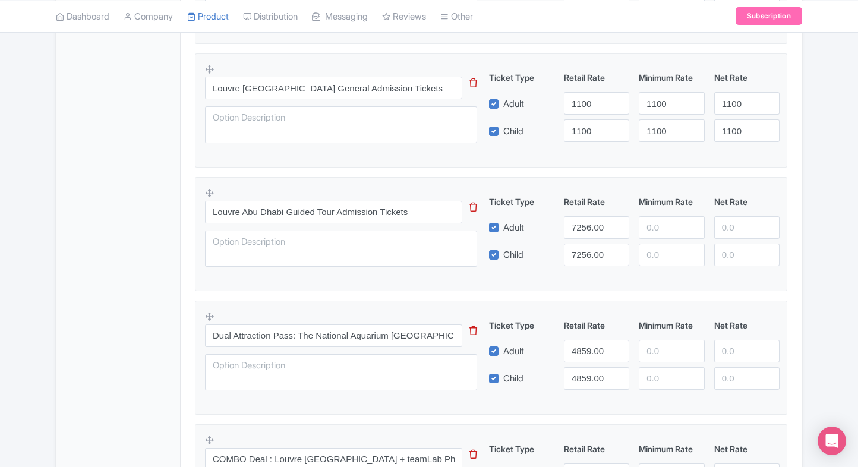
scroll to position [645, 0]
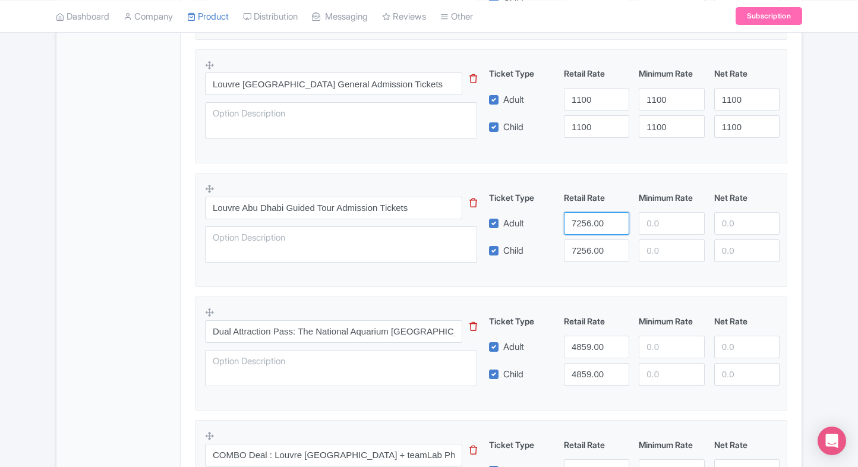
click at [572, 227] on input "7256.00" at bounding box center [596, 223] width 65 height 23
type input "2250"
click at [587, 247] on input "7256.00" at bounding box center [596, 250] width 65 height 23
paste input "225"
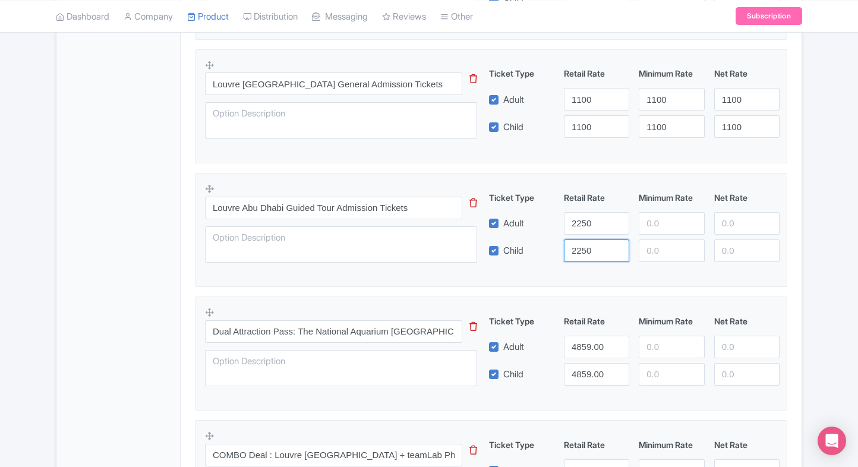
click at [587, 247] on input "2250" at bounding box center [596, 250] width 65 height 23
type input "2250"
paste input "2250"
click at [646, 225] on input "2250" at bounding box center [671, 223] width 65 height 23
type input "2250"
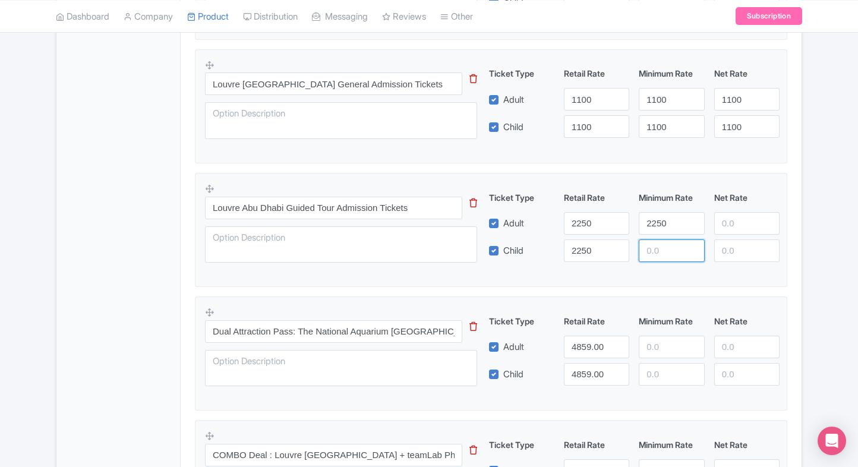
paste input "2250"
click at [649, 239] on input "2250" at bounding box center [671, 250] width 65 height 23
type input "2250"
paste input "2250"
click at [725, 219] on input "2250" at bounding box center [746, 223] width 65 height 23
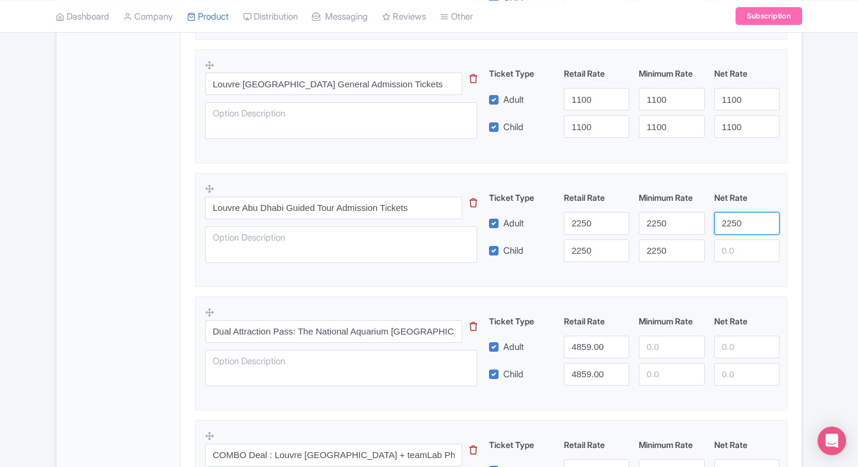
type input "2250"
paste input "2250"
click at [734, 241] on input "2250" at bounding box center [746, 250] width 65 height 23
type input "2250"
click at [791, 226] on div "Product Options i Summer Special: Louvre Abu Dhabi – Flexible Entry Ticket This…" at bounding box center [491, 359] width 607 height 1147
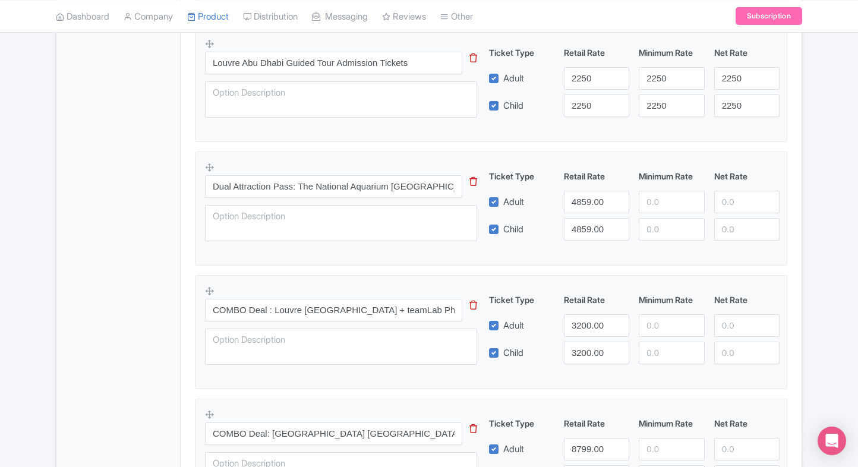
scroll to position [793, 0]
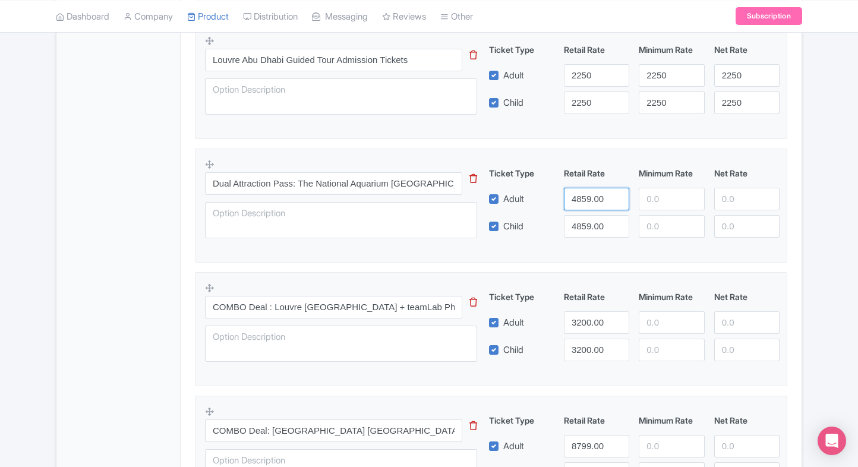
click at [598, 206] on input "4859.00" at bounding box center [596, 199] width 65 height 23
type input "3200"
click at [589, 229] on input "4859.00" at bounding box center [596, 226] width 65 height 23
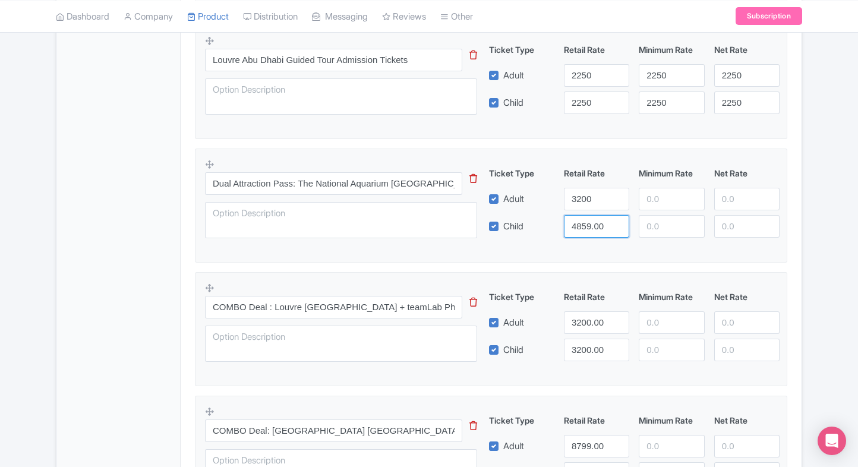
paste input "32"
click at [589, 229] on input "3200" at bounding box center [596, 226] width 65 height 23
type input "3200"
click at [638, 200] on div at bounding box center [671, 199] width 75 height 23
paste input "3200"
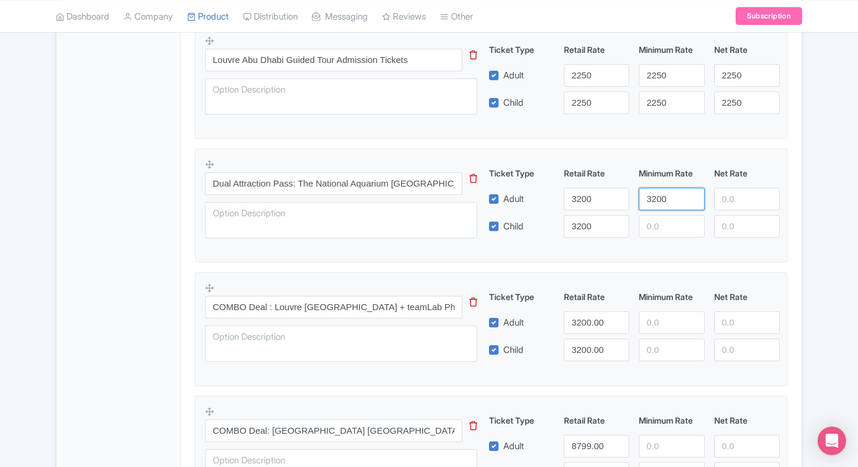
click at [646, 198] on input "3200" at bounding box center [671, 199] width 65 height 23
type input "3200"
paste input "3200"
click at [651, 220] on input "3200" at bounding box center [671, 226] width 65 height 23
type input "3200"
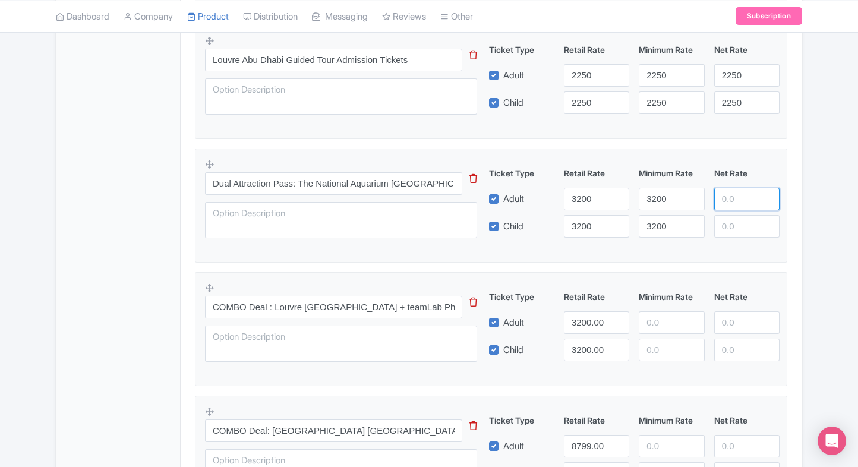
click at [728, 198] on input "number" at bounding box center [746, 199] width 65 height 23
paste input "3200"
type input "3200"
paste input "3200"
click at [733, 234] on input "3200" at bounding box center [746, 226] width 65 height 23
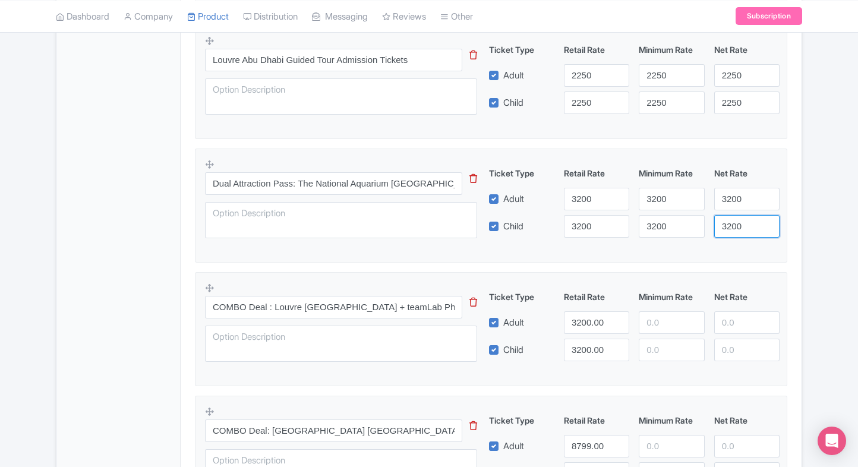
type input "3200"
click at [787, 220] on fieldset "Dual Attraction Pass: The National Aquarium Abu Dhabi + Louvre Abu Dhabi This t…" at bounding box center [491, 206] width 592 height 114
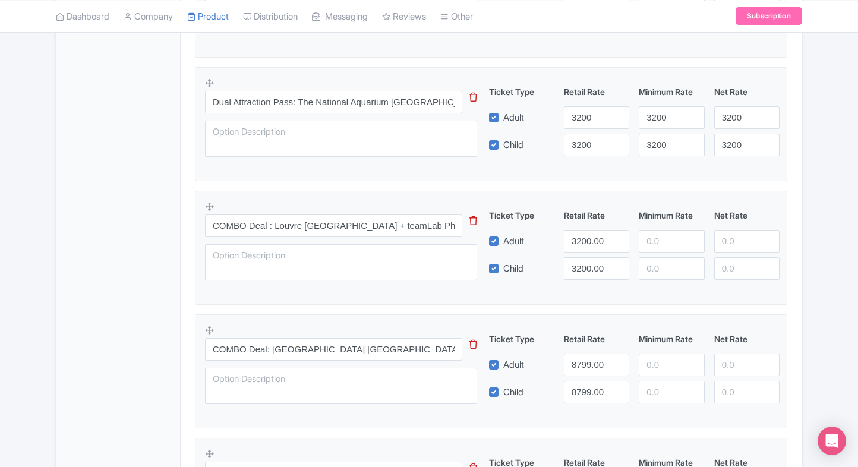
scroll to position [876, 0]
click at [581, 236] on input "3200.00" at bounding box center [596, 240] width 65 height 23
type input "3300"
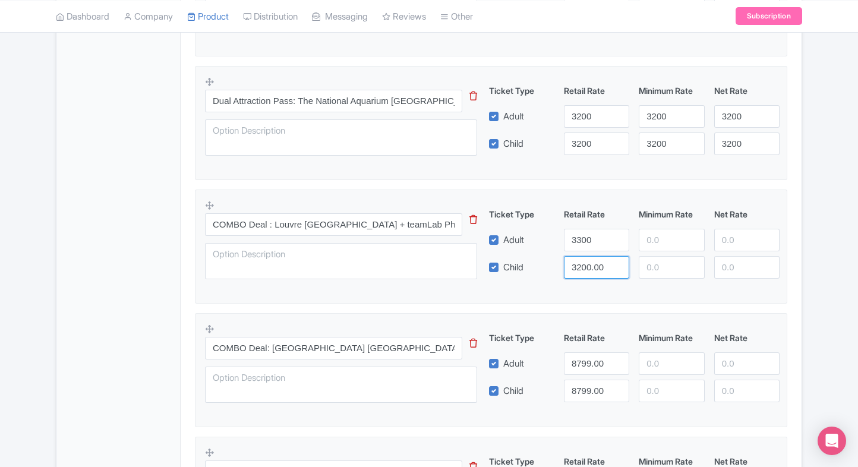
click at [578, 260] on input "3200.00" at bounding box center [596, 267] width 65 height 23
paste input "3"
type input "3300"
paste input "3300"
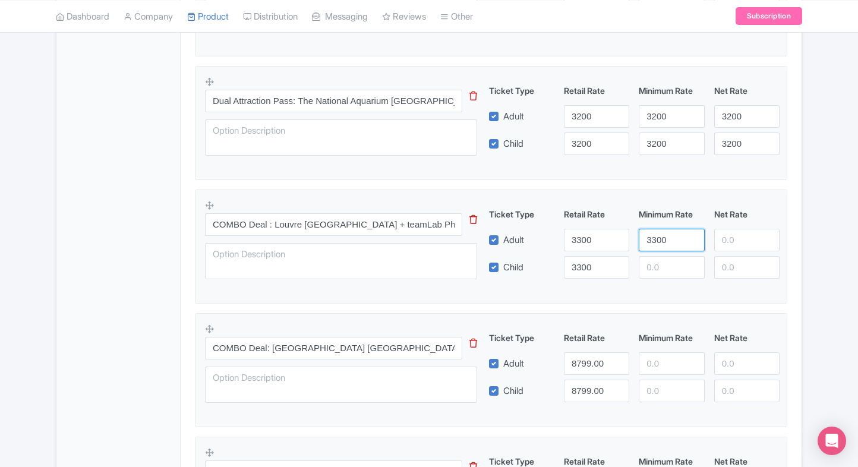
click at [668, 234] on input "3300" at bounding box center [671, 240] width 65 height 23
type input "3300"
paste input "3300"
click at [662, 259] on input "3300" at bounding box center [671, 267] width 65 height 23
type input "3300"
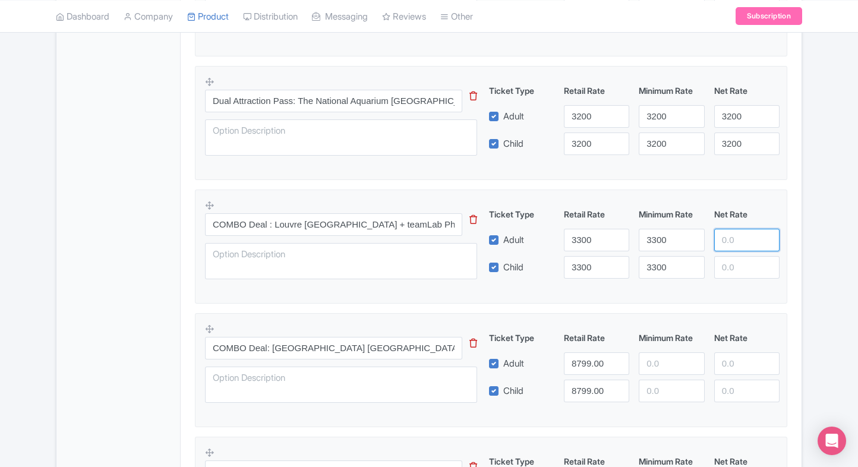
paste input "3300"
click at [724, 246] on input "3300" at bounding box center [746, 240] width 65 height 23
type input "3300"
paste input "3300"
click at [727, 262] on input "3300" at bounding box center [746, 267] width 65 height 23
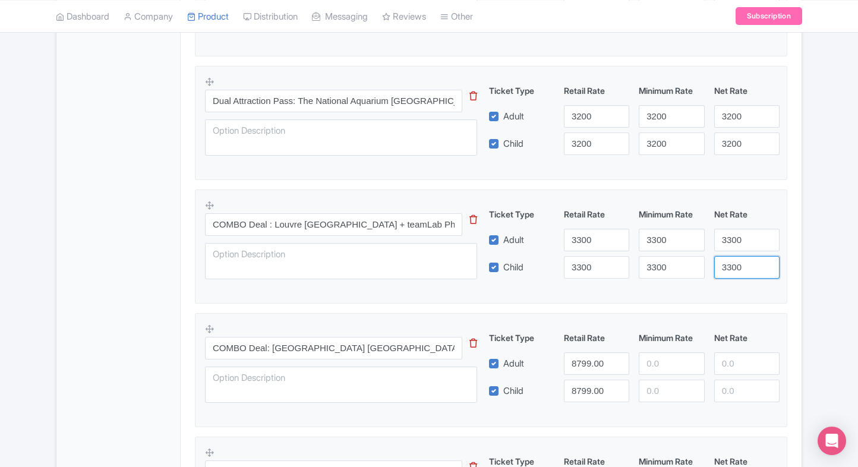
type input "3300"
click at [789, 247] on div "Product Options i Summer Special: Louvre Abu Dhabi – Flexible Entry Ticket This…" at bounding box center [491, 129] width 607 height 1147
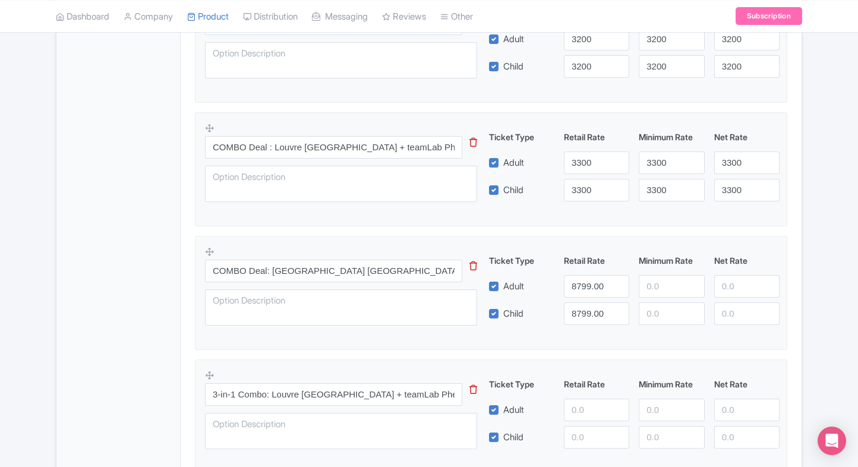
scroll to position [997, 0]
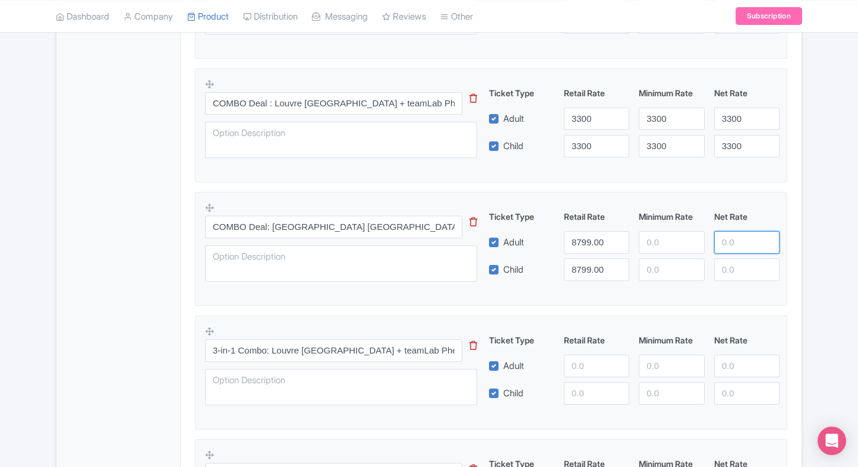
click at [789, 247] on div "Product Options i Summer Special: Louvre Abu Dhabi – Flexible Entry Ticket This…" at bounding box center [491, 7] width 607 height 1147
click at [578, 246] on input "8799.00" at bounding box center [596, 242] width 65 height 23
type input "4859"
click at [572, 260] on input "8799.00" at bounding box center [596, 269] width 65 height 23
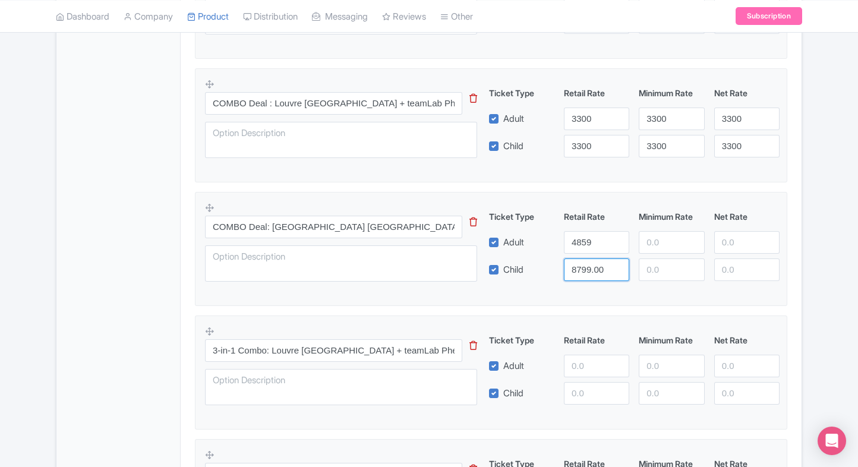
paste input "4859"
click at [572, 260] on input "4859" at bounding box center [596, 269] width 65 height 23
type input "4859"
paste input "4859"
click at [646, 234] on input "number" at bounding box center [671, 242] width 65 height 23
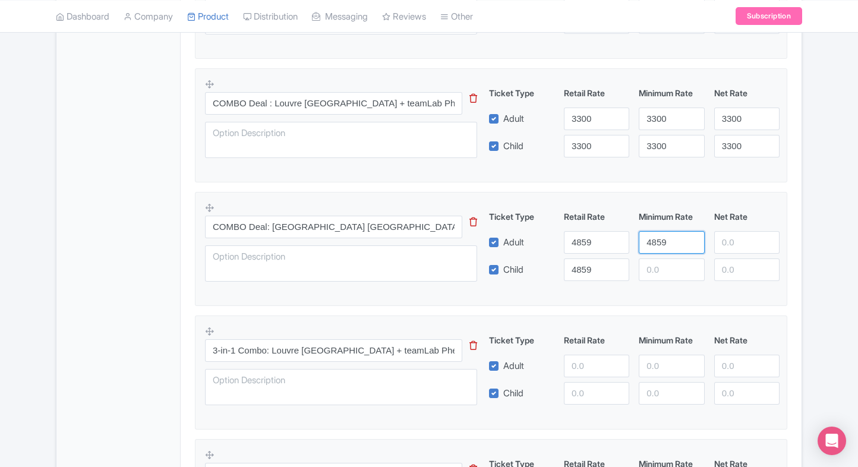
type input "4859"
paste input "4859"
click at [656, 262] on input "4859" at bounding box center [671, 269] width 65 height 23
type input "4859"
paste input "4859"
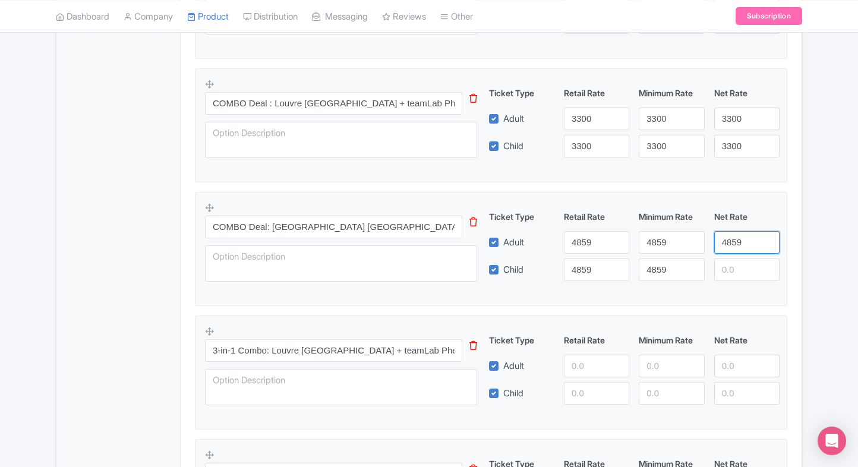
click at [730, 239] on input "4859" at bounding box center [746, 242] width 65 height 23
type input "4859"
paste input "4859"
click at [734, 258] on input "4859" at bounding box center [746, 269] width 65 height 23
type input "4859"
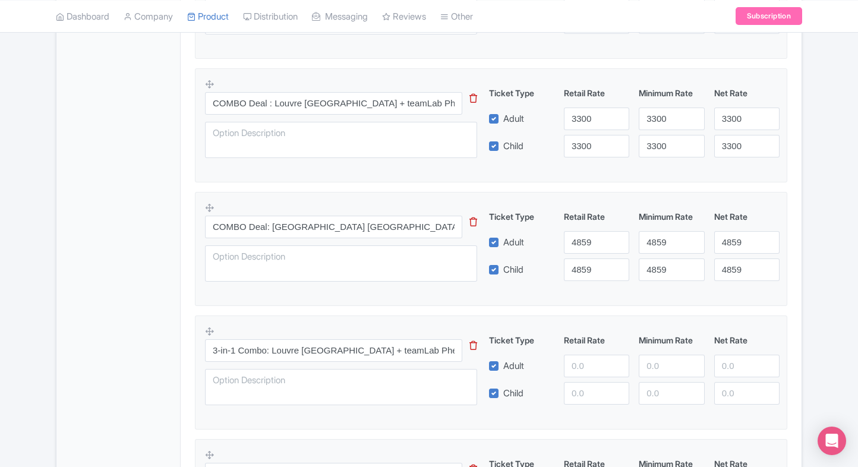
click at [791, 238] on div "Product Options i Summer Special: Louvre Abu Dhabi – Flexible Entry Ticket This…" at bounding box center [491, 7] width 607 height 1147
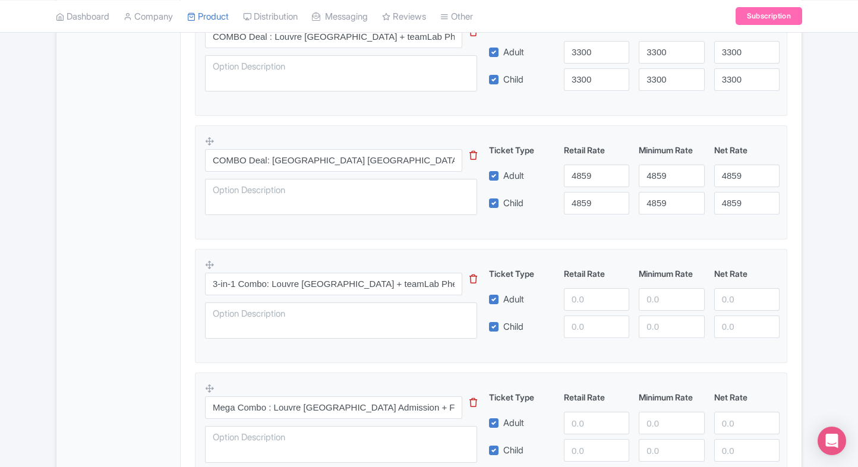
scroll to position [1064, 0]
click at [591, 298] on input "number" at bounding box center [596, 299] width 65 height 23
type input "7256"
paste input "7256"
click at [591, 332] on input "7256" at bounding box center [596, 326] width 65 height 23
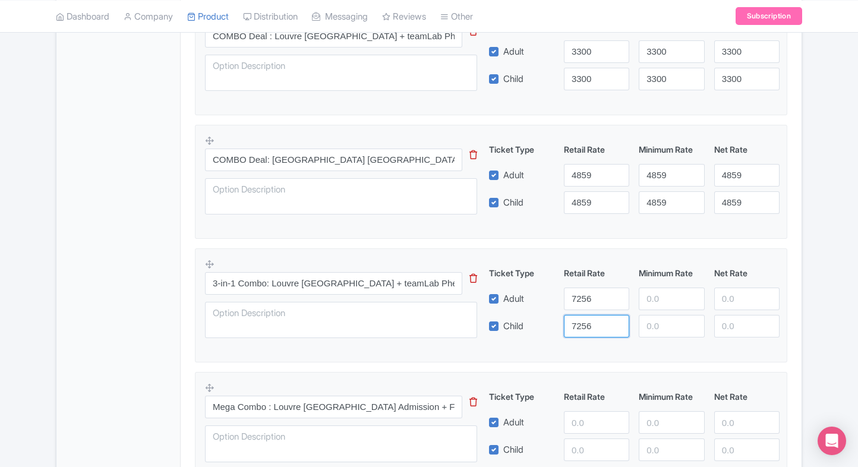
type input "7256"
paste input "7256"
click at [657, 301] on input "7256" at bounding box center [671, 299] width 65 height 23
type input "7256"
paste input "7256"
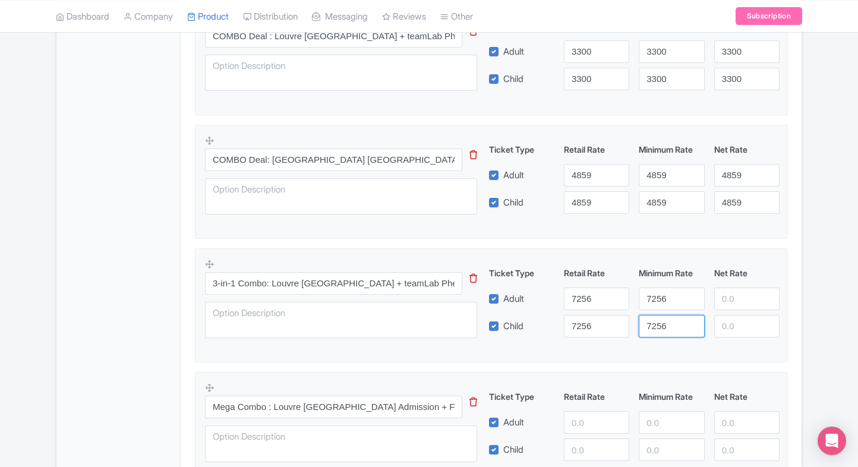
click at [658, 320] on input "7256" at bounding box center [671, 326] width 65 height 23
type input "7256"
paste input "7256"
click at [727, 294] on input "7256" at bounding box center [746, 299] width 65 height 23
type input "7256"
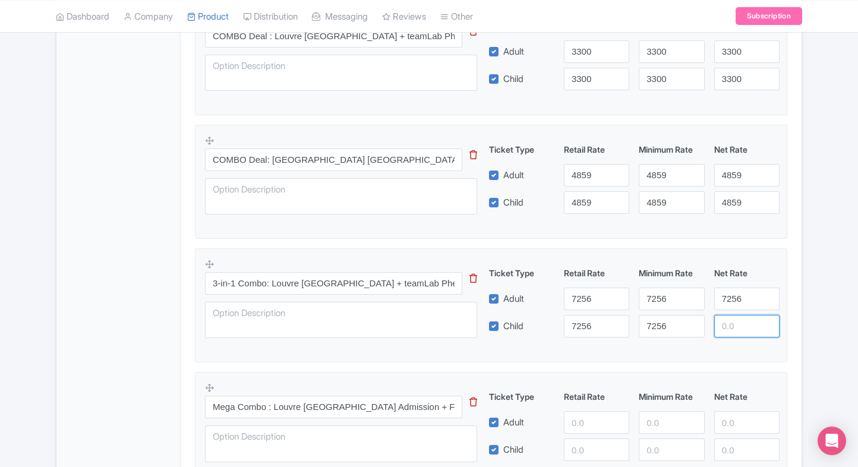
paste input "7256"
click at [729, 317] on input "7256" at bounding box center [746, 326] width 65 height 23
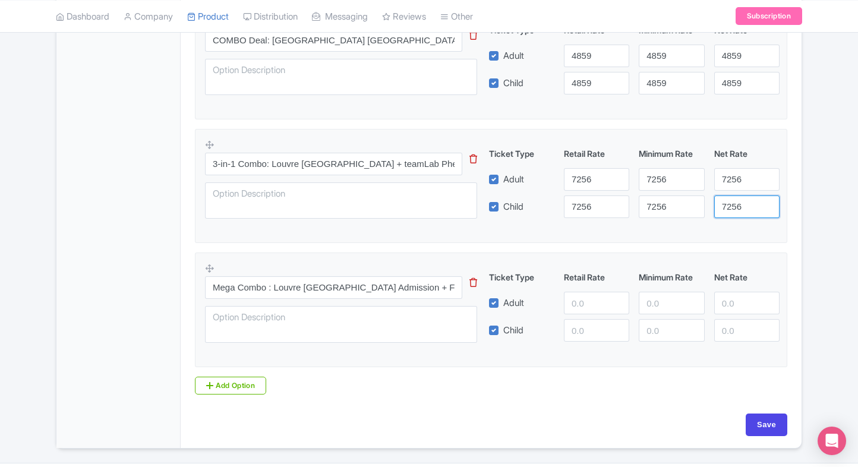
scroll to position [1187, 0]
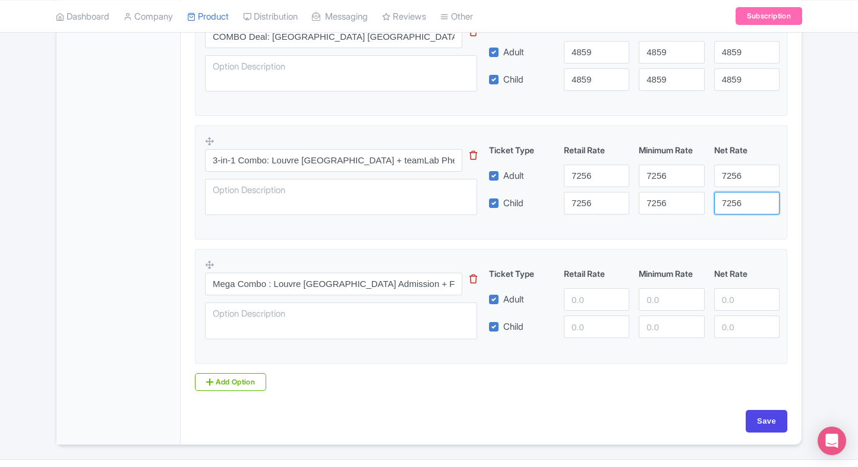
type input "7256"
type input "8799"
paste input "8799"
click at [581, 316] on input "8799" at bounding box center [596, 327] width 65 height 23
type input "8799"
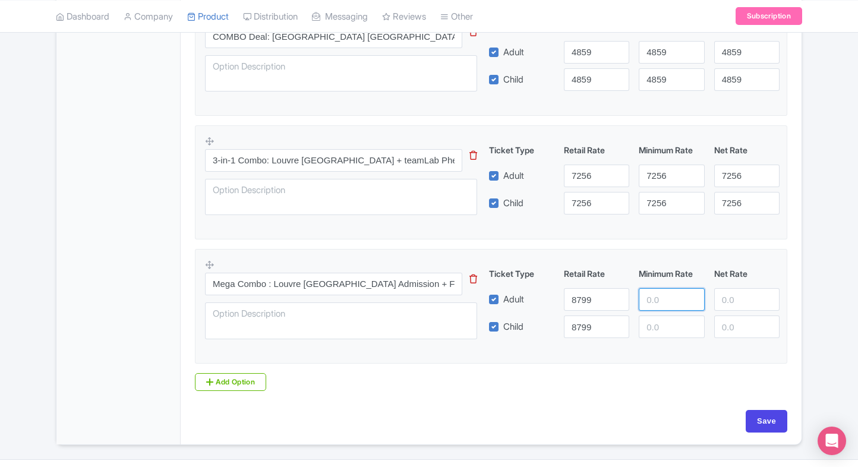
paste input "8799"
click at [673, 292] on input "8799" at bounding box center [671, 299] width 65 height 23
type input "8799"
paste input "8799"
click at [668, 324] on input "8799" at bounding box center [671, 327] width 65 height 23
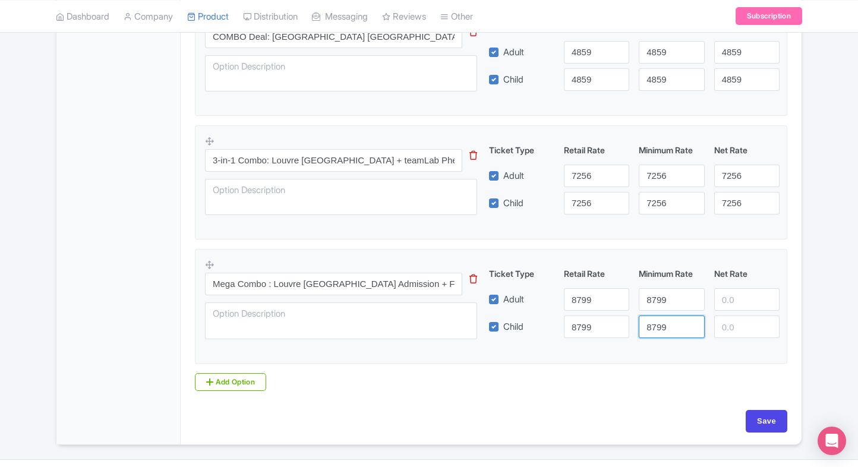
type input "8799"
paste input "8799"
click at [751, 301] on input "8799" at bounding box center [746, 299] width 65 height 23
type input "8799"
paste input "8799"
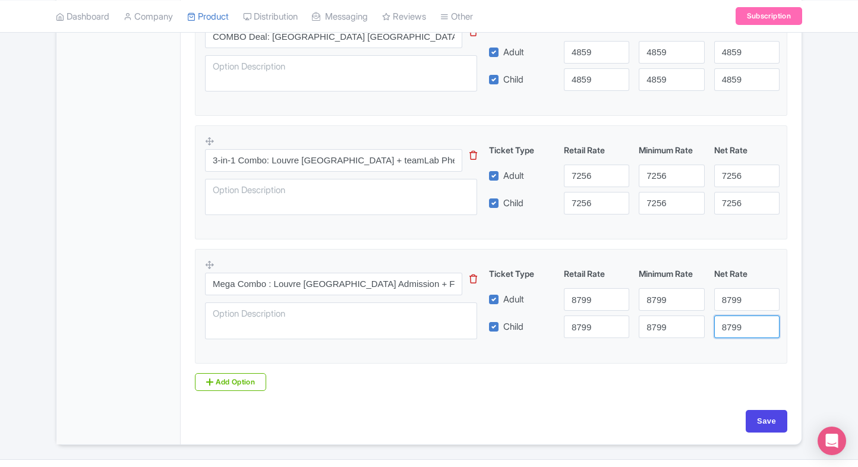
click at [742, 320] on input "8799" at bounding box center [746, 327] width 65 height 23
type input "8799"
click at [762, 415] on input "Save" at bounding box center [767, 421] width 42 height 23
type input "Saving..."
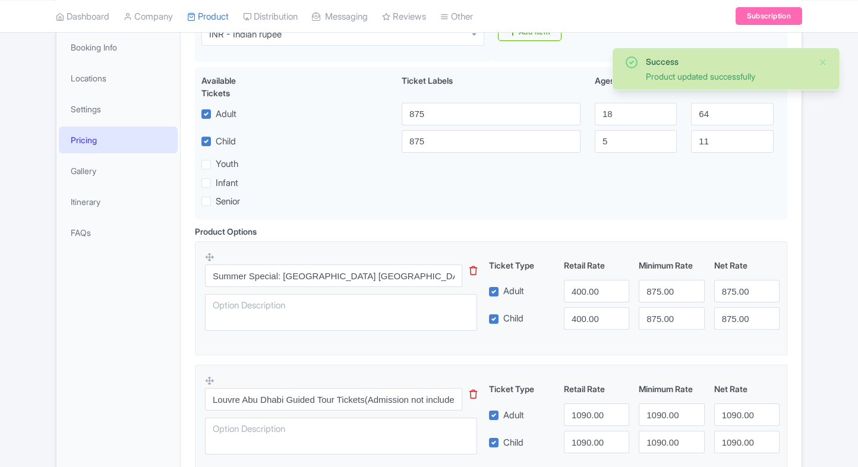
scroll to position [206, 0]
click at [567, 291] on input "400.00" at bounding box center [596, 291] width 65 height 23
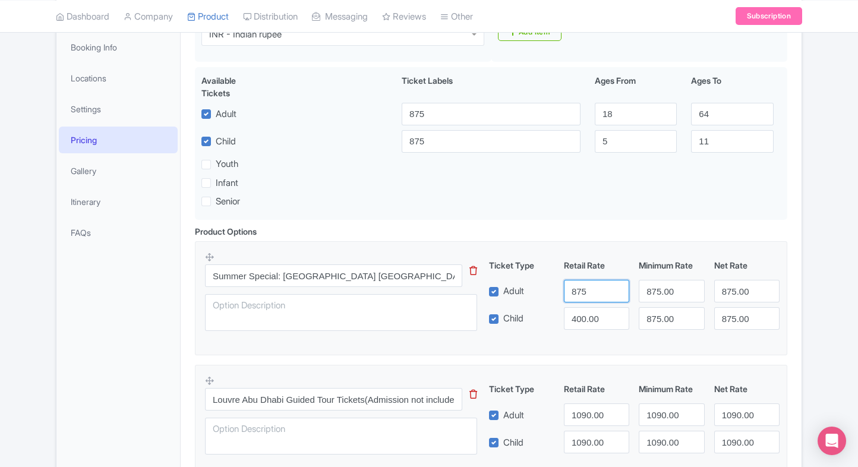
type input "875"
click at [581, 313] on input "400.00" at bounding box center [596, 318] width 65 height 23
type input "875"
click at [535, 341] on fieldset "Summer Special: [GEOGRAPHIC_DATA] [GEOGRAPHIC_DATA] – Flexible Entry Ticket Thi…" at bounding box center [491, 298] width 592 height 114
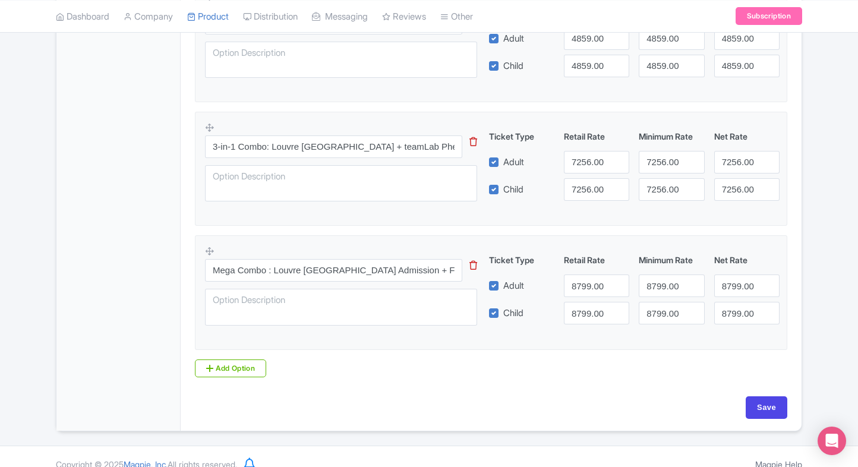
scroll to position [1213, 0]
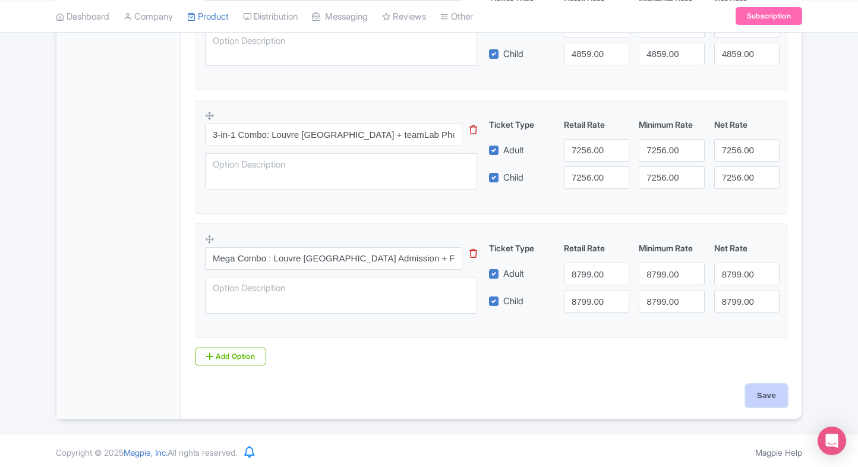
click at [777, 392] on input "Save" at bounding box center [767, 395] width 42 height 23
type input "Saving..."
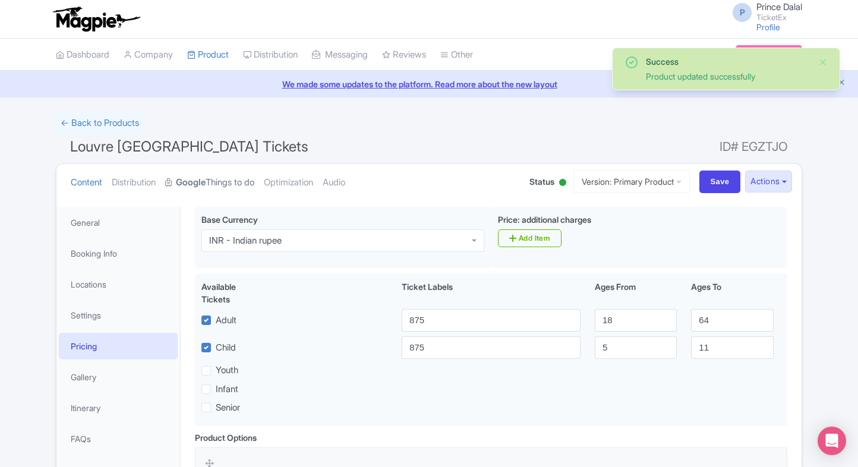
click at [191, 177] on strong "Google" at bounding box center [191, 183] width 30 height 14
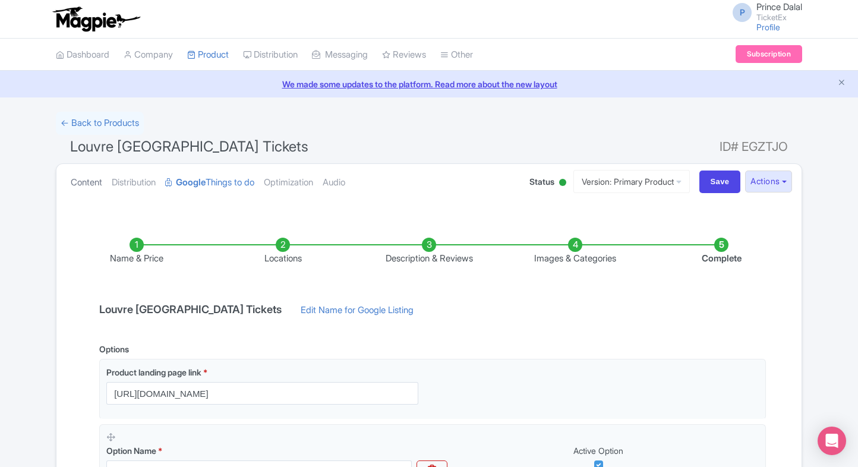
click at [83, 177] on link "Content" at bounding box center [86, 182] width 31 height 37
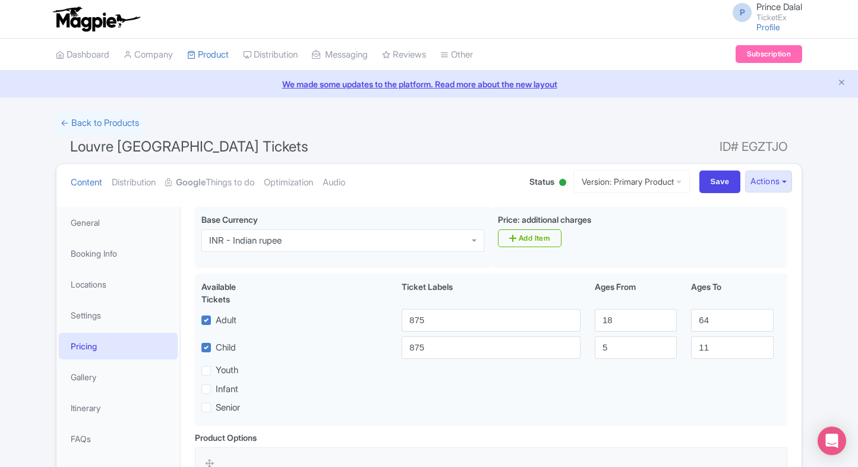
click at [216, 85] on link "My Products" at bounding box center [244, 84] width 113 height 18
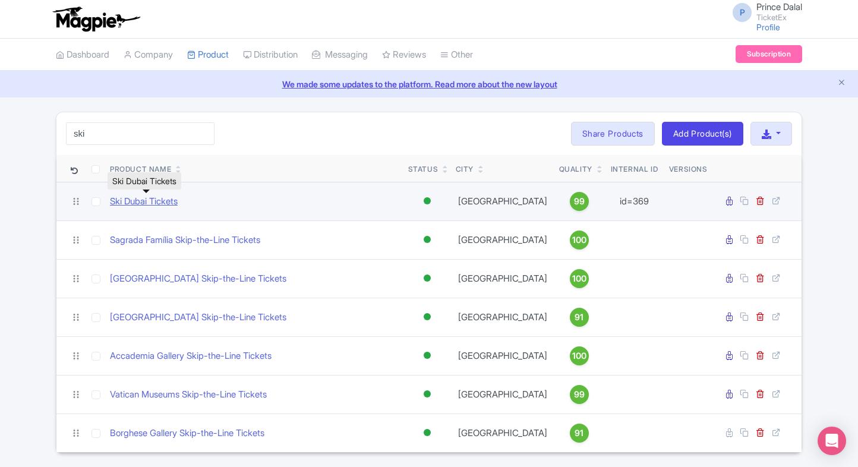
type input "ski"
click at [131, 203] on link "Ski Dubai Tickets" at bounding box center [144, 202] width 68 height 14
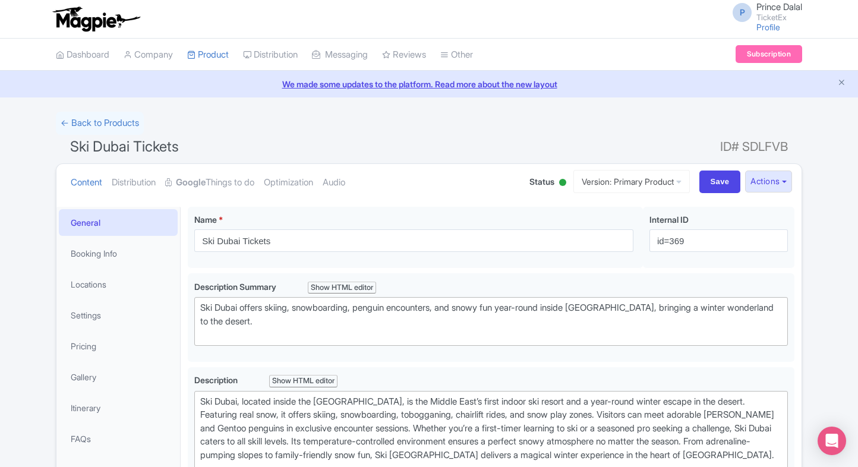
scroll to position [432, 0]
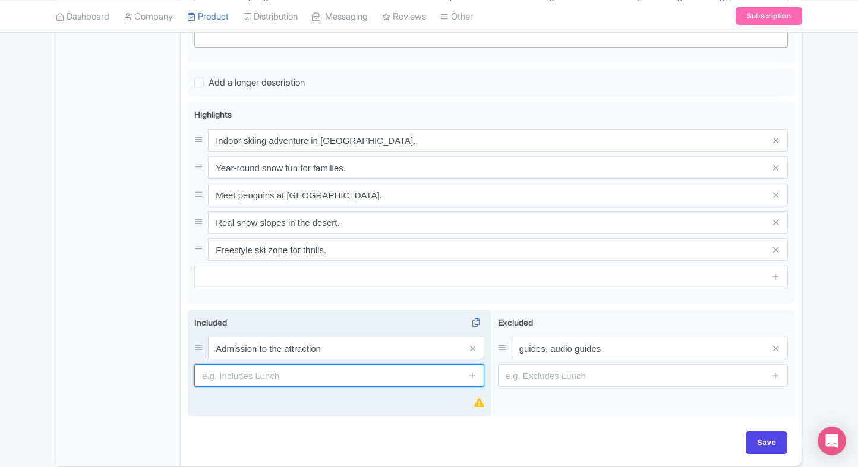
paste input "Unlimited rides in [GEOGRAPHIC_DATA] (tubing, tobogganing, snow bumpers)"
click at [247, 379] on input "text" at bounding box center [339, 375] width 290 height 23
type input "Unlimited rides in [GEOGRAPHIC_DATA] (tubing, tobogganing, snow bumpers)"
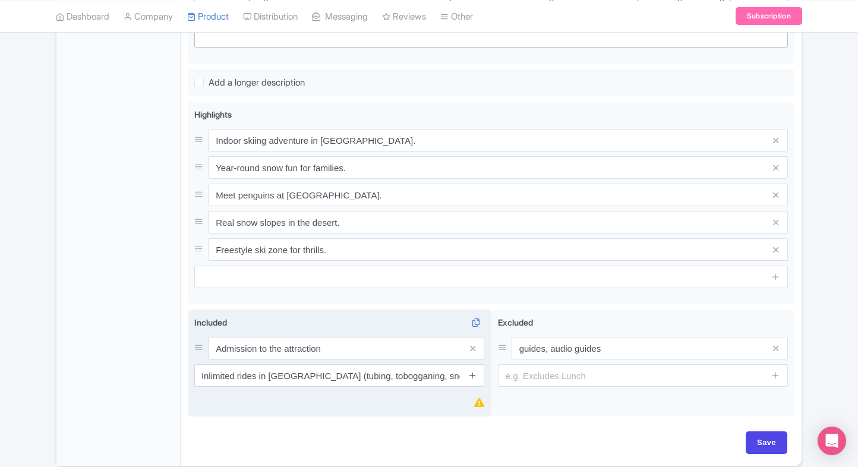
scroll to position [0, 0]
click at [472, 369] on link at bounding box center [472, 376] width 9 height 14
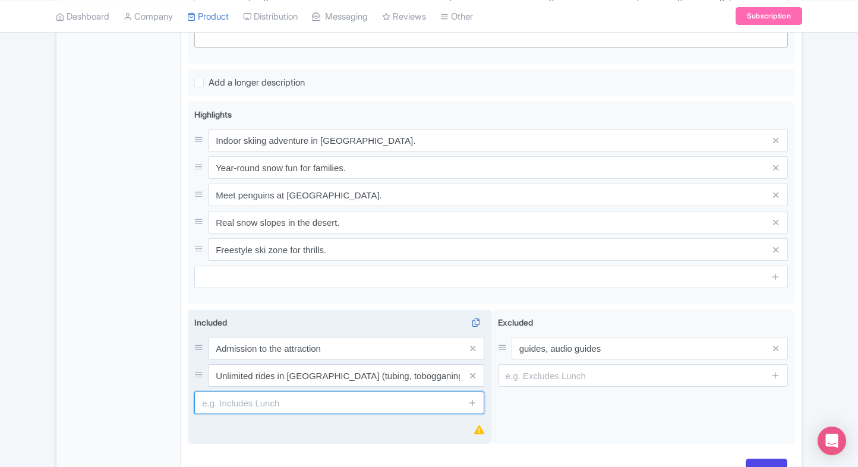
paste input "Chairlift access"
click at [250, 400] on input "text" at bounding box center [339, 403] width 290 height 23
type input "Chairlift access"
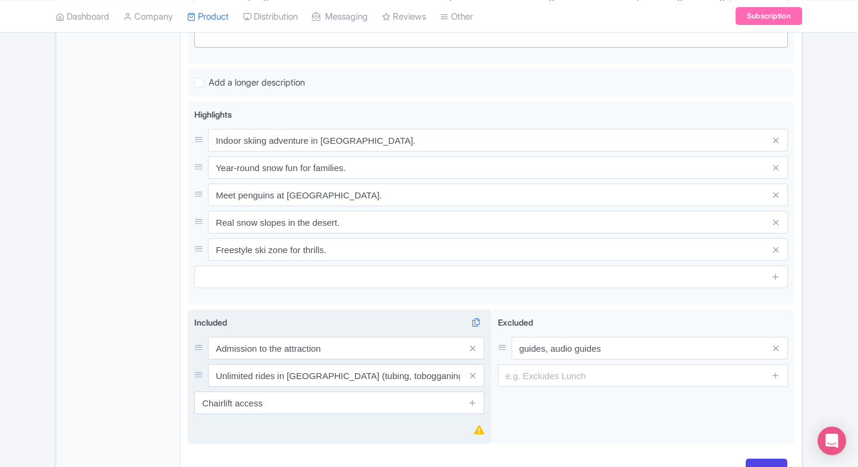
click at [197, 327] on div "Included i Admission to the attraction Unlimited rides in Snow Park (tubing, to…" at bounding box center [339, 365] width 290 height 98
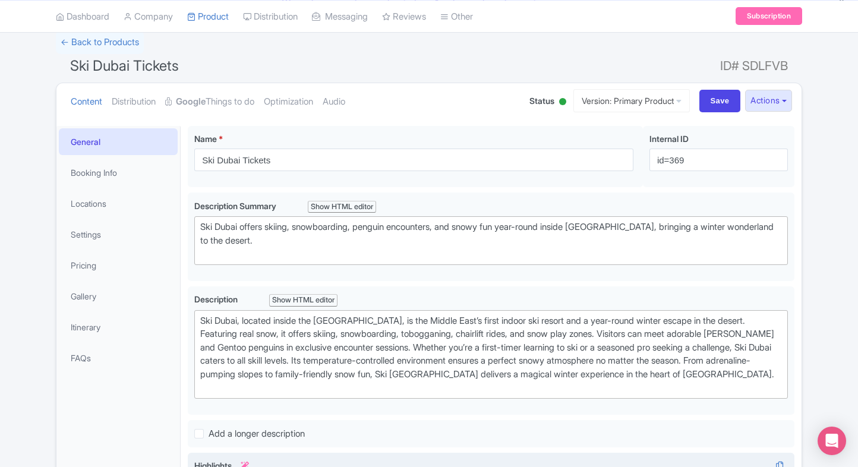
scroll to position [79, 0]
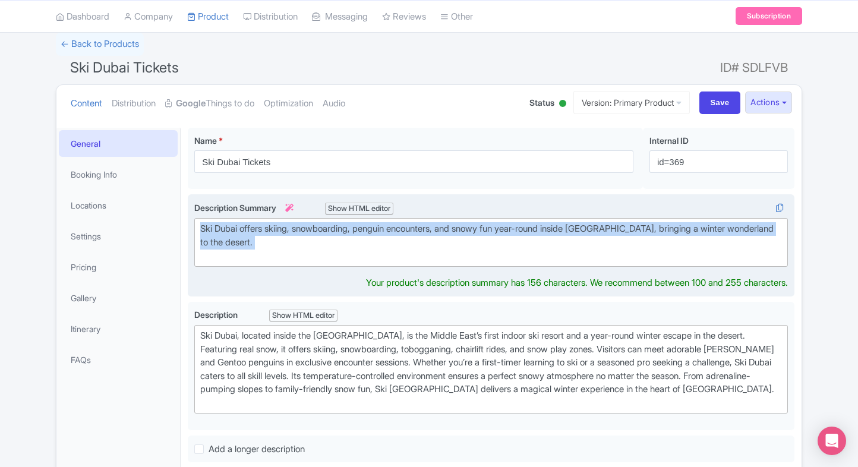
click at [369, 252] on div "Ski Dubai offers skiing, snowboarding, penguin encounters, and snowy fun year-r…" at bounding box center [491, 242] width 582 height 40
paste trix-editor "<div>Experience real snow in the desert at Ski Dubai, an indoor winter wonderla…"
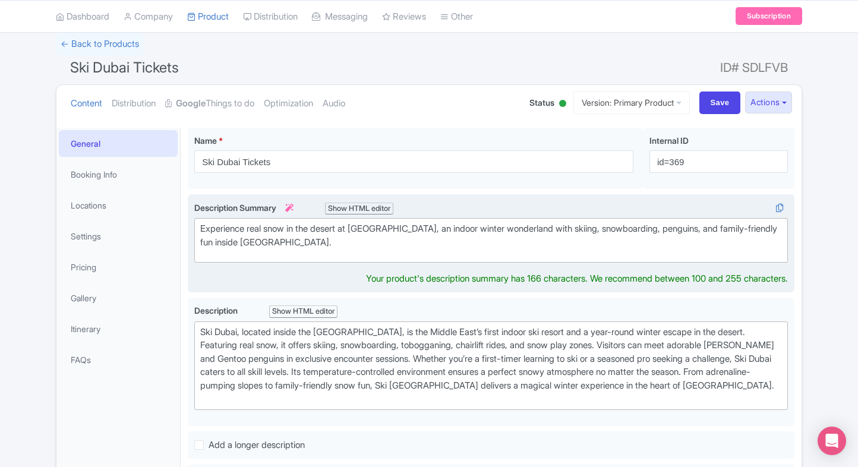
type trix-editor "<div>Experience real snow in the desert at Ski Dubai, an indoor winter wonderla…"
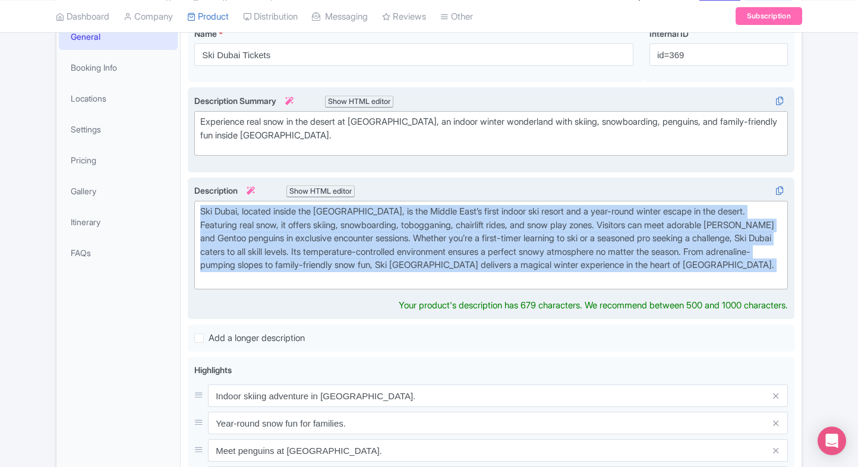
click at [423, 252] on div "Ski Dubai, located inside the Mall of the Emirates, is the Middle East’s first …" at bounding box center [491, 245] width 582 height 80
paste trix-editor "offers a magical snowy escape in the heart of the desert, located inside Mall o…"
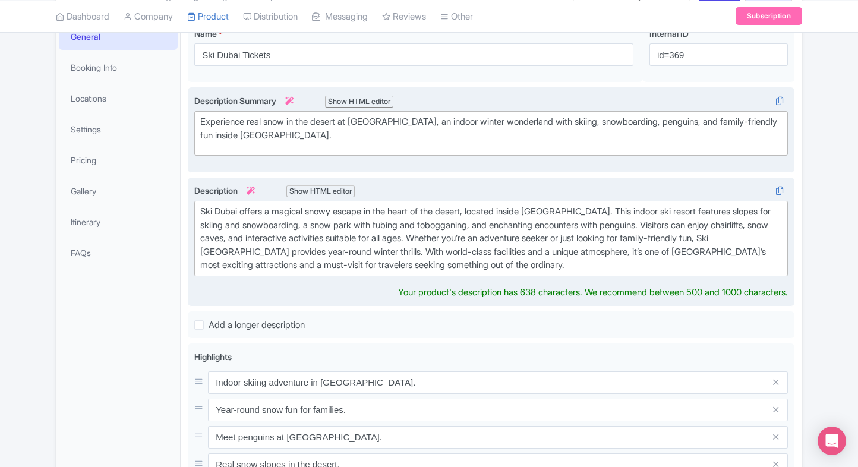
type trix-editor "<div>Ski Dubai offers a magical snowy escape in the heart of the desert, locate…"
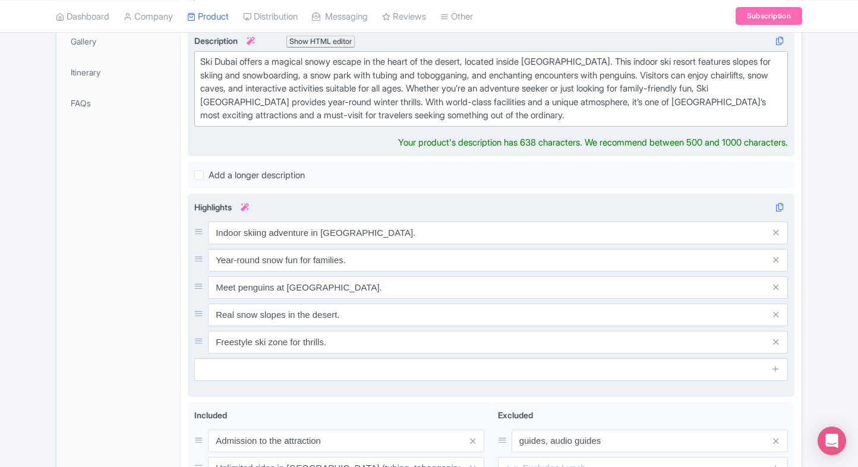
scroll to position [336, 0]
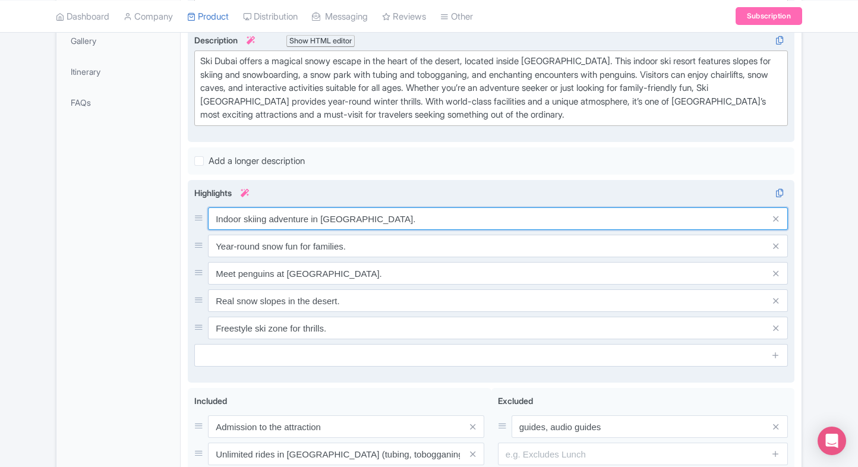
click at [364, 229] on div "Indoor skiing adventure in Dubai. Year-round snow fun for families. Meet pengui…" at bounding box center [491, 273] width 594 height 132
paste input "slopes & snowboarding"
type input "Indoor ski slopes & snowboarding"
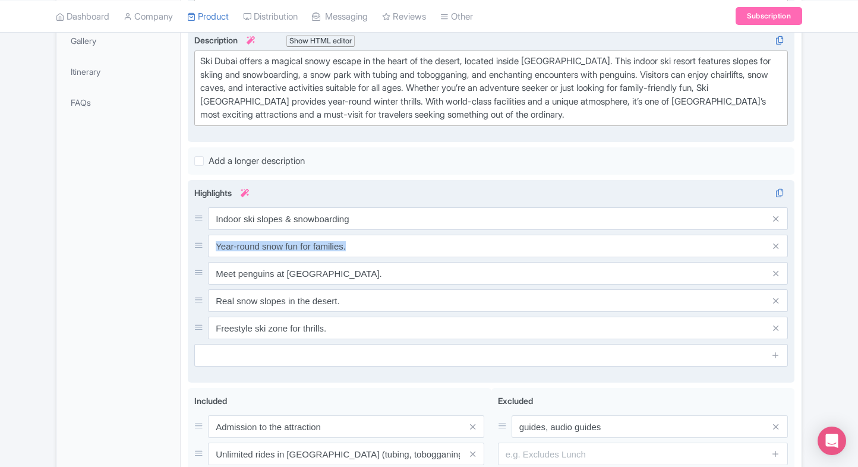
drag, startPoint x: 321, startPoint y: 255, endPoint x: 331, endPoint y: 251, distance: 10.6
click at [331, 251] on div "Indoor ski slopes & snowboarding Year-round snow fun for families. Meet penguin…" at bounding box center [491, 273] width 594 height 132
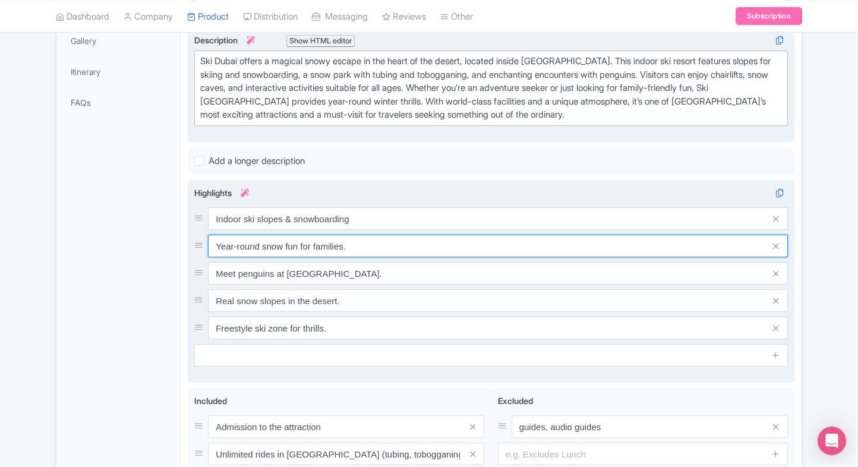
click at [347, 245] on input "Year-round snow fun for families." at bounding box center [498, 246] width 580 height 23
paste input "Meet friendly penguins up close"
type input "Meet friendly penguins up close"
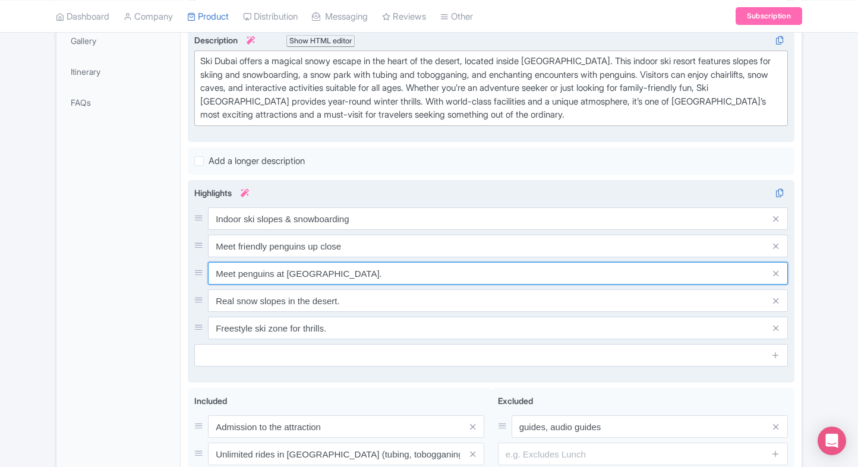
click at [357, 276] on input "Meet penguins at Mall of the Emirates." at bounding box center [498, 273] width 580 height 23
paste input "Snow park with rides & tubing"
type input "Snow park with rides & tubing"
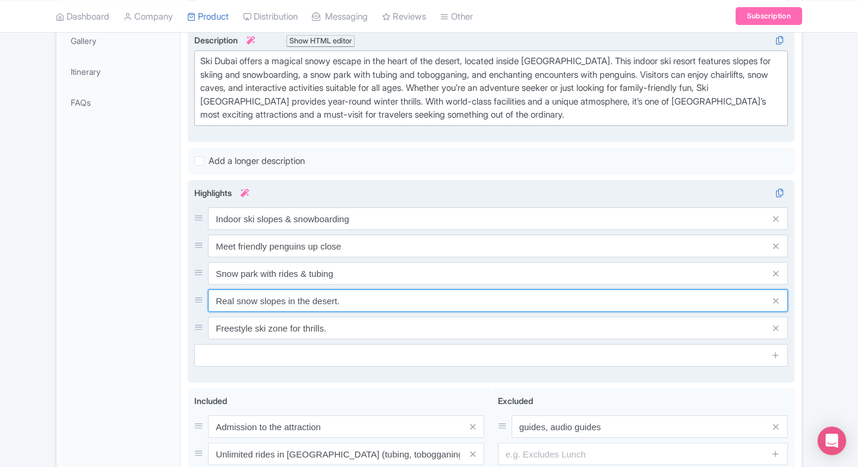
click at [342, 297] on input "Real snow slopes in the desert." at bounding box center [498, 300] width 580 height 23
paste input "Chairlift and snowy caves"
type input "Chairlift and snowy caves"
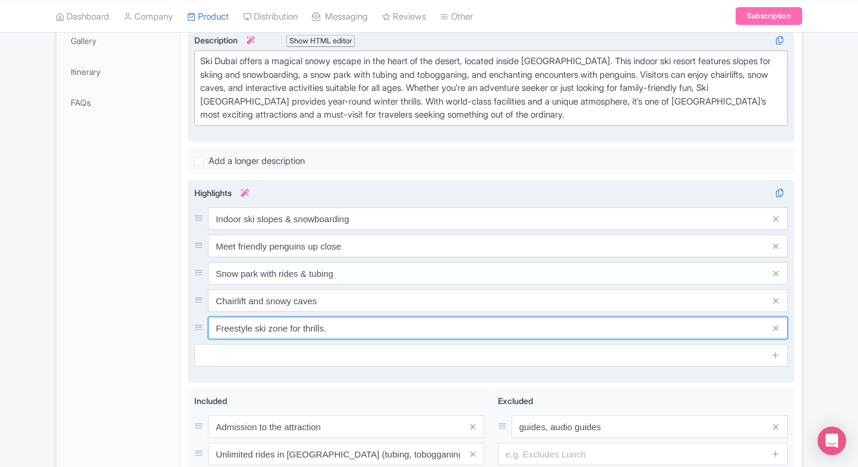
click at [321, 334] on input "Freestyle ski zone for thrills." at bounding box center [498, 328] width 580 height 23
paste input "amily-friendly winter fun"
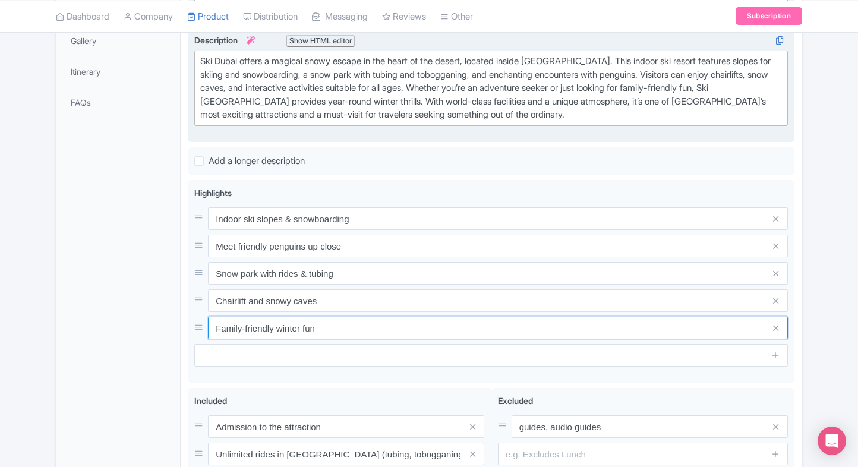
type input "Family-friendly winter fun"
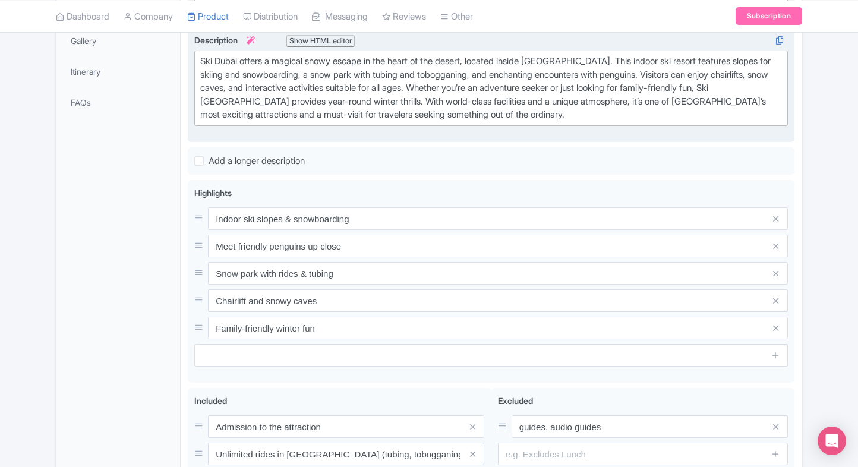
click at [109, 343] on div "General Booking Info Locations Settings Pricing Gallery Itinerary FAQs" at bounding box center [118, 220] width 124 height 701
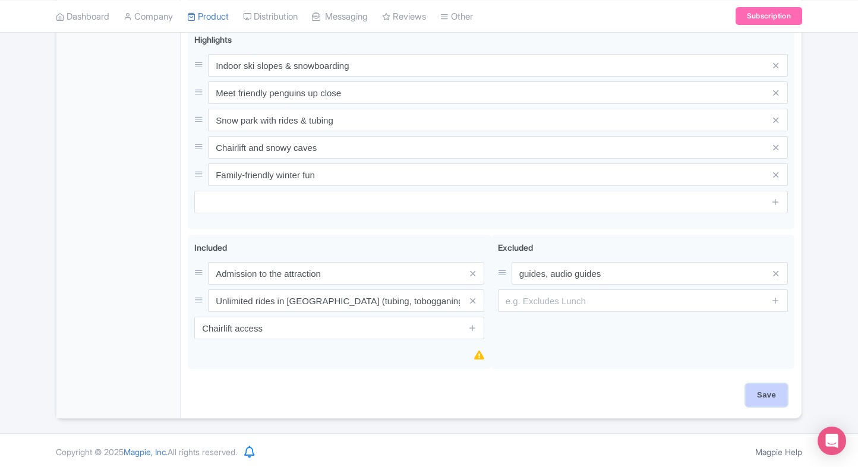
click at [759, 390] on input "Save" at bounding box center [767, 395] width 42 height 23
type input "Saving..."
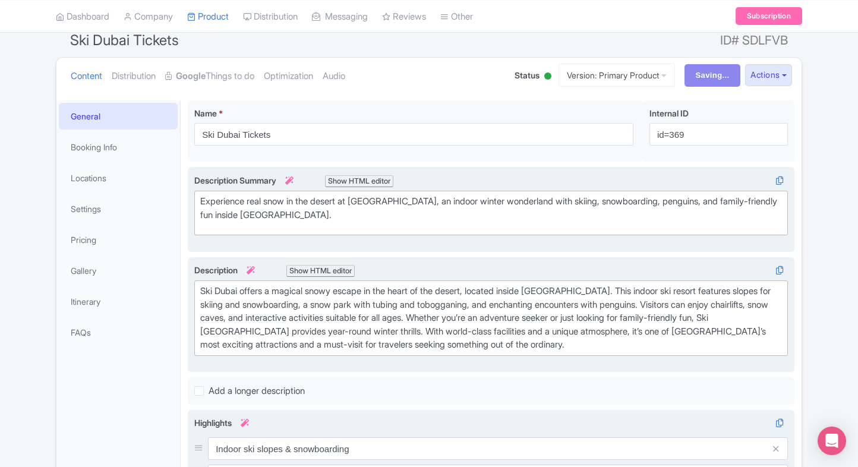
scroll to position [93, 0]
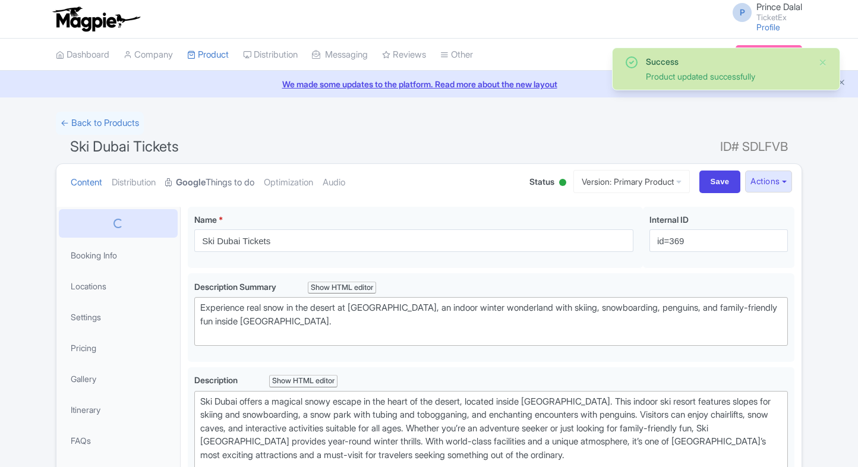
click at [206, 178] on strong "Google" at bounding box center [191, 183] width 30 height 14
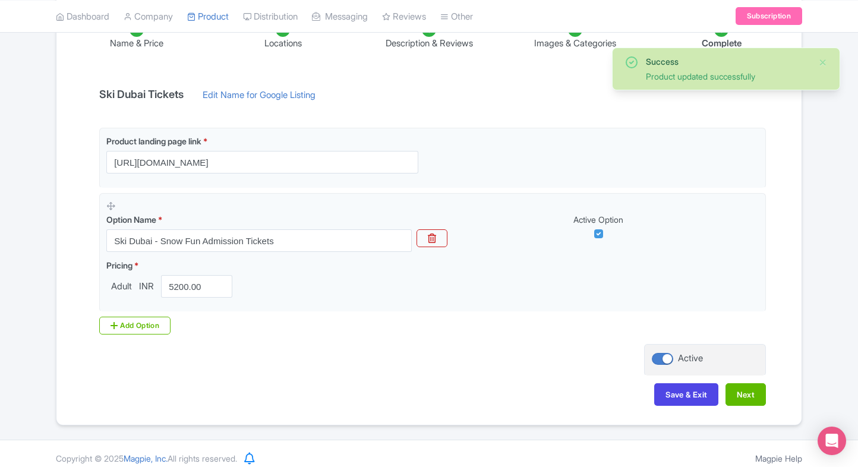
scroll to position [216, 0]
click at [109, 329] on div "Add Option" at bounding box center [134, 325] width 71 height 18
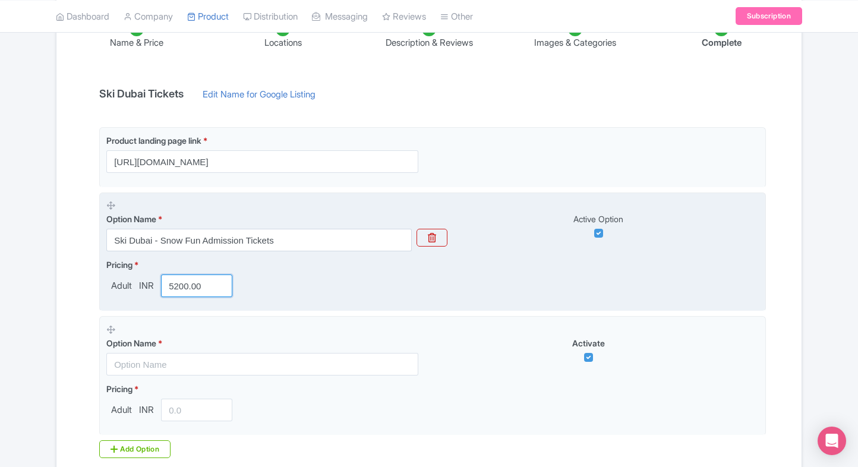
click at [195, 282] on input "5200.00" at bounding box center [196, 286] width 71 height 23
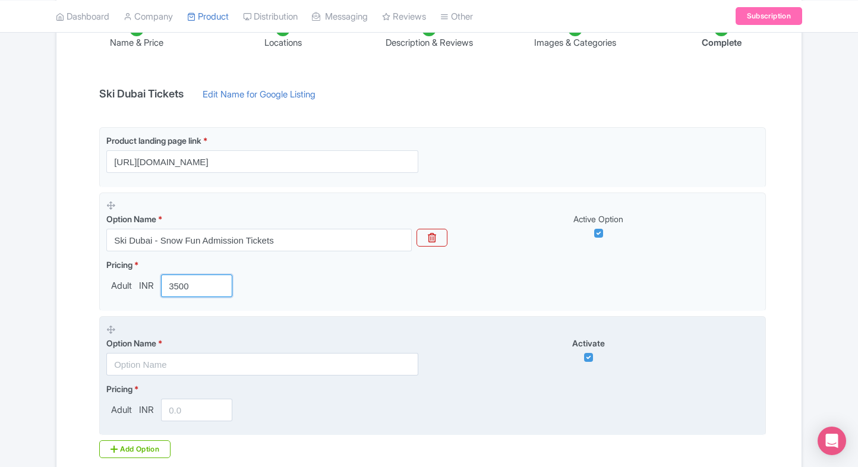
type input "3500"
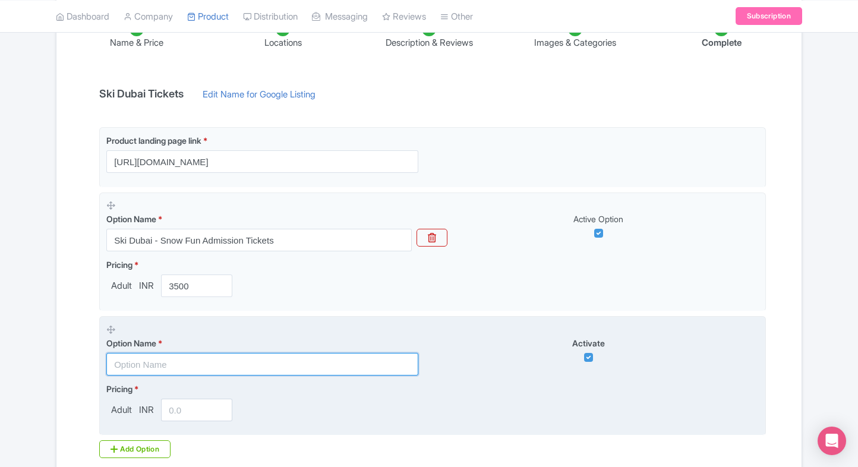
click at [153, 358] on input "text" at bounding box center [262, 364] width 312 height 23
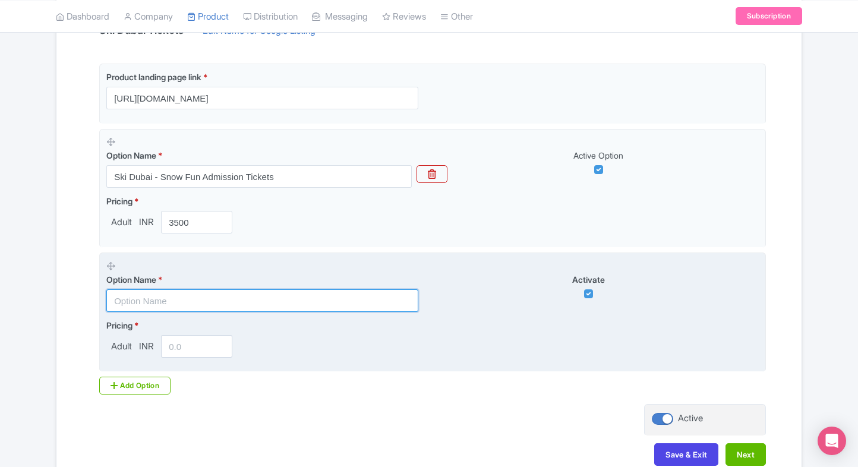
scroll to position [280, 0]
click at [182, 303] on input "text" at bounding box center [262, 300] width 312 height 23
paste input "Ski Dubai - Two Hour Slope Pass"
type input "Ski Dubai - Two Hour Slope Pass"
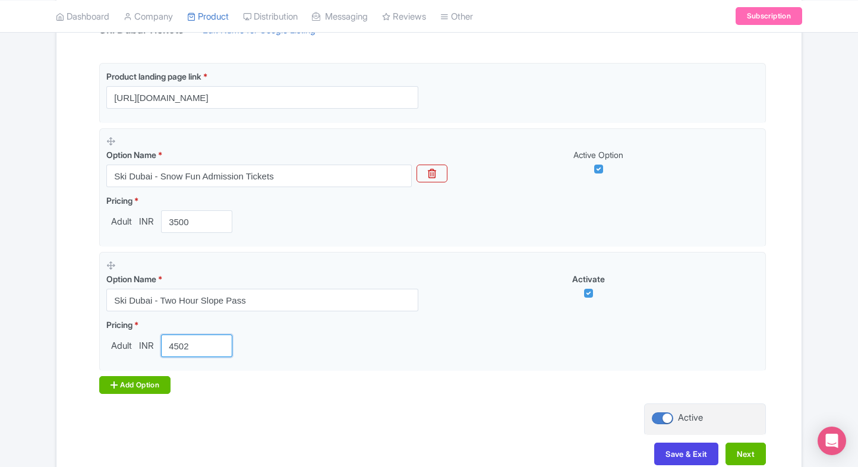
type input "4502"
click at [105, 384] on div "Add Option" at bounding box center [134, 385] width 71 height 18
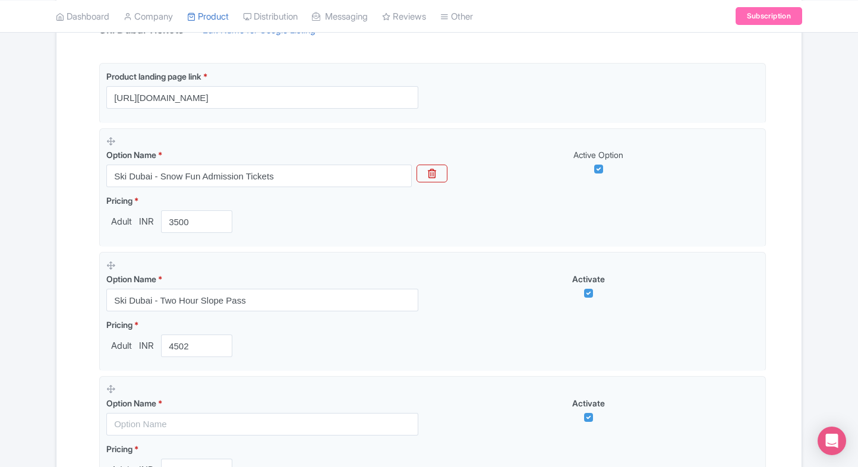
scroll to position [471, 0]
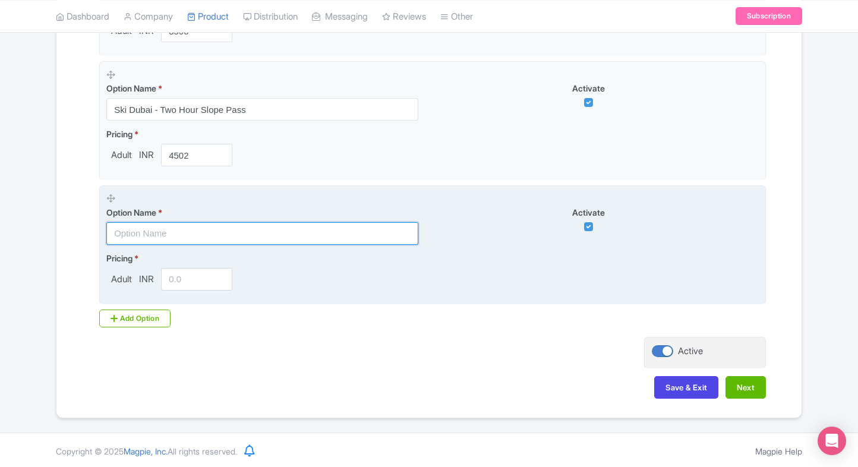
paste input "Ski Dubai - Snow Fun Plus Admission Tickets"
click at [215, 229] on input "text" at bounding box center [262, 233] width 312 height 23
type input "Ski Dubai - Snow Fun Plus Admission Tickets"
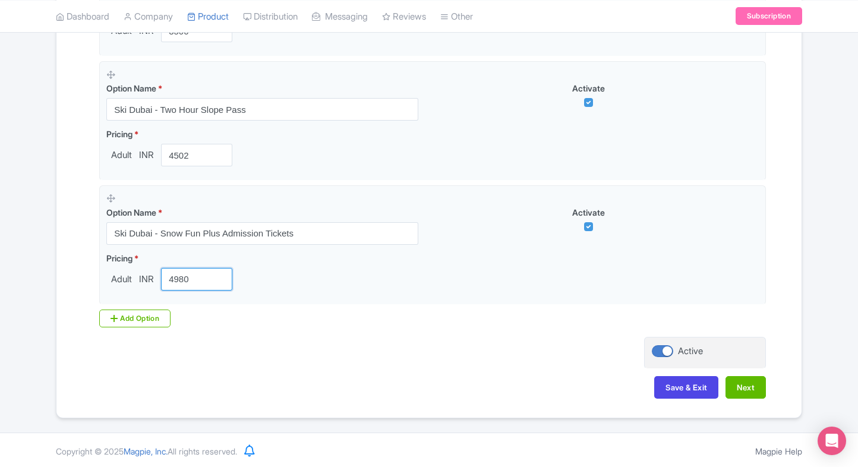
type input "4980"
click at [112, 326] on div "Product landing page link * https://www.ticketex.co/activity/434/ski-dubai-indo…" at bounding box center [429, 104] width 674 height 465
click at [124, 320] on div "Add Option" at bounding box center [134, 319] width 71 height 18
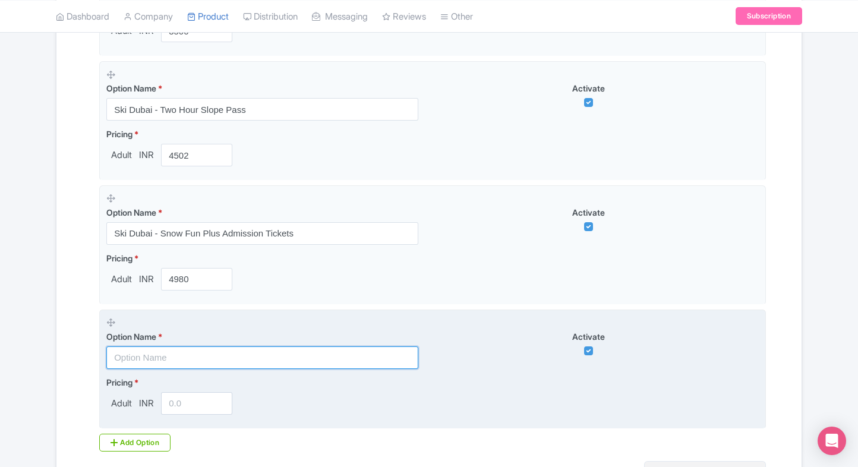
paste input "Ski [GEOGRAPHIC_DATA] - Full Day Slope Pass"
type input "Ski [GEOGRAPHIC_DATA] - Full Day Slope Pass"
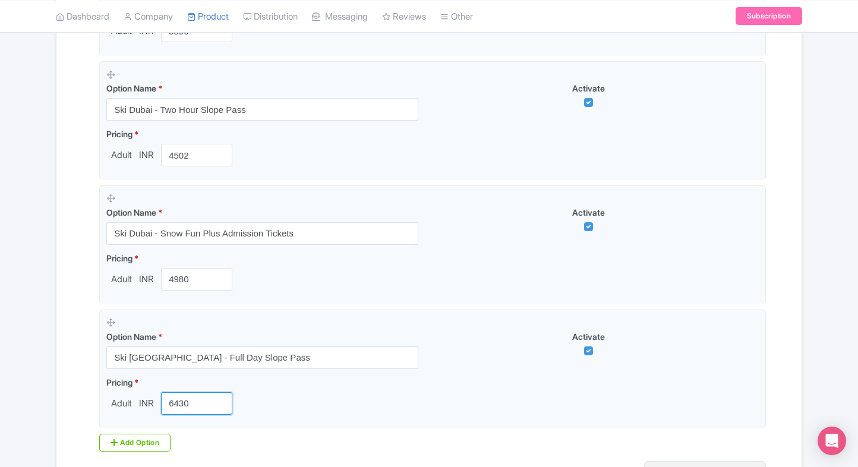
type input "6430"
click at [102, 453] on div "Product landing page link * https://www.ticketex.co/activity/434/ski-dubai-indo…" at bounding box center [429, 166] width 674 height 589
click at [127, 436] on div "Add Option" at bounding box center [134, 443] width 71 height 18
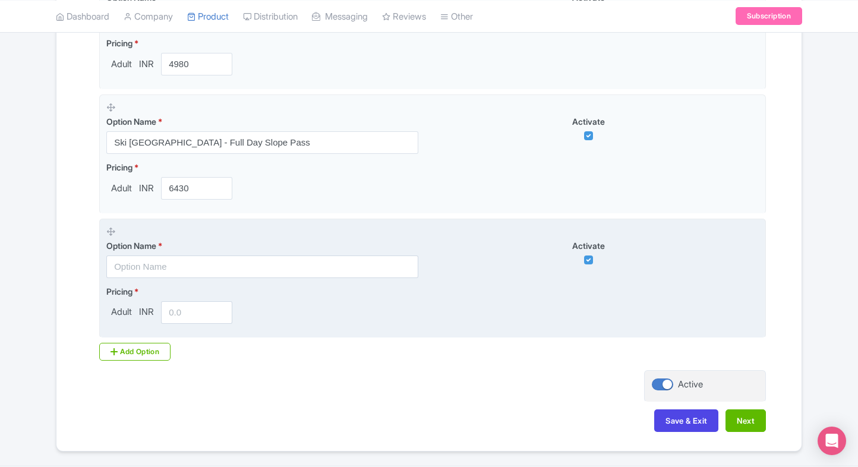
scroll to position [689, 0]
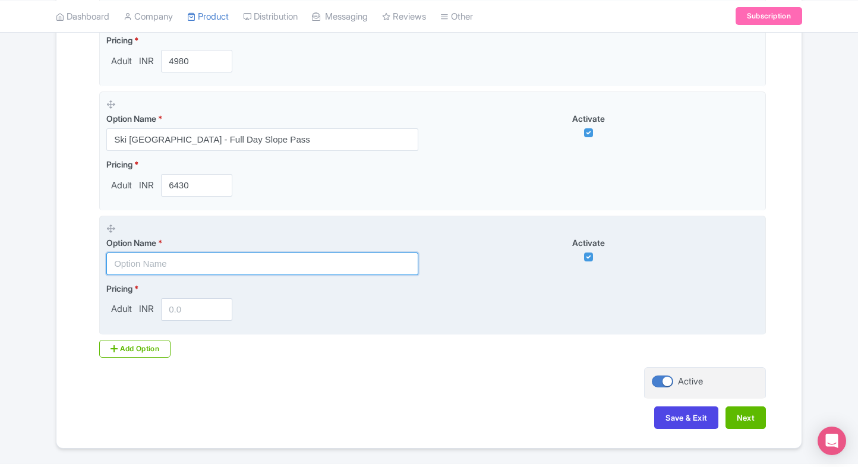
click at [231, 270] on input "text" at bounding box center [262, 264] width 312 height 23
paste input "Ski Dubai - Snow Premium (Penguin Encounter and 2-Hour Slope Pass)"
type input "Ski Dubai - Snow Premium (Penguin Encounter and 2-Hour Slope Pass)"
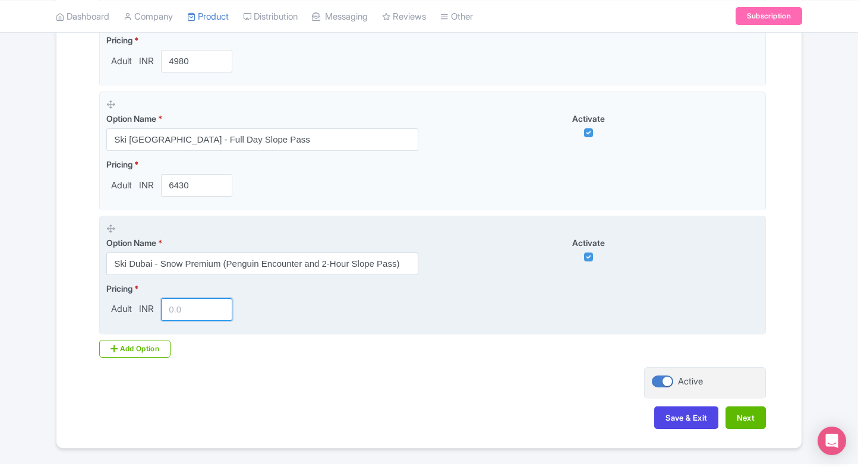
click at [188, 303] on input "number" at bounding box center [196, 309] width 71 height 23
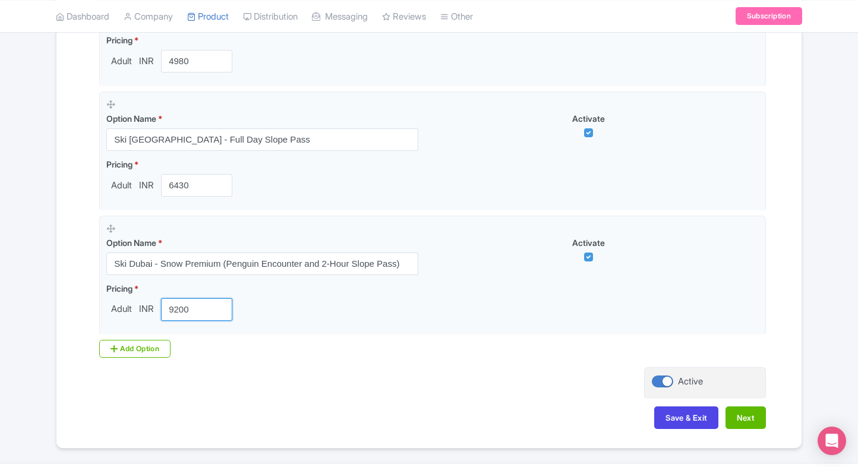
type input "9200"
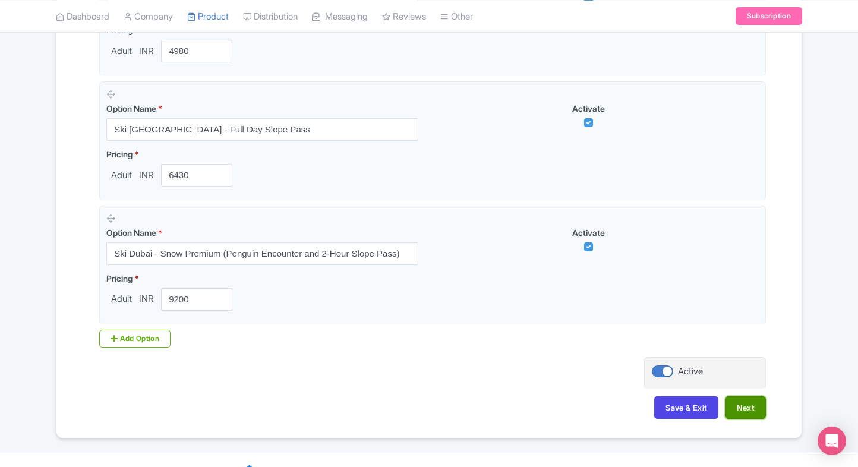
click at [758, 396] on button "Next" at bounding box center [745, 407] width 40 height 23
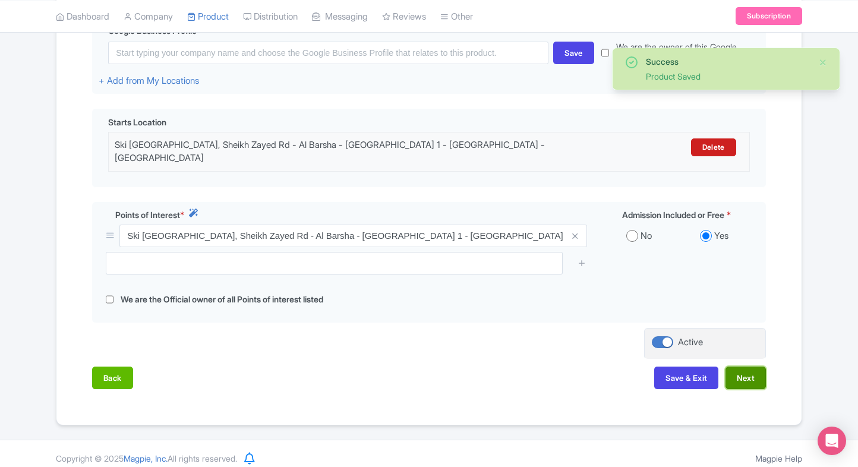
click at [763, 371] on button "Next" at bounding box center [745, 378] width 40 height 23
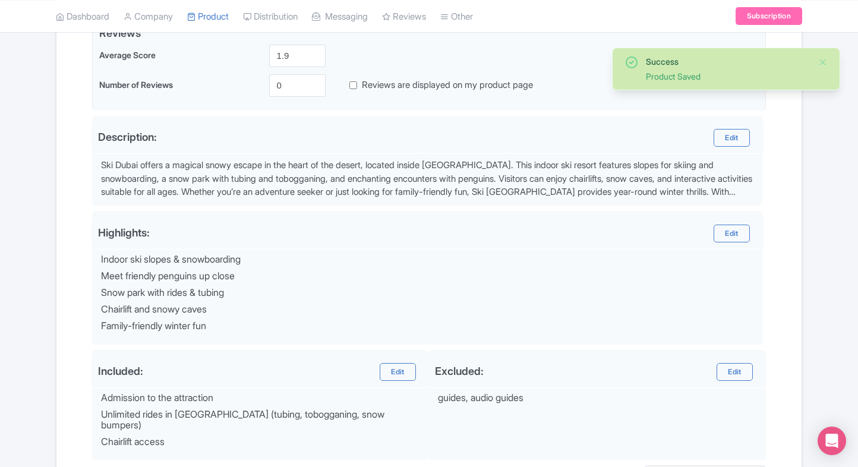
scroll to position [424, 0]
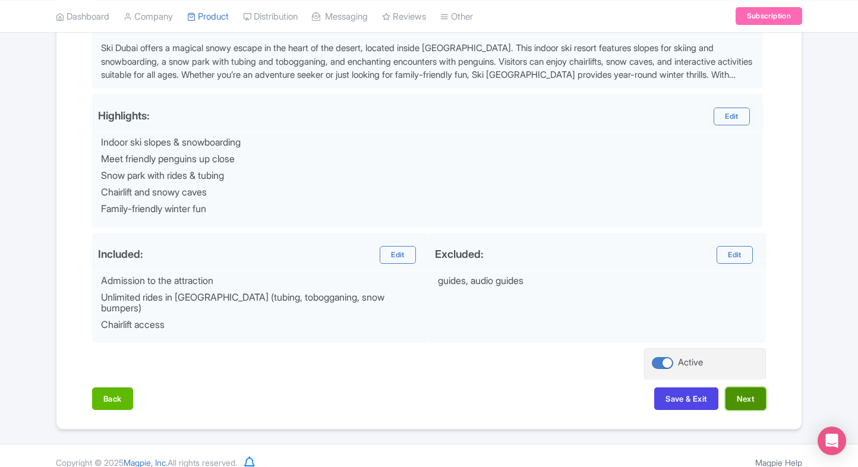
click at [758, 396] on button "Next" at bounding box center [745, 398] width 40 height 23
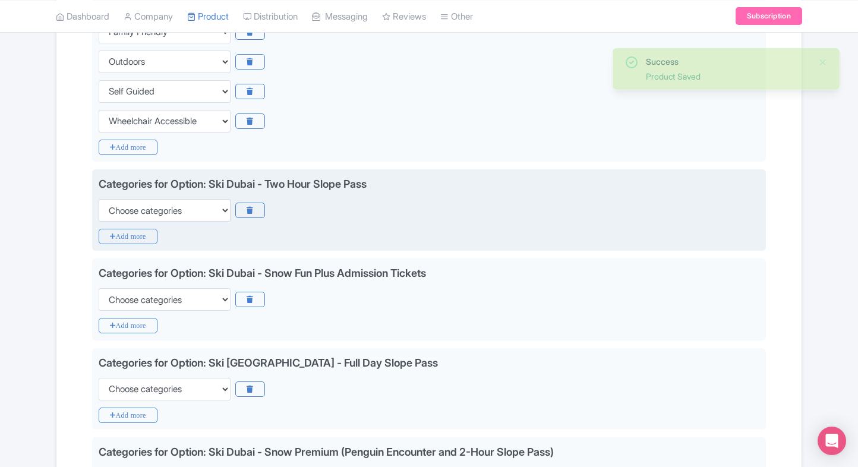
scroll to position [253, 0]
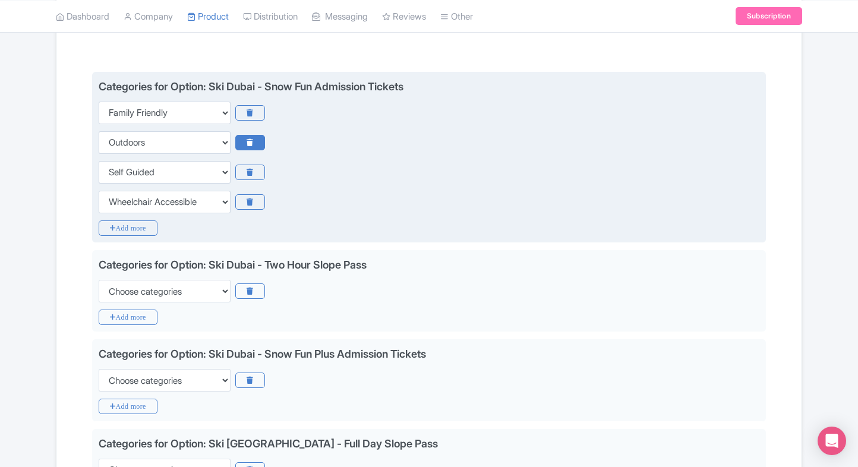
click at [246, 138] on icon at bounding box center [249, 142] width 29 height 15
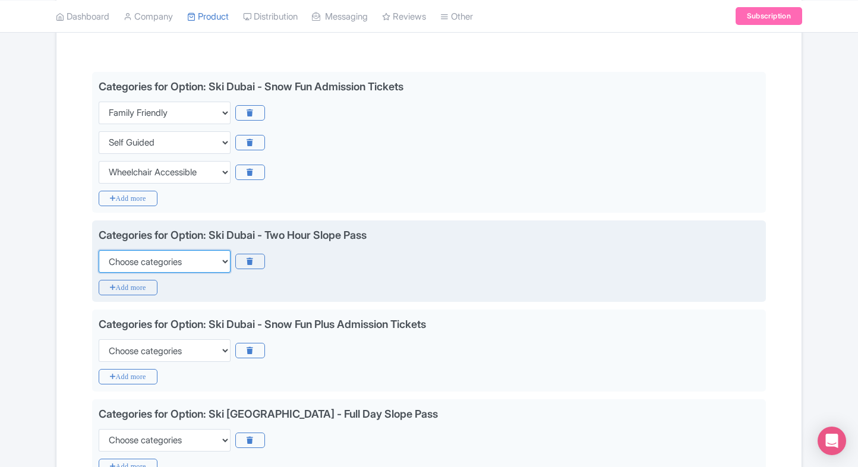
click at [145, 265] on select "Choose categories Adults Only Animals Audio Guide Beaches Bike Tours Boat Tours…" at bounding box center [165, 261] width 132 height 23
select select "family-friendly"
click at [99, 250] on select "Choose categories Adults Only Animals Audio Guide Beaches Bike Tours Boat Tours…" at bounding box center [165, 261] width 132 height 23
click at [126, 282] on icon "Add more" at bounding box center [128, 287] width 59 height 15
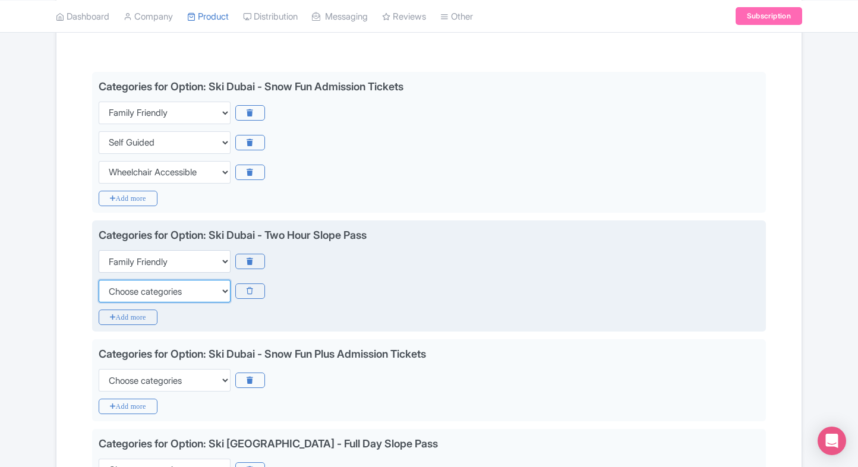
click at [126, 282] on select "Choose categories Adults Only Animals Audio Guide Beaches Bike Tours Boat Tours…" at bounding box center [165, 291] width 132 height 23
select select "self-guided"
click at [99, 280] on select "Choose categories Adults Only Animals Audio Guide Beaches Bike Tours Boat Tours…" at bounding box center [165, 291] width 132 height 23
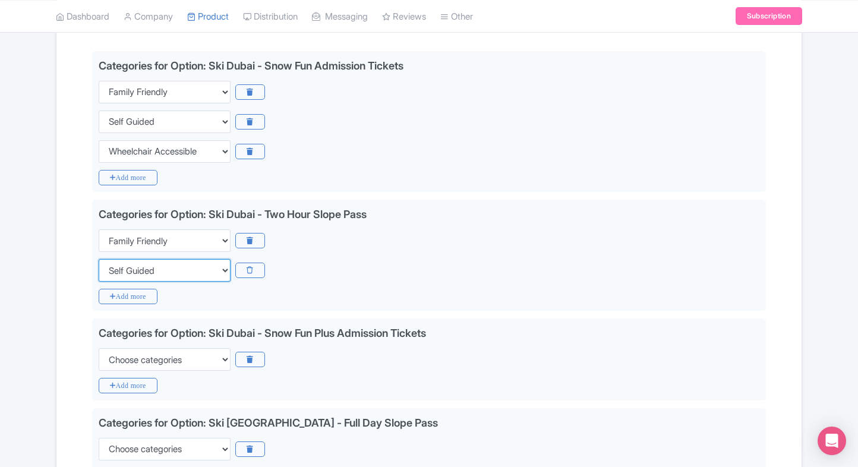
scroll to position [274, 0]
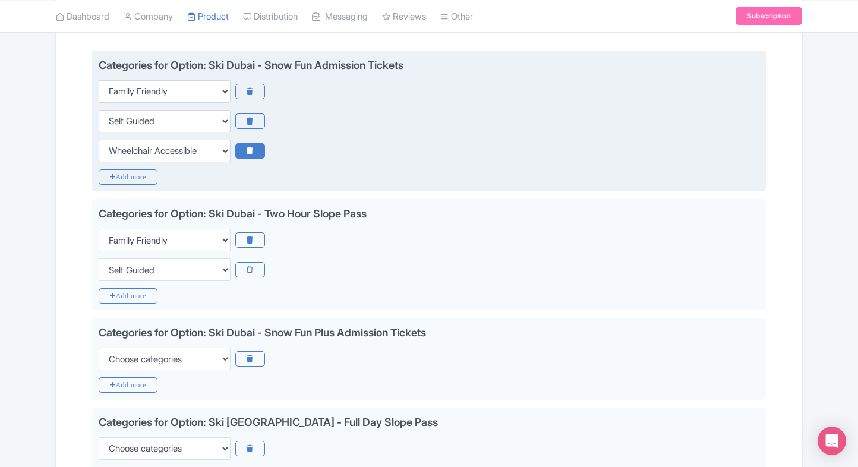
click at [259, 153] on icon at bounding box center [249, 150] width 29 height 15
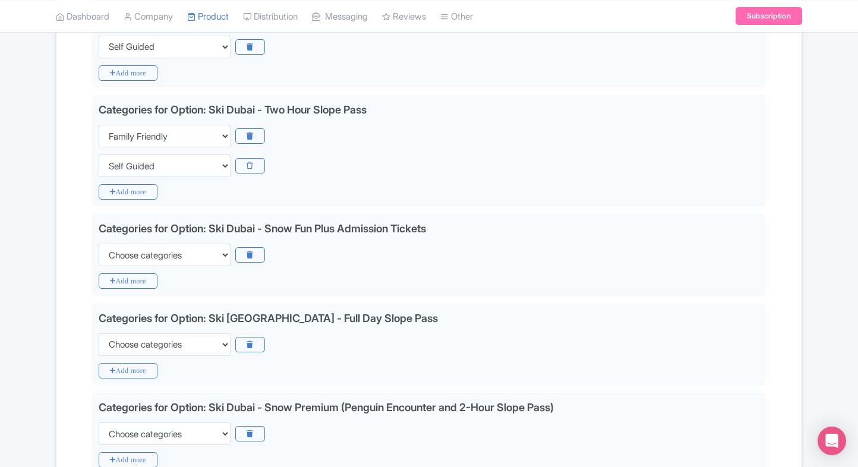
scroll to position [354, 0]
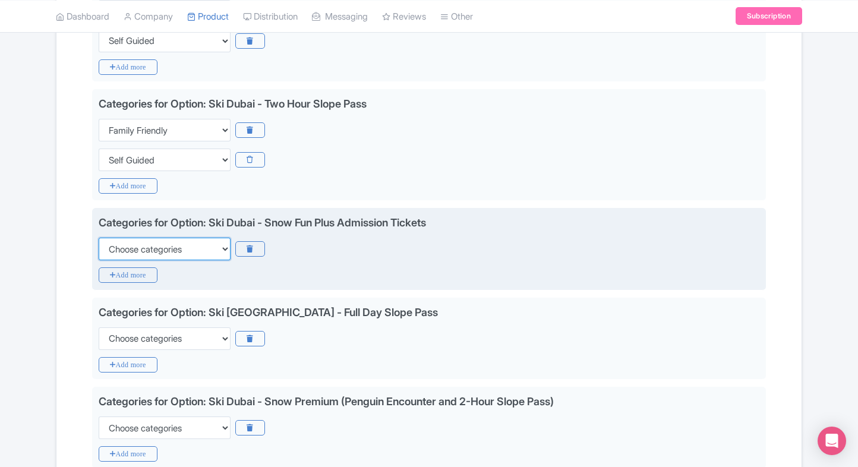
click at [132, 248] on select "Choose categories Adults Only Animals Audio Guide Beaches Bike Tours Boat Tours…" at bounding box center [165, 249] width 132 height 23
select select "family-friendly"
click at [99, 238] on select "Choose categories Adults Only Animals Audio Guide Beaches Bike Tours Boat Tours…" at bounding box center [165, 249] width 132 height 23
click at [109, 279] on icon "Add more" at bounding box center [128, 274] width 59 height 15
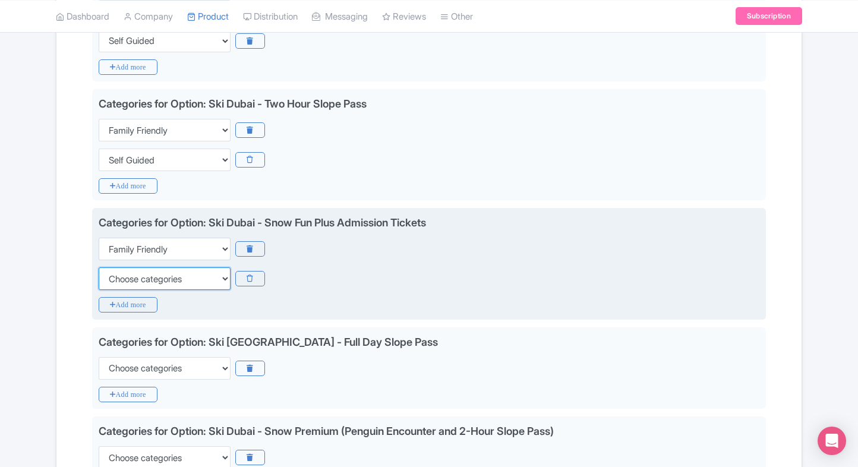
click at [109, 279] on select "Choose categories Adults Only Animals Audio Guide Beaches Bike Tours Boat Tours…" at bounding box center [165, 278] width 132 height 23
select select "self-guided"
click at [99, 267] on select "Choose categories Adults Only Animals Audio Guide Beaches Bike Tours Boat Tours…" at bounding box center [165, 278] width 132 height 23
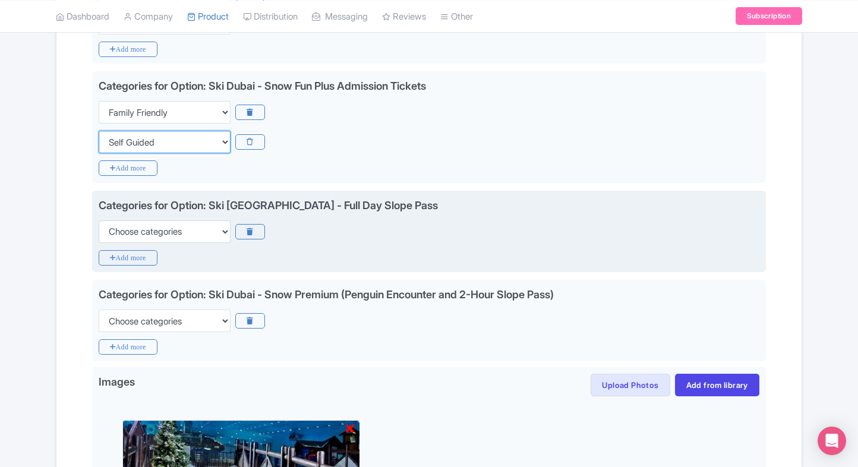
scroll to position [492, 0]
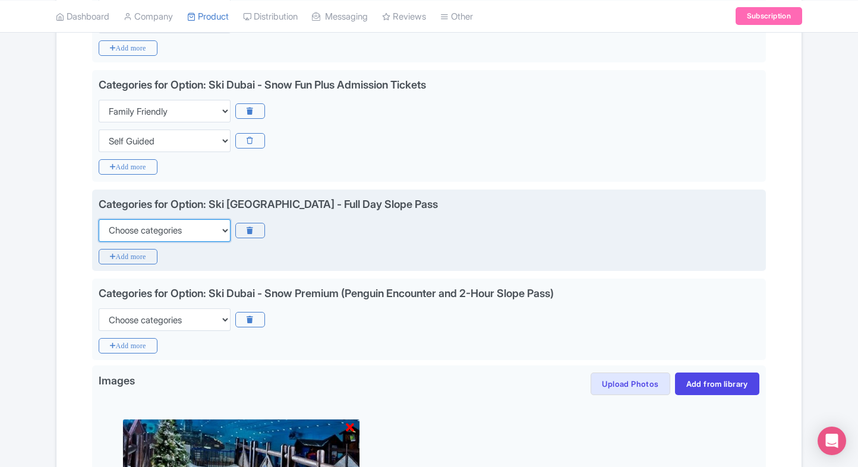
click at [174, 236] on select "Choose categories Adults Only Animals Audio Guide Beaches Bike Tours Boat Tours…" at bounding box center [165, 230] width 132 height 23
select select "family-friendly"
click at [99, 219] on select "Choose categories Adults Only Animals Audio Guide Beaches Bike Tours Boat Tours…" at bounding box center [165, 230] width 132 height 23
click at [141, 250] on icon "Add more" at bounding box center [128, 256] width 59 height 15
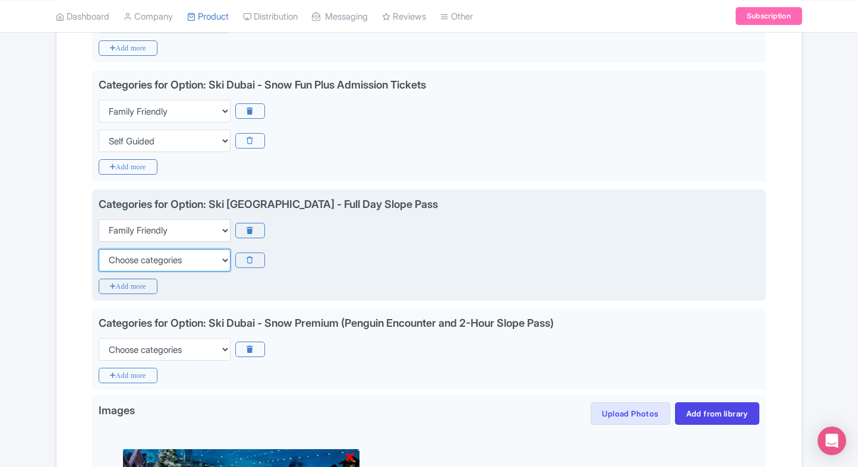
click at [141, 250] on select "Choose categories Adults Only Animals Audio Guide Beaches Bike Tours Boat Tours…" at bounding box center [165, 260] width 132 height 23
select select "self-guided"
click at [99, 249] on select "Choose categories Adults Only Animals Audio Guide Beaches Bike Tours Boat Tours…" at bounding box center [165, 260] width 132 height 23
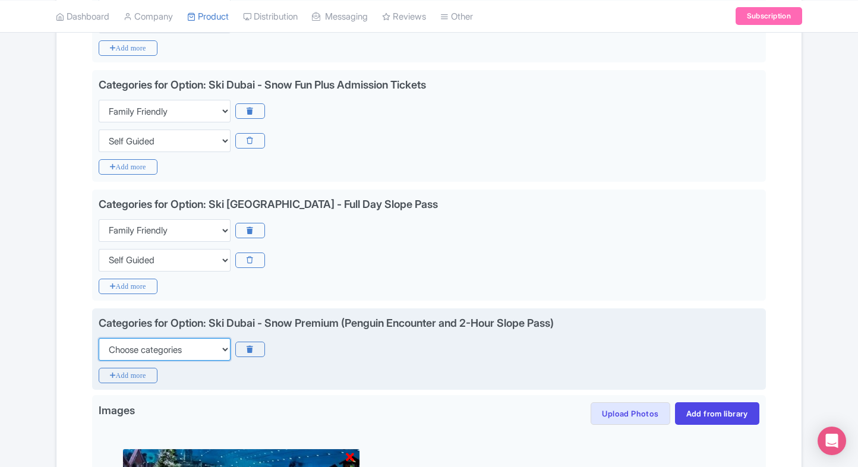
click at [137, 352] on select "Choose categories Adults Only Animals Audio Guide Beaches Bike Tours Boat Tours…" at bounding box center [165, 349] width 132 height 23
select select "family-friendly"
click at [99, 338] on select "Choose categories Adults Only Animals Audio Guide Beaches Bike Tours Boat Tours…" at bounding box center [165, 349] width 132 height 23
click at [115, 379] on icon "Add more" at bounding box center [128, 375] width 59 height 15
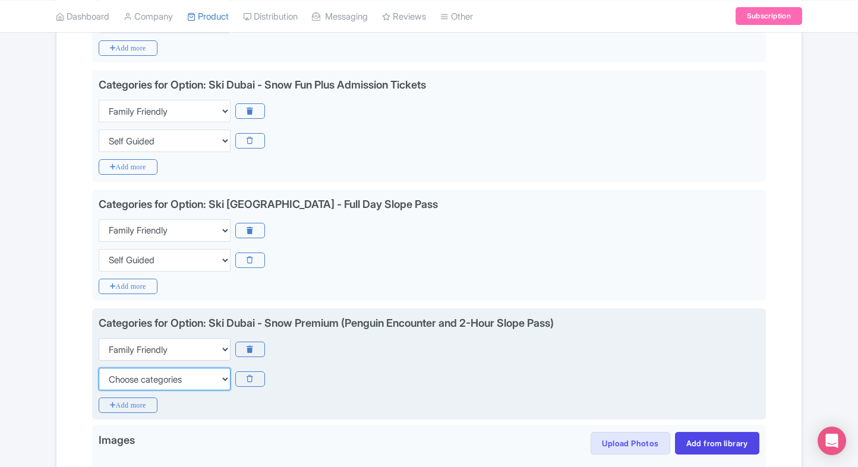
click at [115, 379] on select "Choose categories Adults Only Animals Audio Guide Beaches Bike Tours Boat Tours…" at bounding box center [165, 379] width 132 height 23
select select "self-guided"
click at [99, 368] on select "Choose categories Adults Only Animals Audio Guide Beaches Bike Tours Boat Tours…" at bounding box center [165, 379] width 132 height 23
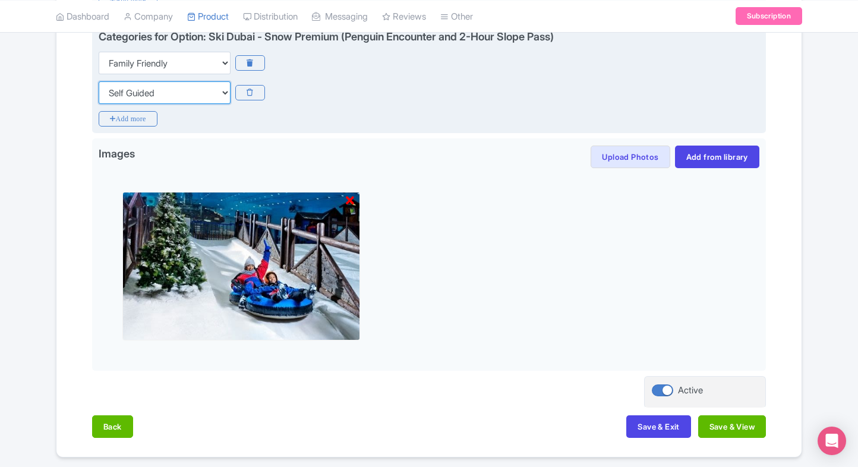
scroll to position [816, 0]
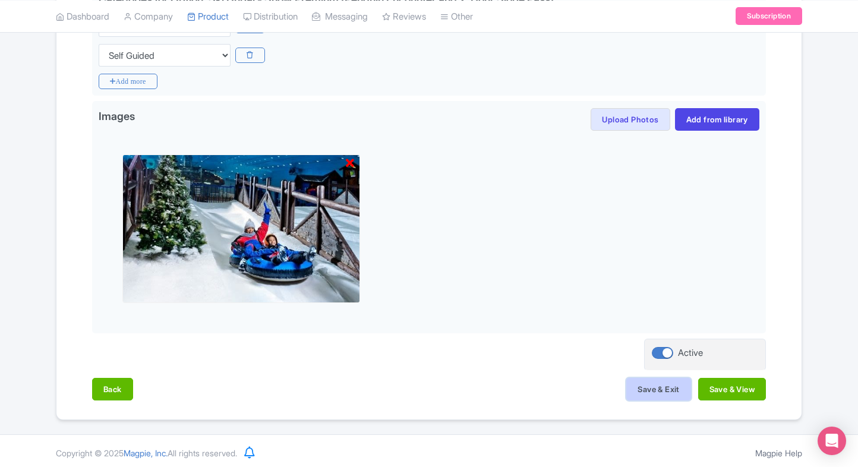
click at [632, 380] on button "Save & Exit" at bounding box center [658, 389] width 64 height 23
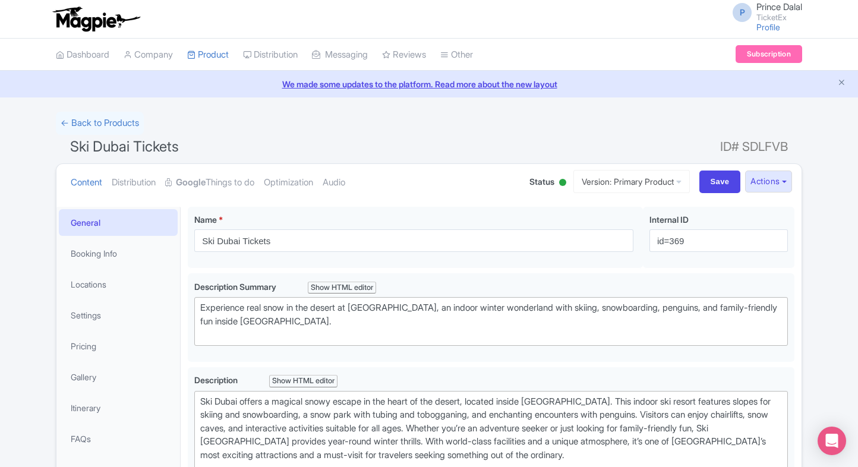
click at [84, 362] on li "Gallery" at bounding box center [118, 376] width 124 height 31
click at [103, 349] on link "Pricing" at bounding box center [118, 346] width 119 height 27
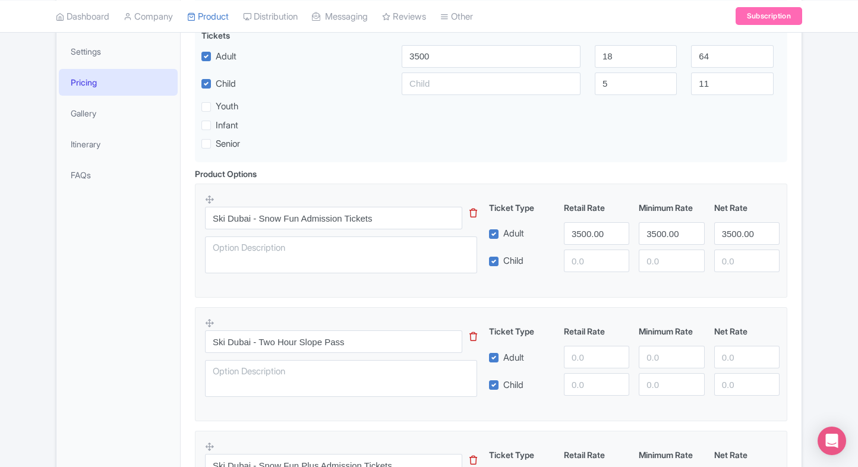
scroll to position [283, 0]
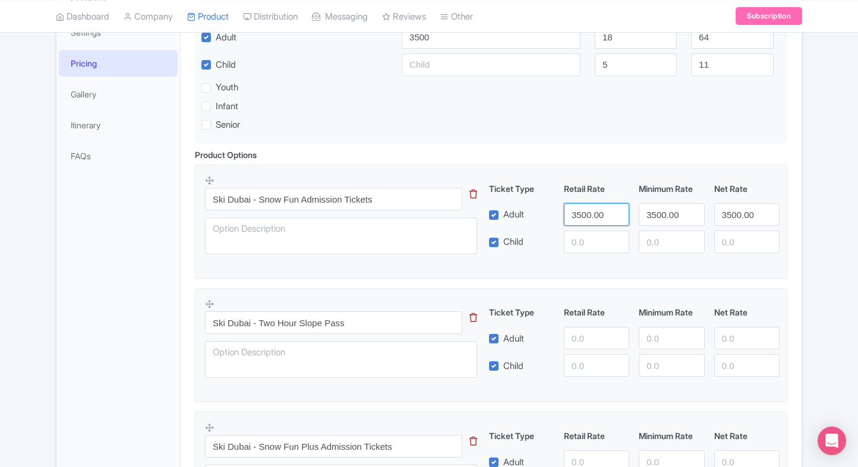
click at [570, 204] on input "3500.00" at bounding box center [596, 214] width 65 height 23
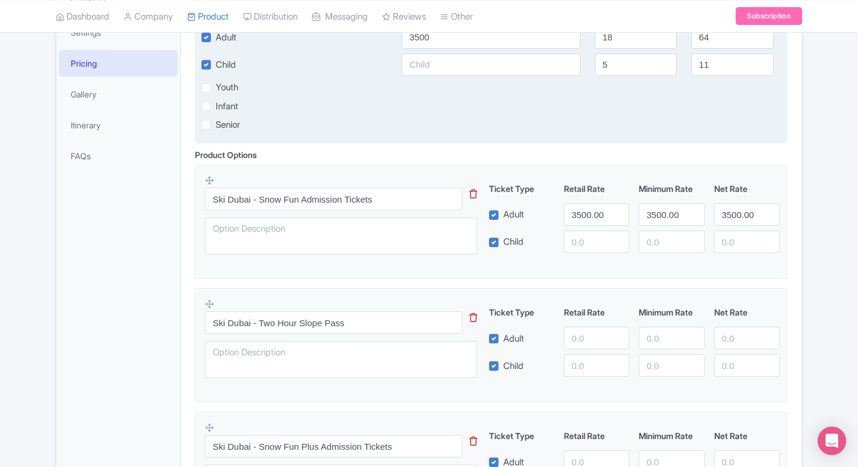
click at [501, 77] on div "Available Tickets i Ticket Labels Ages From Ages To Adult 3500 18 64 Child [DEM…" at bounding box center [491, 66] width 592 height 153
click at [513, 68] on input "text" at bounding box center [491, 64] width 179 height 23
paste input "3500.00"
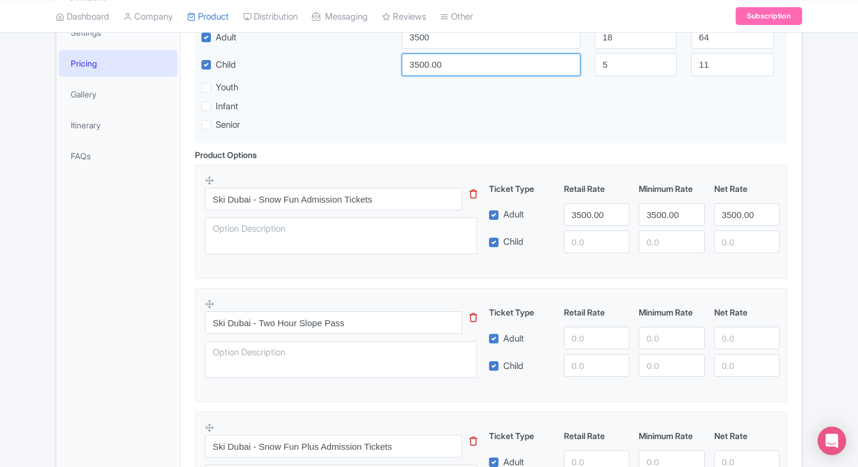
type input "3500.00"
paste input "3500.00"
click at [602, 231] on input "3500.00" at bounding box center [596, 242] width 65 height 23
type input "3500.00"
paste input "3500.00"
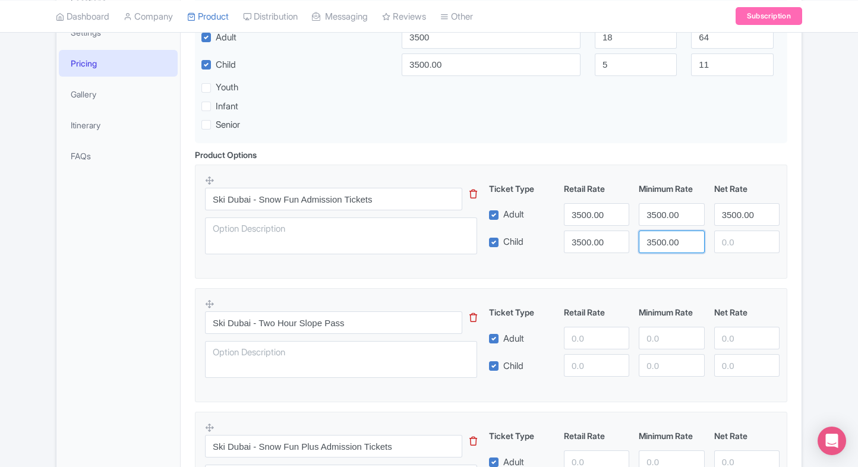
click at [654, 245] on input "3500.00" at bounding box center [671, 242] width 65 height 23
type input "3500.00"
paste input "3500.00"
click at [718, 242] on input "3500.00" at bounding box center [746, 242] width 65 height 23
type input "3500.00"
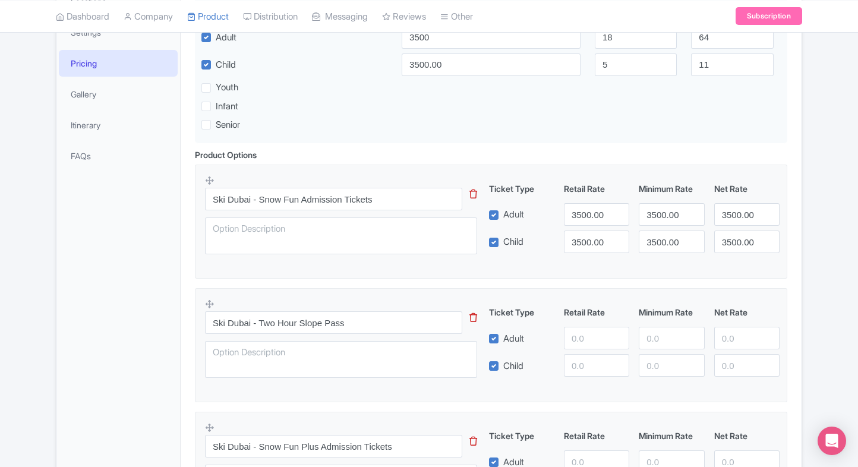
click at [605, 272] on fieldset "Ski Dubai - Snow Fun Admission Tickets This tip has not data. Code: tip_option_…" at bounding box center [491, 222] width 592 height 114
click at [587, 339] on input "number" at bounding box center [596, 338] width 65 height 23
type input "4502"
paste input "4502"
click at [589, 363] on input "4502" at bounding box center [596, 365] width 65 height 23
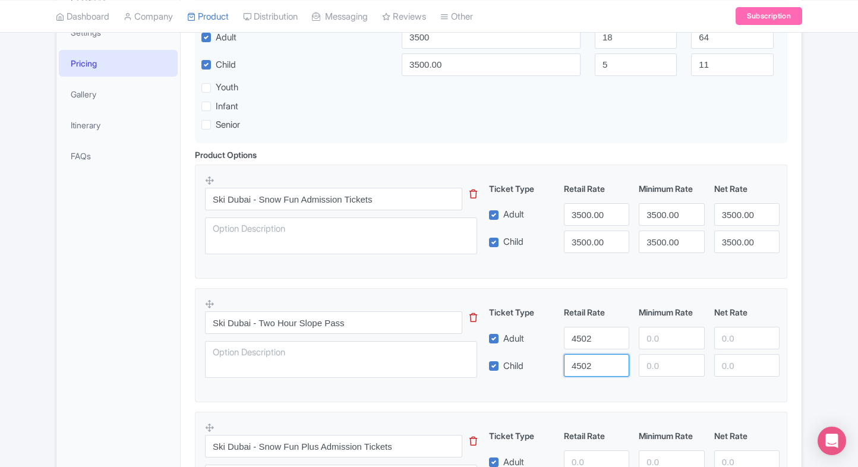
type input "4502"
paste input "4502"
click at [646, 336] on input "4502" at bounding box center [671, 338] width 65 height 23
type input "4502"
paste input "4502"
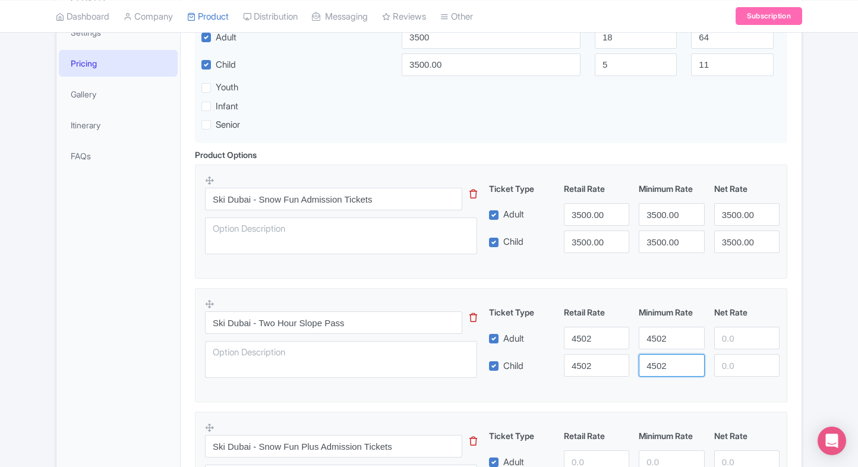
click at [655, 361] on input "4502" at bounding box center [671, 365] width 65 height 23
type input "4502"
paste input "4502"
click at [734, 330] on input "4502" at bounding box center [746, 338] width 65 height 23
type input "4502"
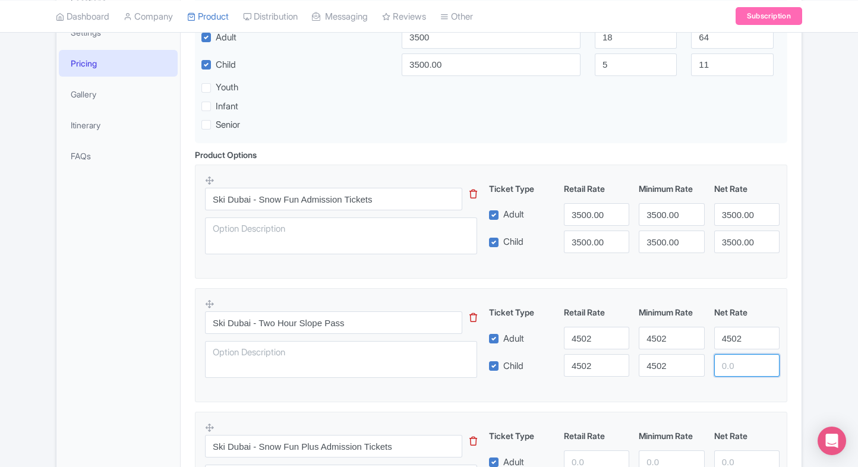
paste input "4502"
click at [733, 357] on input "4502" at bounding box center [746, 365] width 65 height 23
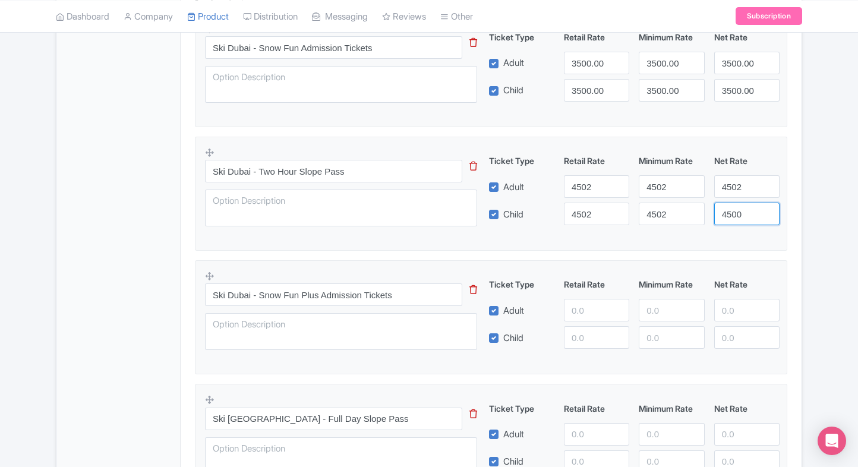
scroll to position [435, 0]
click at [785, 292] on fieldset "Ski Dubai - Snow Fun Plus Admission Tickets This tip has not data. Code: tip_op…" at bounding box center [491, 317] width 592 height 114
click at [758, 218] on input "4500" at bounding box center [746, 213] width 65 height 23
paste input "2"
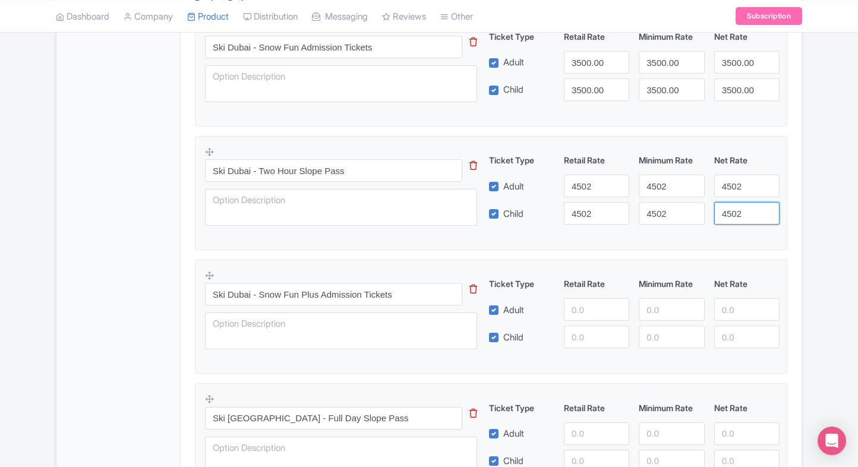
type input "4502"
click at [787, 246] on fieldset "Ski Dubai - Two Hour Slope Pass This tip has not data. Code: tip_option_name Ti…" at bounding box center [491, 193] width 592 height 114
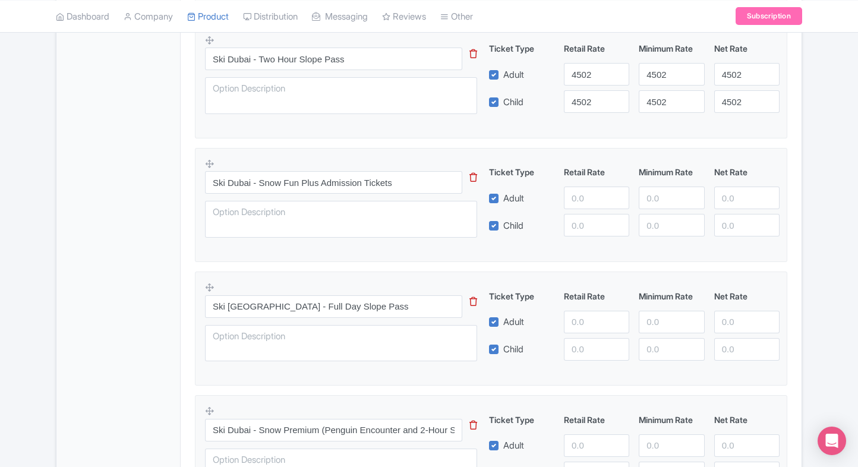
scroll to position [551, 0]
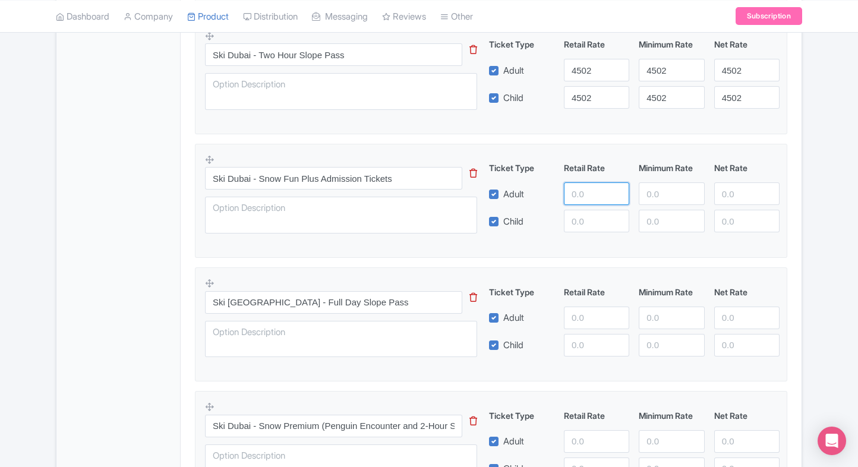
click at [566, 200] on input "number" at bounding box center [596, 193] width 65 height 23
type input "4980"
paste input "4980"
click at [583, 223] on input "4980" at bounding box center [596, 221] width 65 height 23
type input "4980"
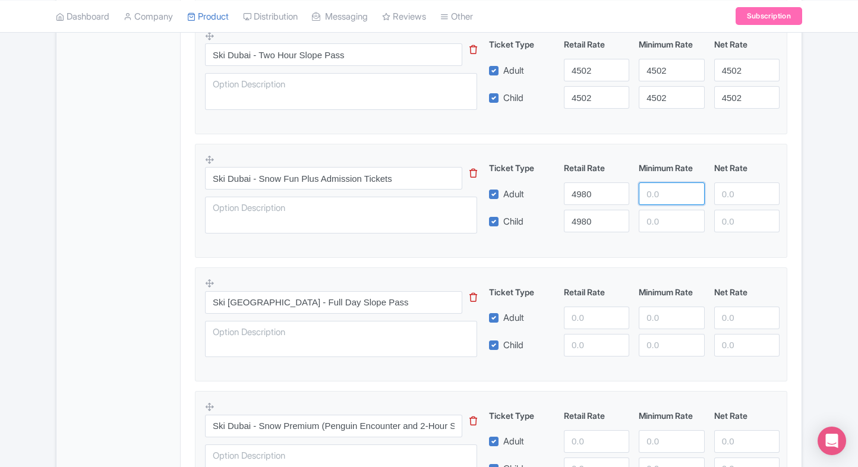
paste input "4980"
click at [656, 199] on input "4980" at bounding box center [671, 193] width 65 height 23
type input "4980"
paste input "4980"
click at [657, 212] on input "4980" at bounding box center [671, 221] width 65 height 23
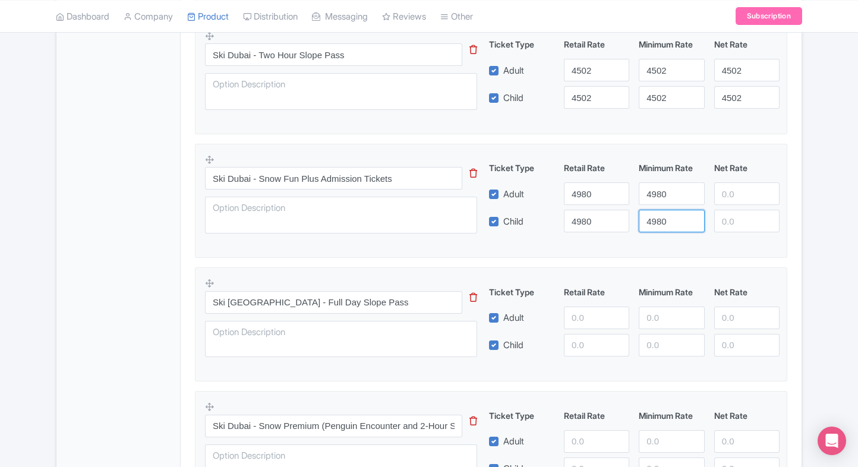
type input "4980"
paste input "4980"
click at [737, 192] on input "4980" at bounding box center [746, 193] width 65 height 23
type input "4980"
paste input "4980"
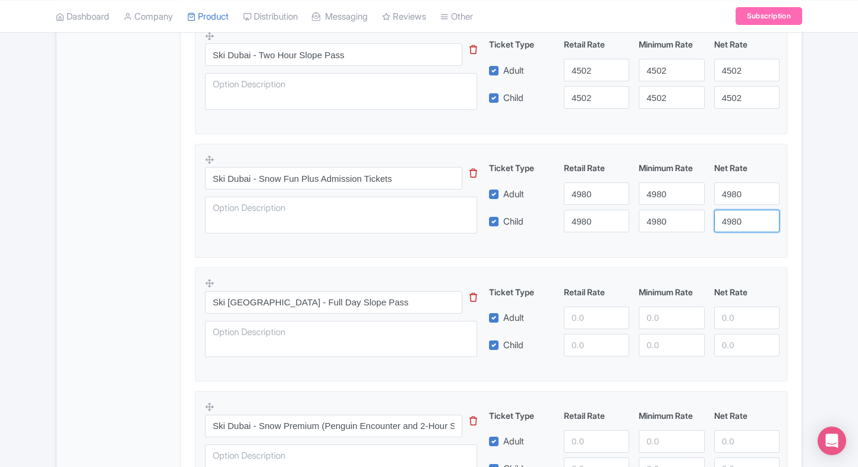
click at [737, 217] on input "4980" at bounding box center [746, 221] width 65 height 23
type input "4980"
click at [785, 211] on fieldset "Ski Dubai - Snow Fun Plus Admission Tickets This tip has not data. Code: tip_op…" at bounding box center [491, 201] width 592 height 114
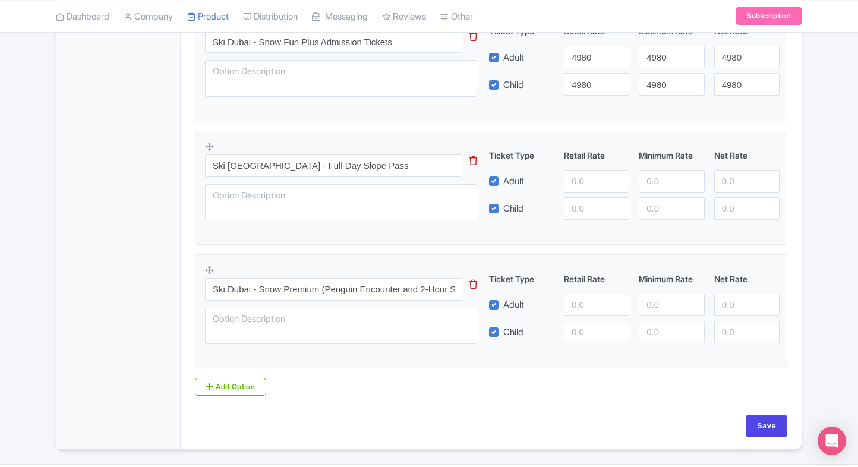
scroll to position [689, 0]
click at [785, 211] on fieldset "Ski [GEOGRAPHIC_DATA] - Full Day Slope Pass This tip has not data. Code: tip_op…" at bounding box center [491, 187] width 592 height 114
click at [603, 176] on input "number" at bounding box center [596, 180] width 65 height 23
type input "6430"
paste input "6430"
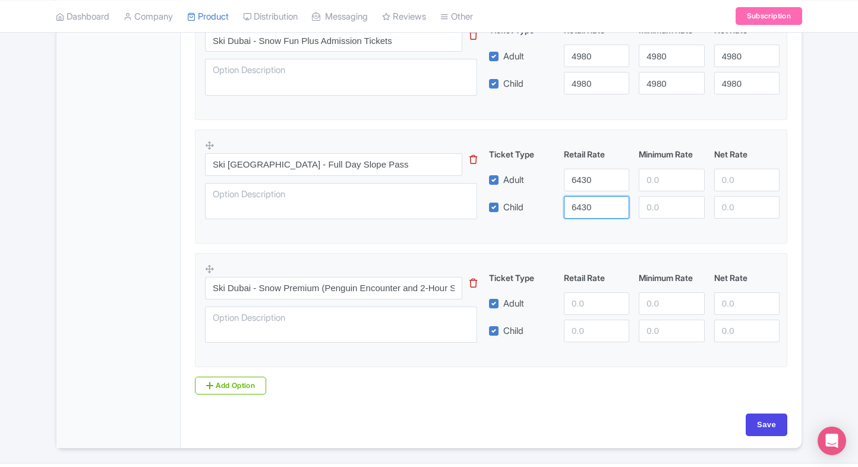
click at [592, 200] on input "6430" at bounding box center [596, 207] width 65 height 23
type input "6430"
paste input "6430"
click at [656, 179] on input "6430" at bounding box center [671, 180] width 65 height 23
type input "6430"
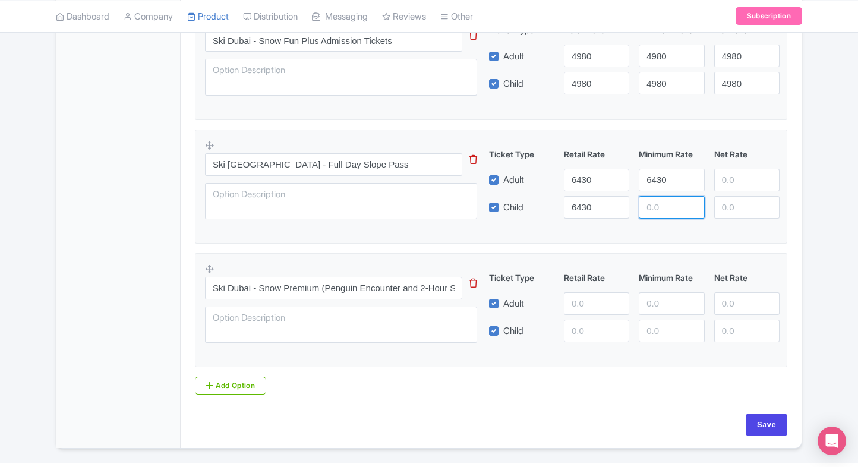
paste input "6430"
click at [663, 209] on input "6430" at bounding box center [671, 207] width 65 height 23
type input "6430"
paste input "6430"
click at [734, 184] on input "number" at bounding box center [746, 180] width 65 height 23
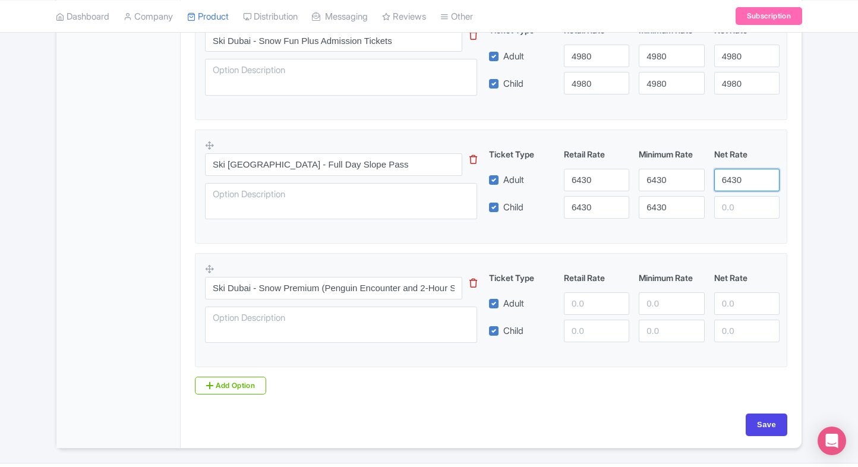
type input "6430"
paste input "6430"
click at [734, 198] on input "6430" at bounding box center [746, 207] width 65 height 23
type input "6430"
click at [789, 196] on div "Product Options i Ski Dubai - Snow Fun Admission Tickets This tip has not data.…" at bounding box center [491, 69] width 607 height 652
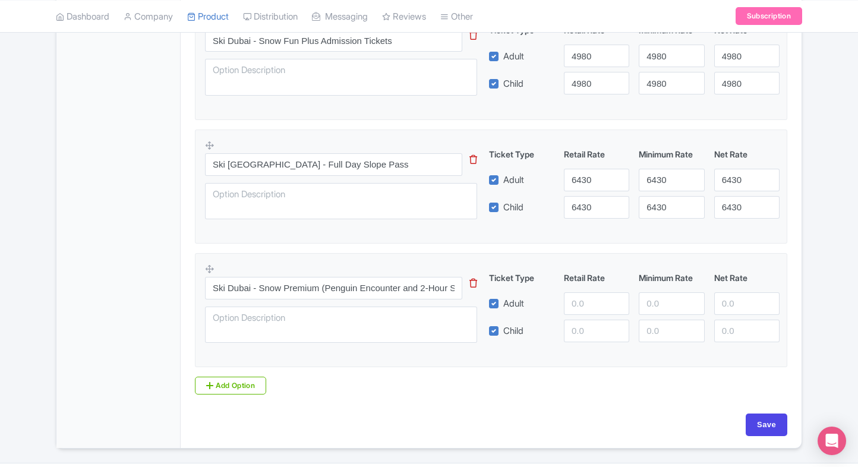
scroll to position [719, 0]
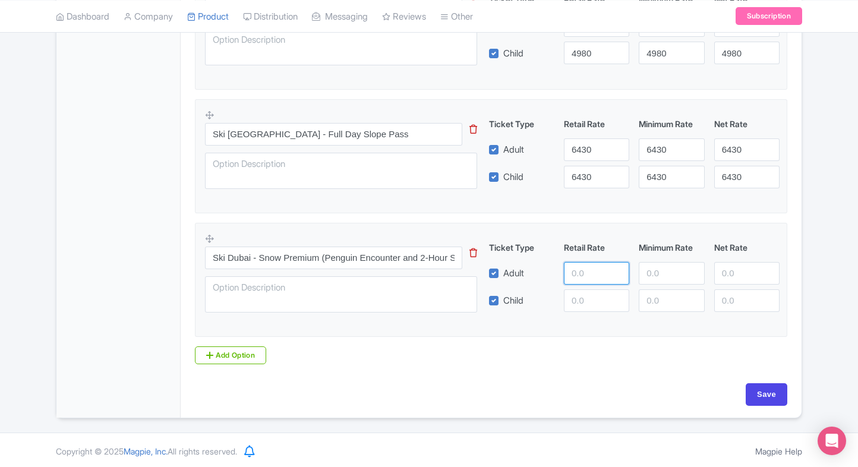
click at [589, 279] on input "number" at bounding box center [596, 273] width 65 height 23
type input "9200"
paste input "9200"
click at [605, 305] on input "9200" at bounding box center [596, 300] width 65 height 23
type input "9200"
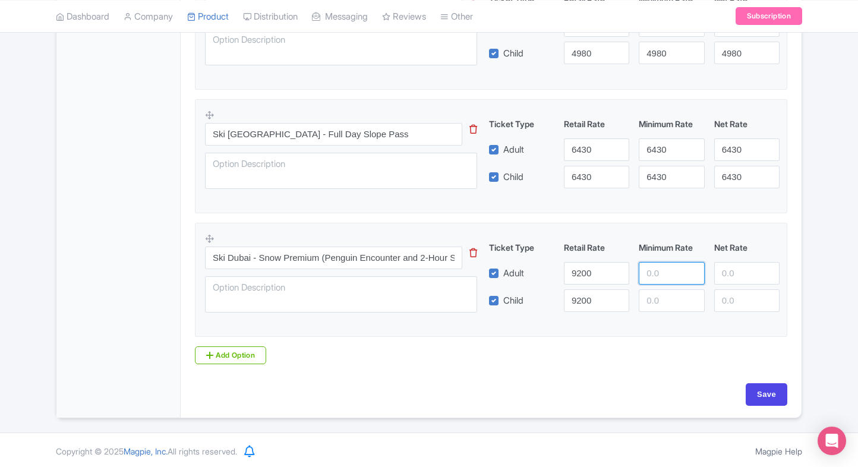
paste input "9200"
click at [667, 277] on input "9200" at bounding box center [671, 273] width 65 height 23
type input "9200"
click at [664, 300] on input "number" at bounding box center [671, 300] width 65 height 23
paste input "9200"
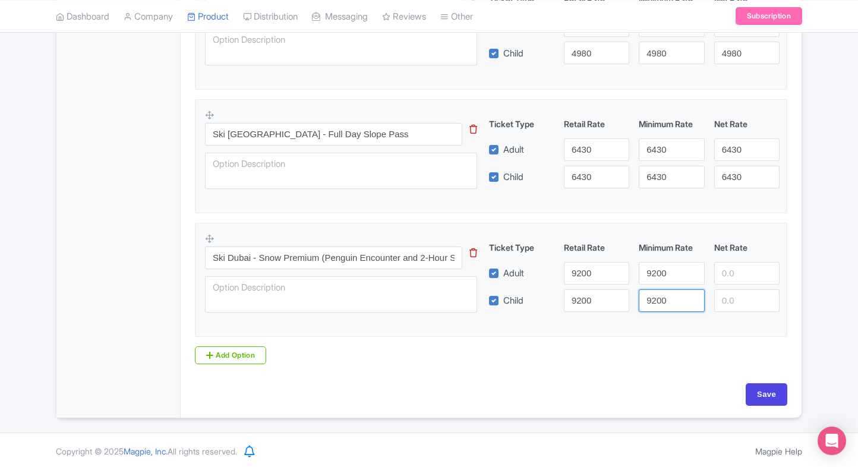
type input "9200"
paste input "9200"
click at [742, 266] on input "9200" at bounding box center [746, 273] width 65 height 23
type input "9200"
paste input "9200"
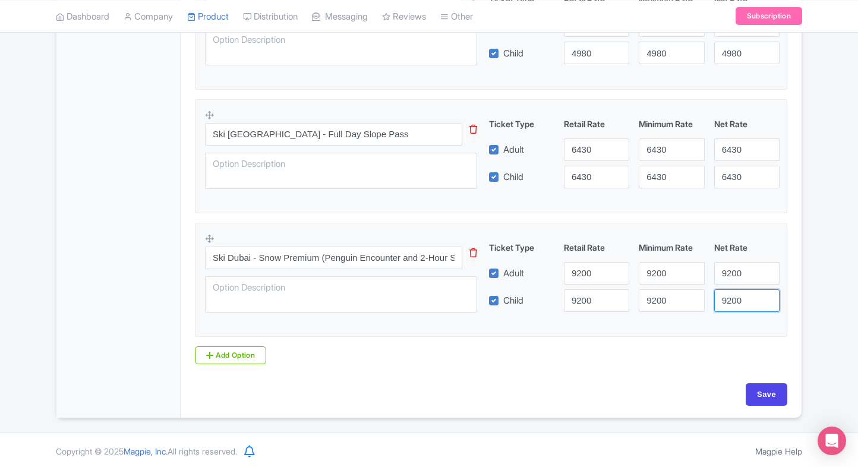
click at [737, 291] on input "9200" at bounding box center [746, 300] width 65 height 23
type input "9200"
click at [757, 391] on input "Save" at bounding box center [767, 394] width 42 height 23
type input "Saving..."
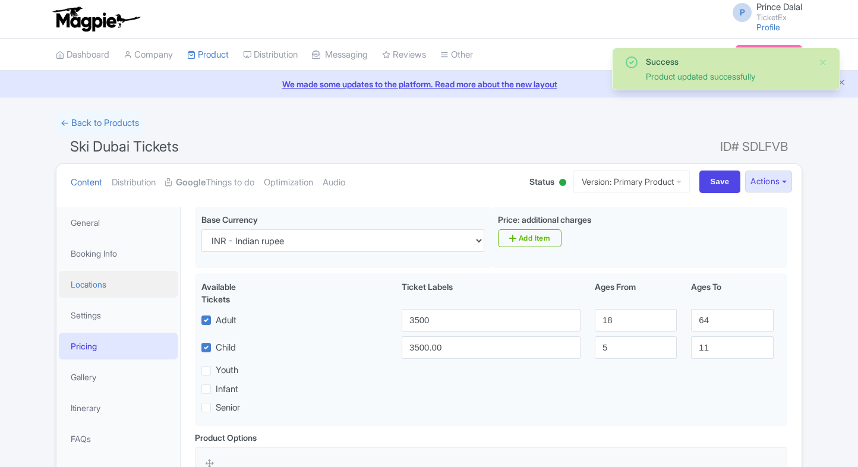
scroll to position [206, 0]
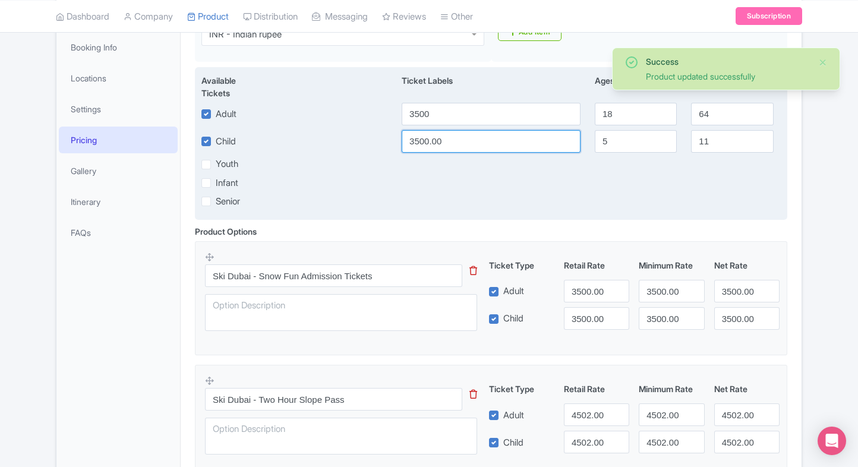
click at [461, 139] on input "3500.00" at bounding box center [491, 141] width 179 height 23
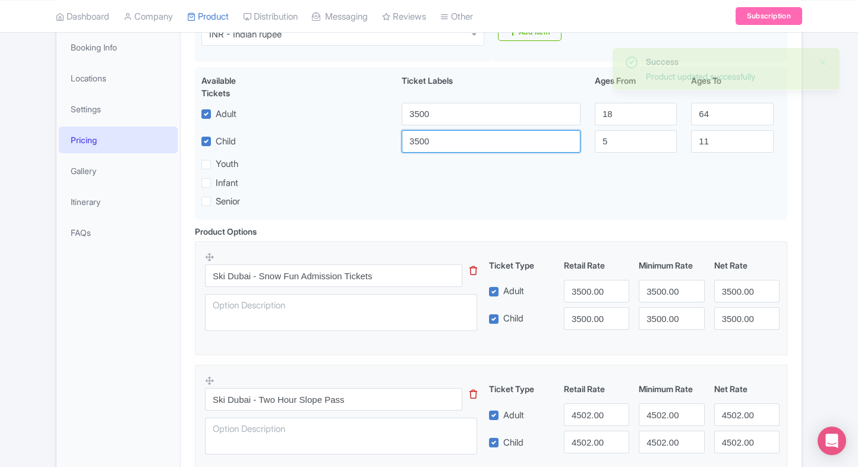
type input "3500"
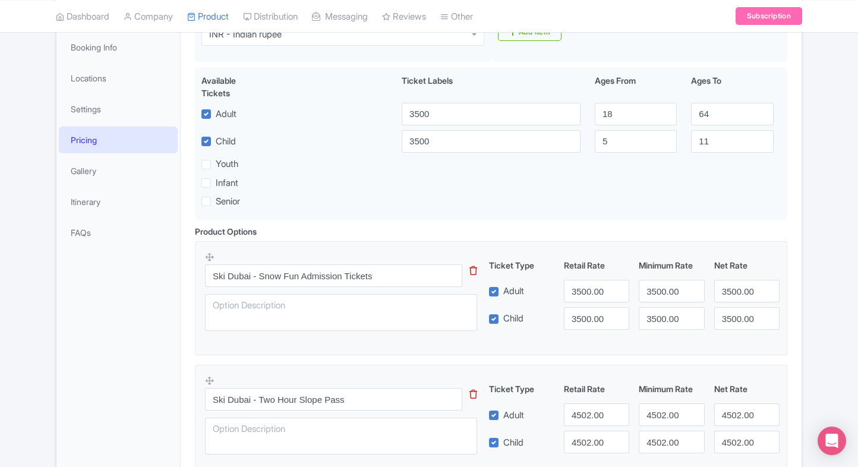
click at [799, 187] on div "Please carry a valid ID proof for proof of age Snowboard equipment, Jackets, tr…" at bounding box center [491, 461] width 621 height 937
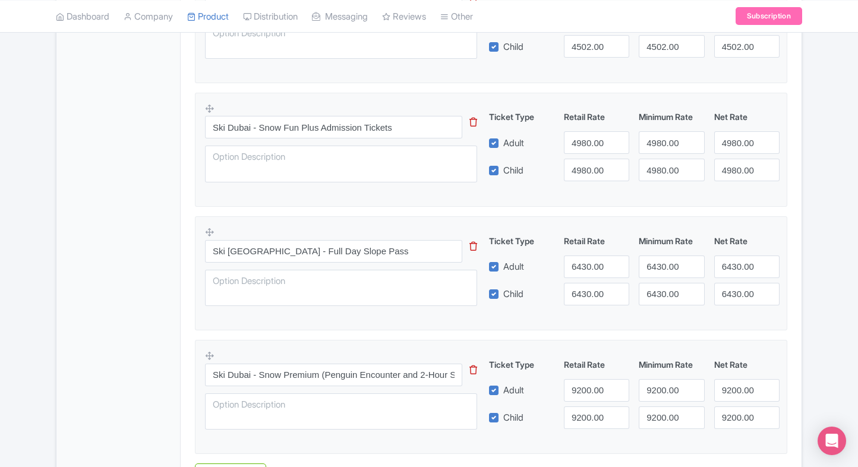
scroll to position [719, 0]
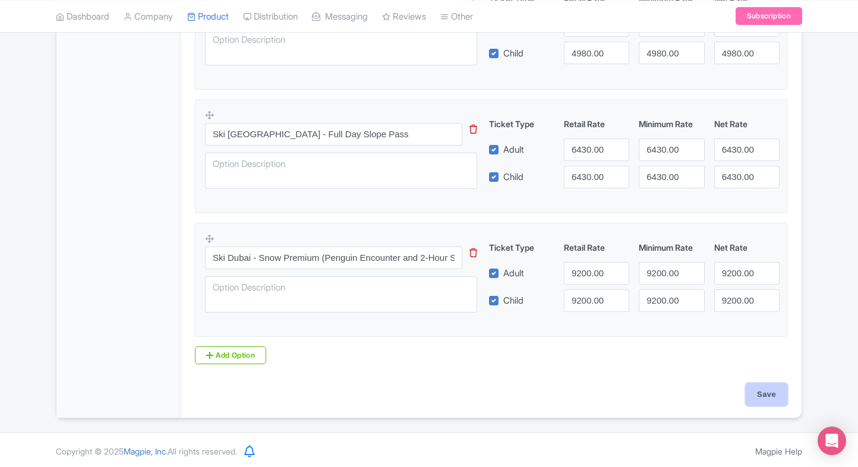
click at [759, 399] on input "Save" at bounding box center [767, 394] width 42 height 23
type input "Saving..."
